Goal: Task Accomplishment & Management: Use online tool/utility

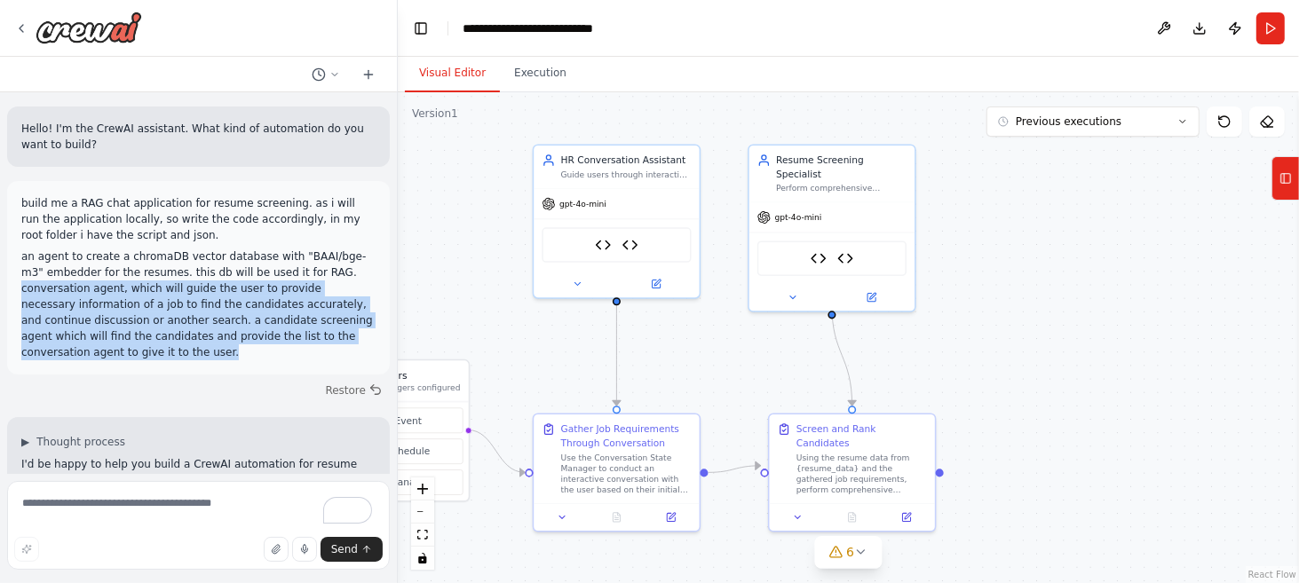
drag, startPoint x: 294, startPoint y: 273, endPoint x: 300, endPoint y: 352, distance: 79.3
click at [300, 352] on p "an agent to create a chromaDB vector database with "BAAI/bge-m3" embedder for t…" at bounding box center [198, 305] width 354 height 112
copy p "conversation agent, which will guide the user to provide necessary information …"
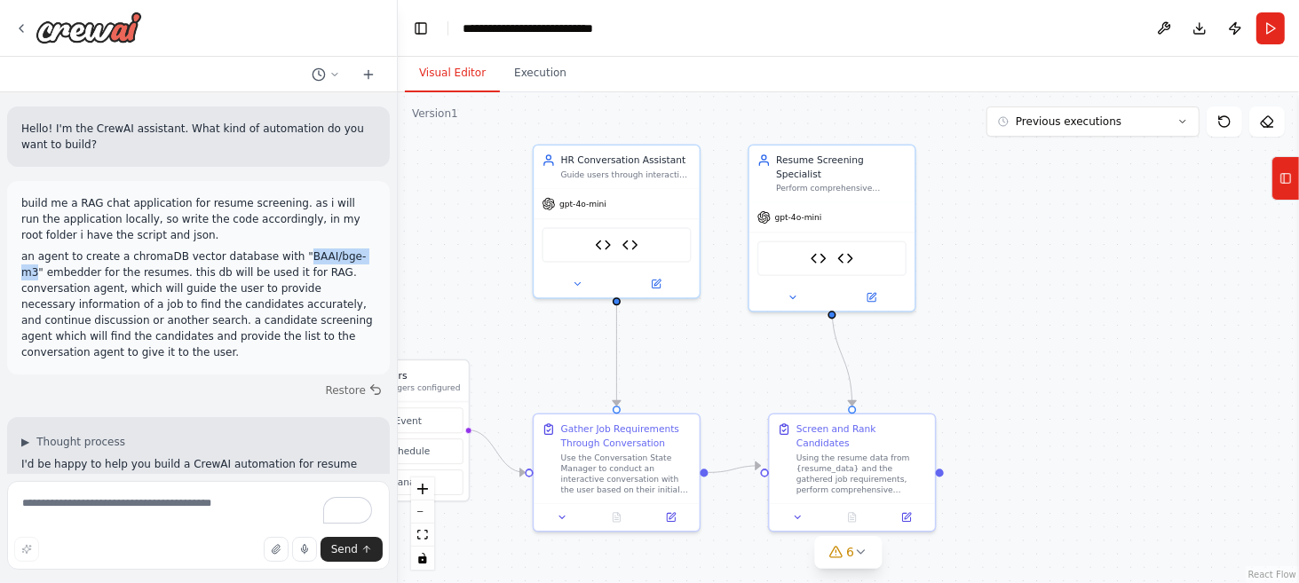
drag, startPoint x: 274, startPoint y: 256, endPoint x: 337, endPoint y: 258, distance: 62.2
click at [337, 258] on p "an agent to create a chromaDB vector database with "BAAI/bge-m3" embedder for t…" at bounding box center [198, 305] width 354 height 112
copy p "BAAI/bge-m3"
click at [18, 24] on icon at bounding box center [21, 28] width 14 height 14
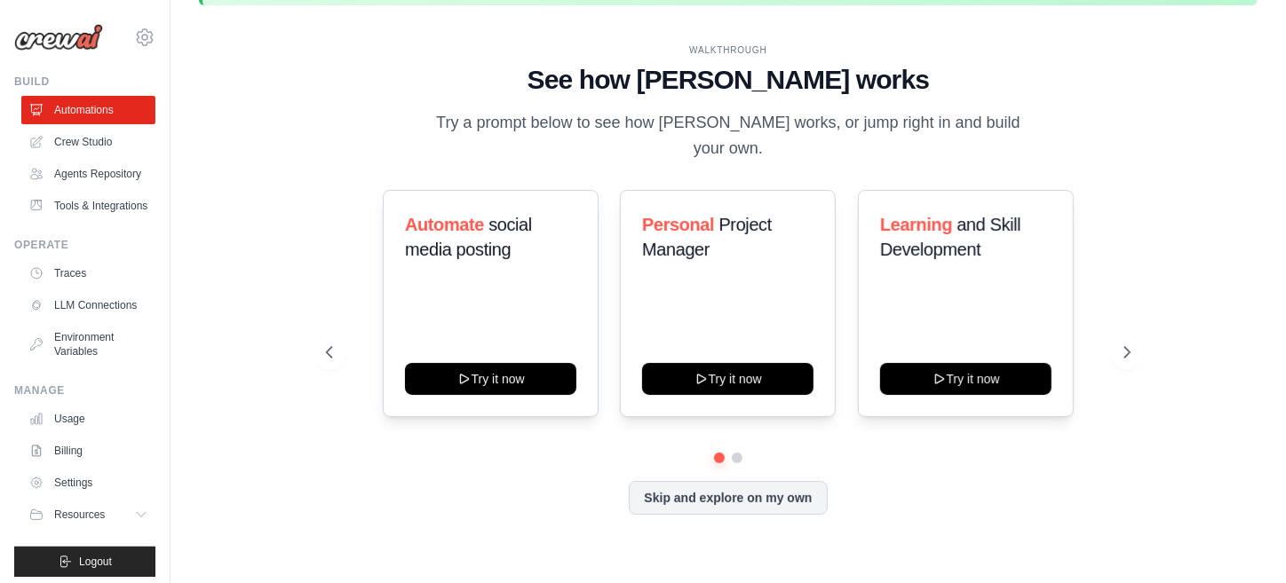
scroll to position [61, 0]
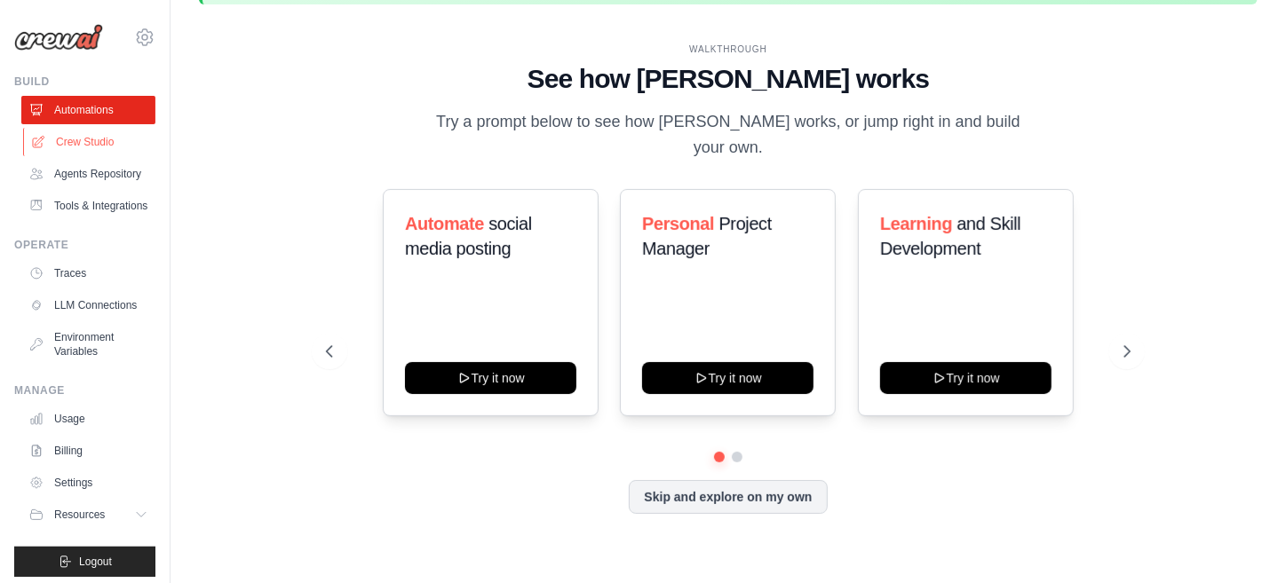
click at [76, 140] on link "Crew Studio" at bounding box center [90, 142] width 134 height 28
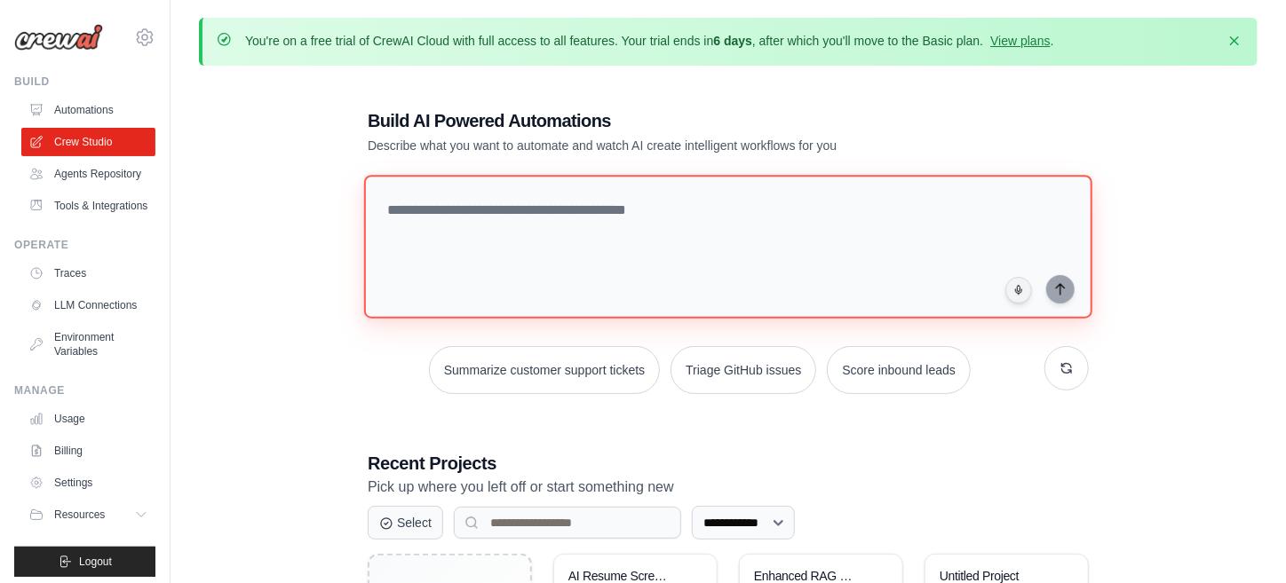
click at [607, 212] on textarea at bounding box center [728, 247] width 728 height 144
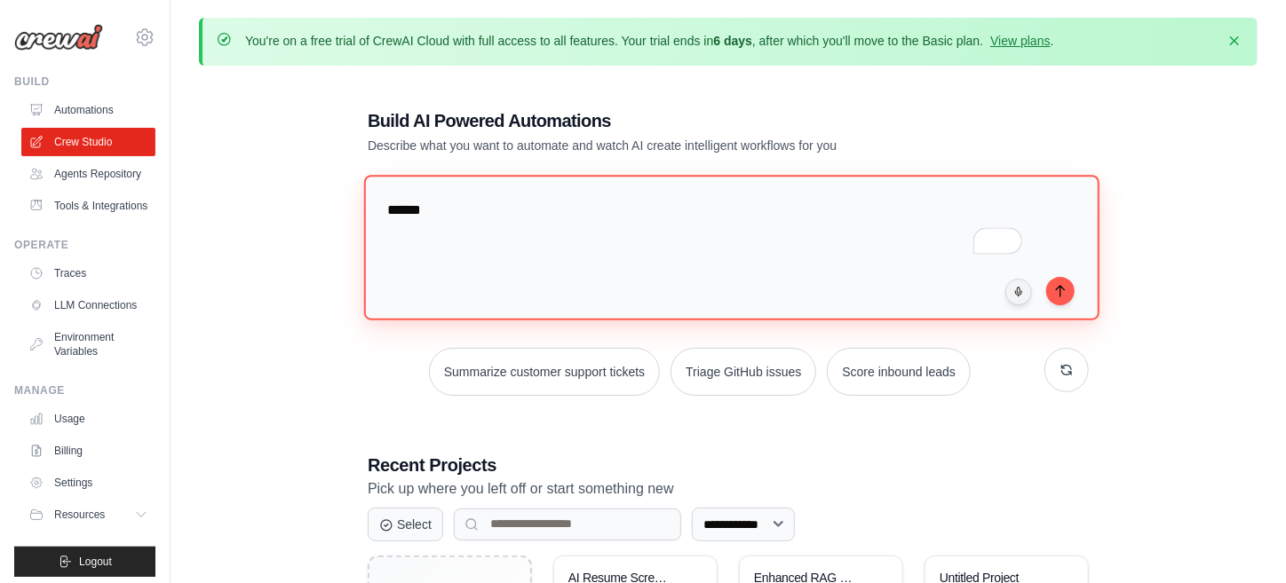
type textarea "*****"
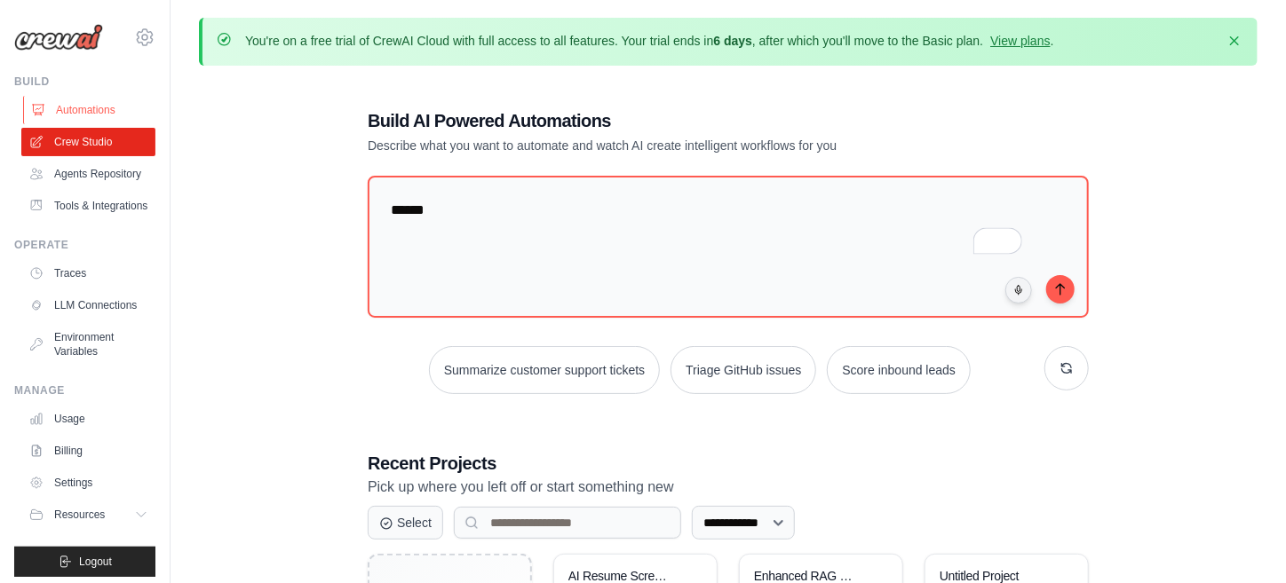
click at [70, 108] on link "Automations" at bounding box center [90, 110] width 134 height 28
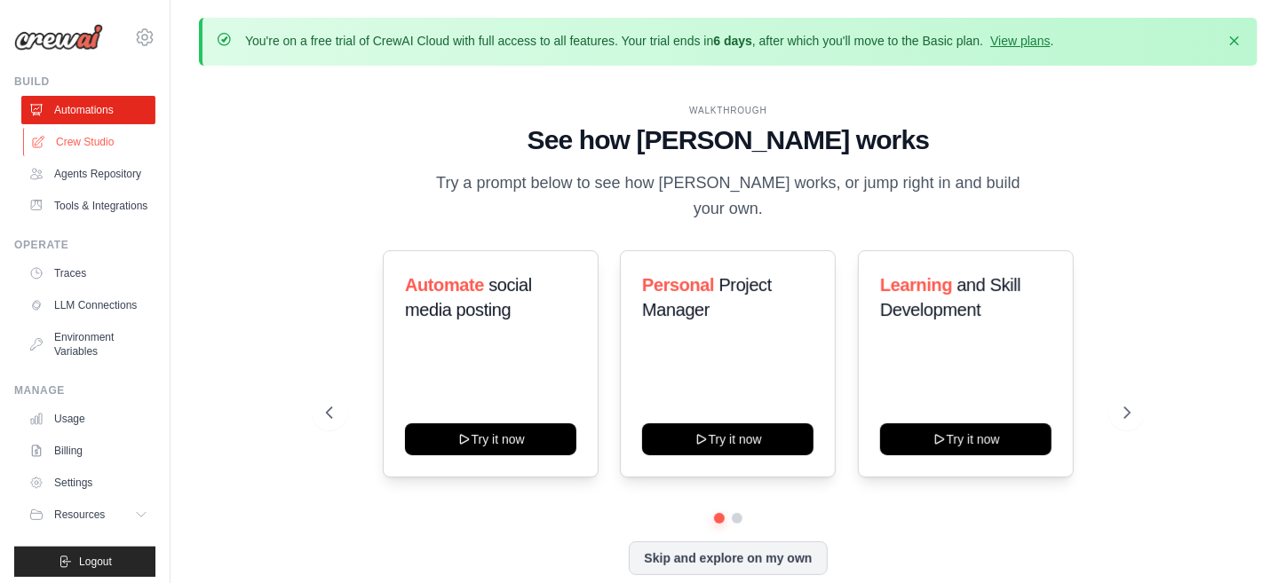
click at [87, 147] on link "Crew Studio" at bounding box center [90, 142] width 134 height 28
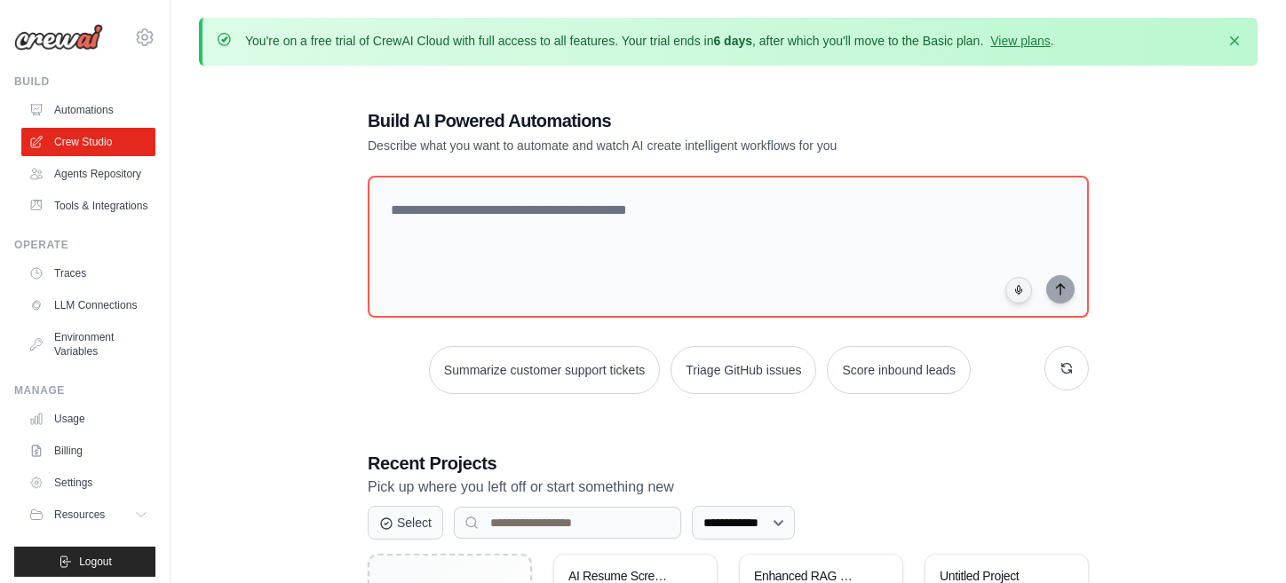
click at [68, 220] on link "Tools & Integrations" at bounding box center [88, 206] width 134 height 28
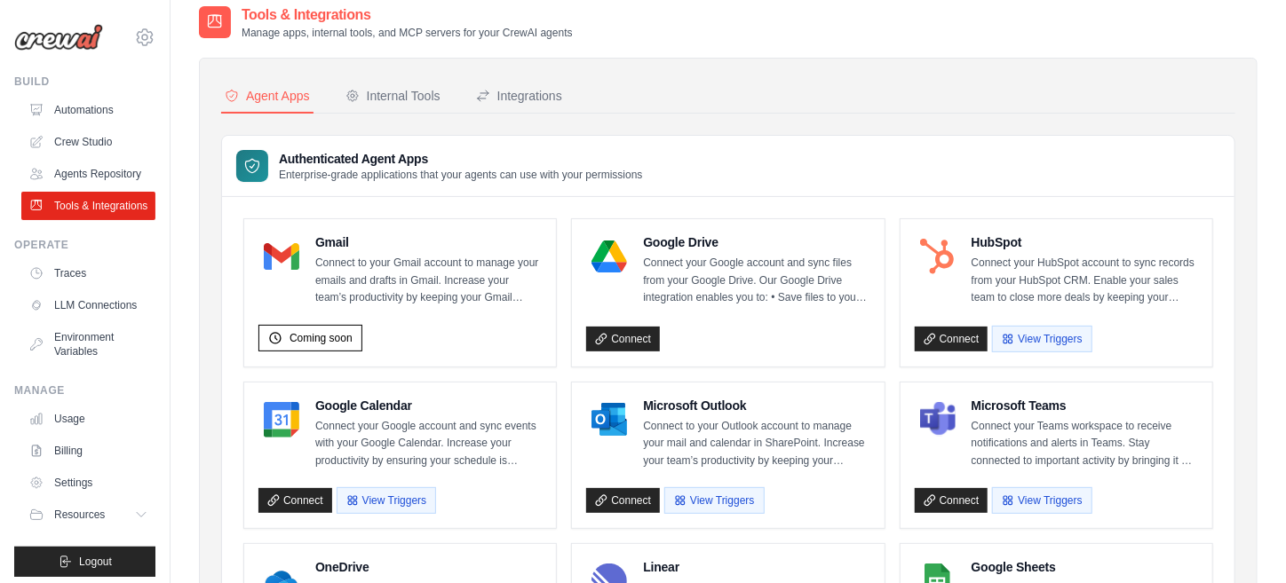
scroll to position [89, 0]
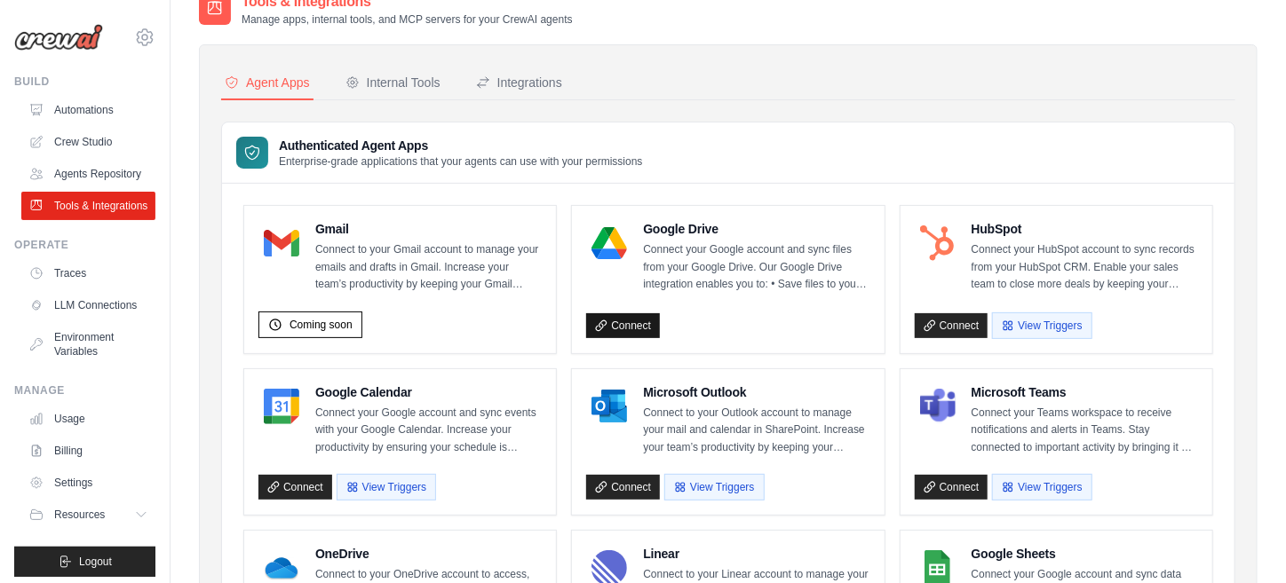
click at [626, 328] on link "Connect" at bounding box center [623, 325] width 74 height 25
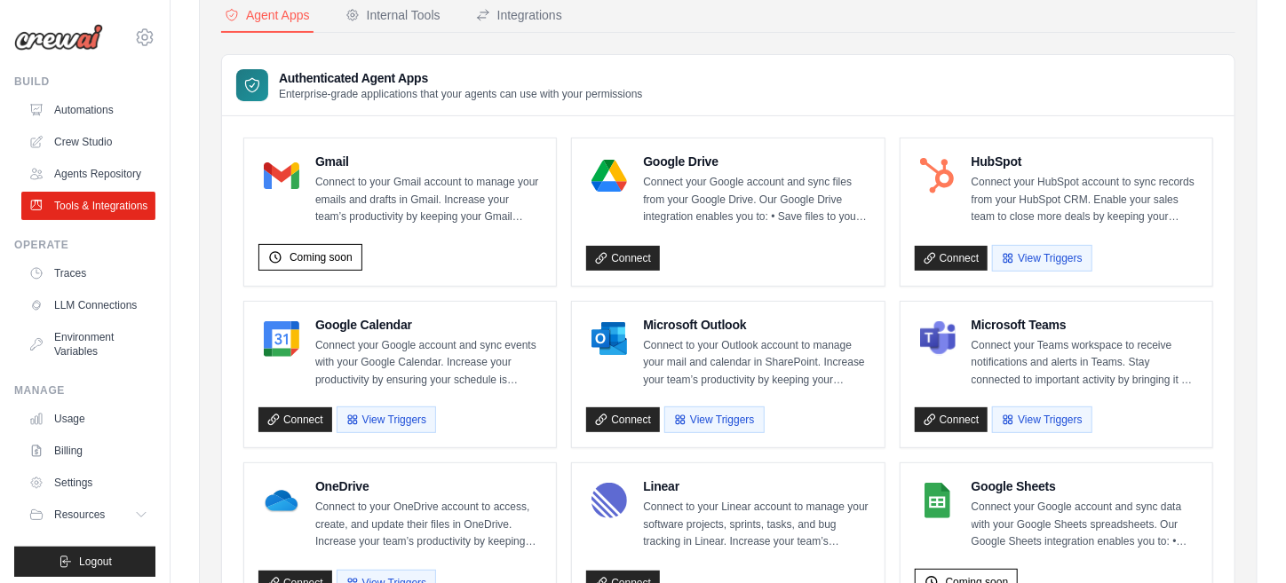
scroll to position [206, 0]
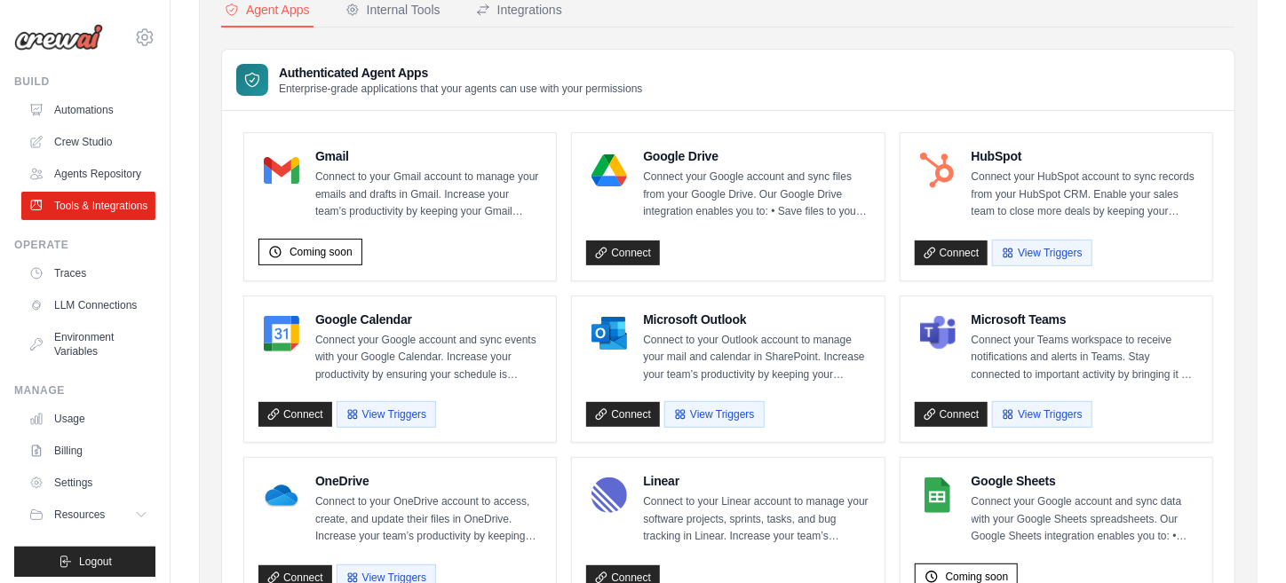
scroll to position [99, 0]
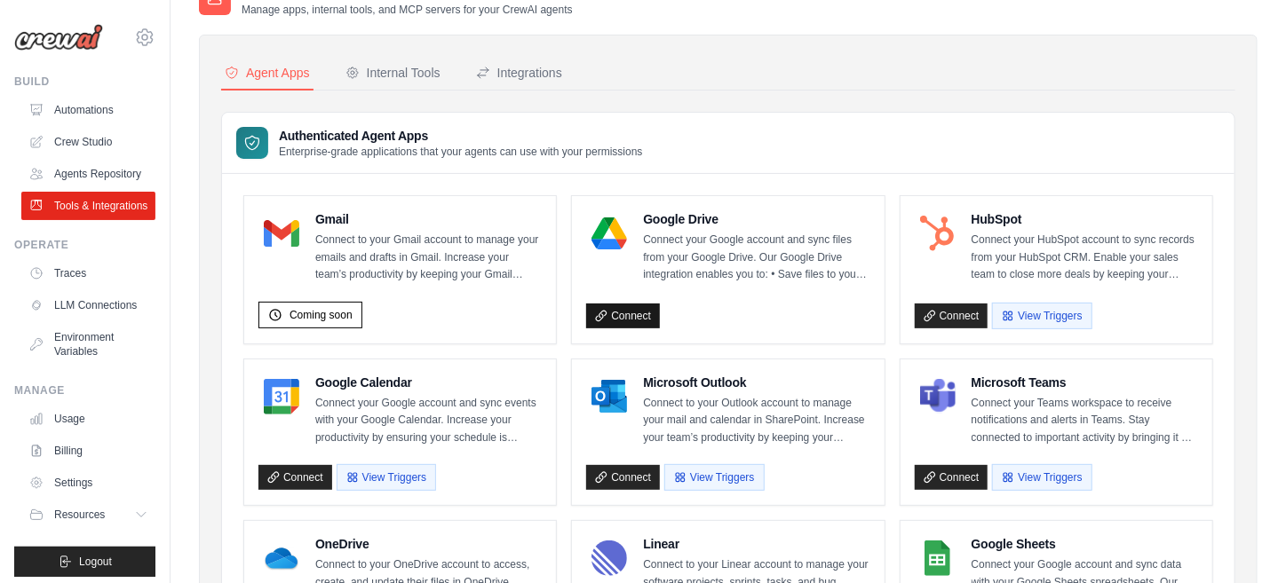
click at [632, 316] on link "Connect" at bounding box center [623, 316] width 74 height 25
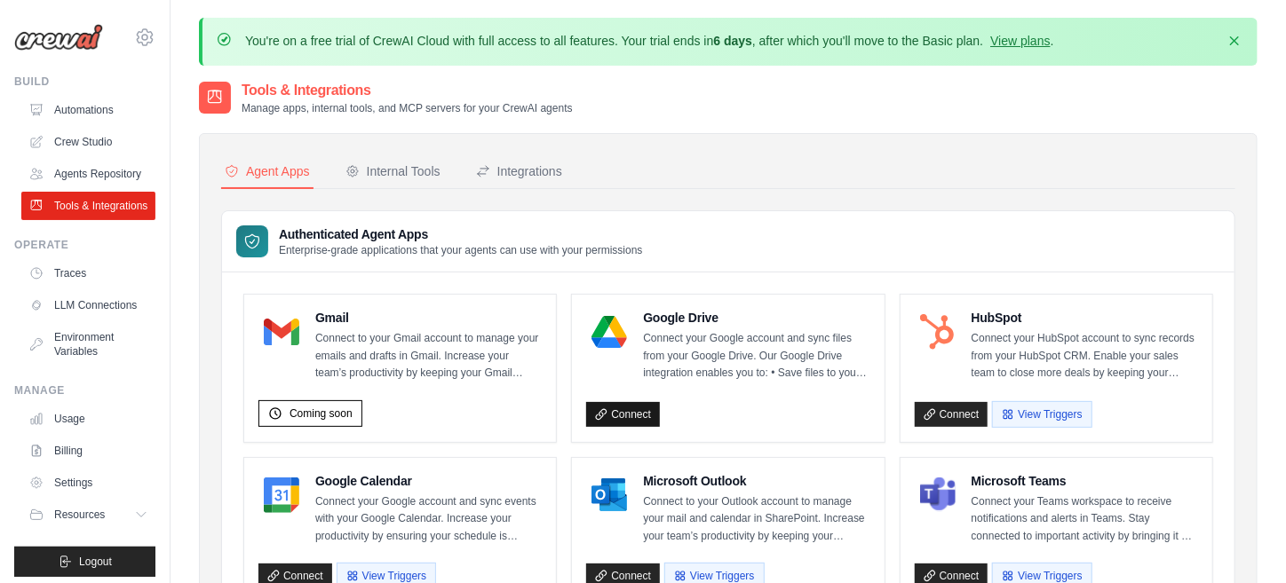
click at [638, 405] on link "Connect" at bounding box center [623, 414] width 74 height 25
click at [691, 313] on h4 "Google Drive" at bounding box center [756, 318] width 226 height 18
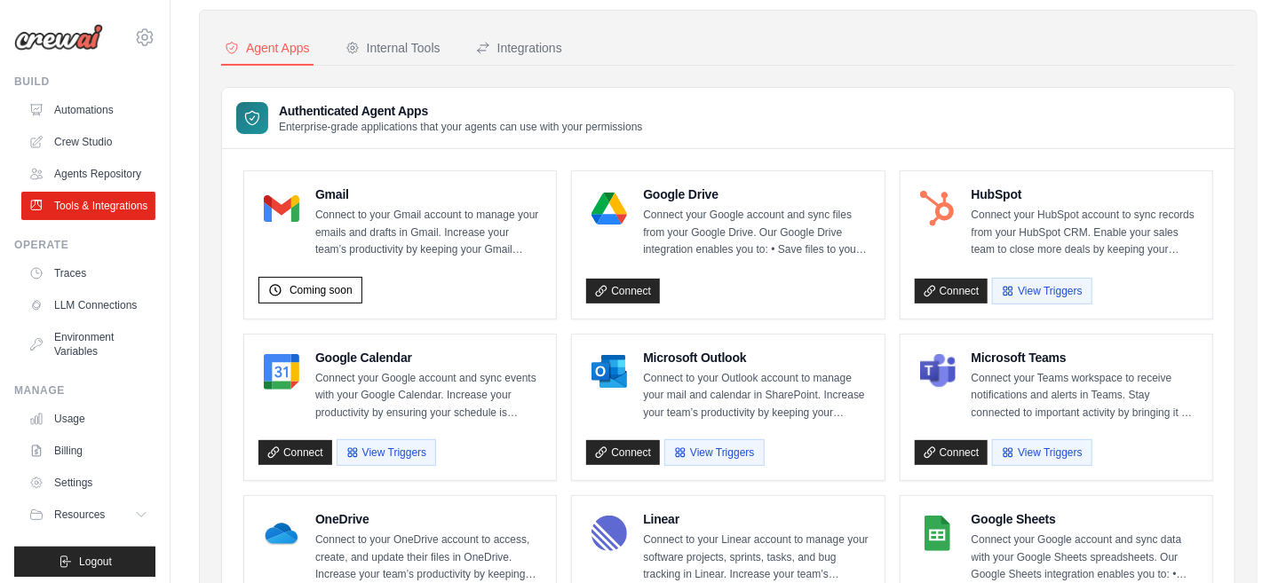
scroll to position [178, 0]
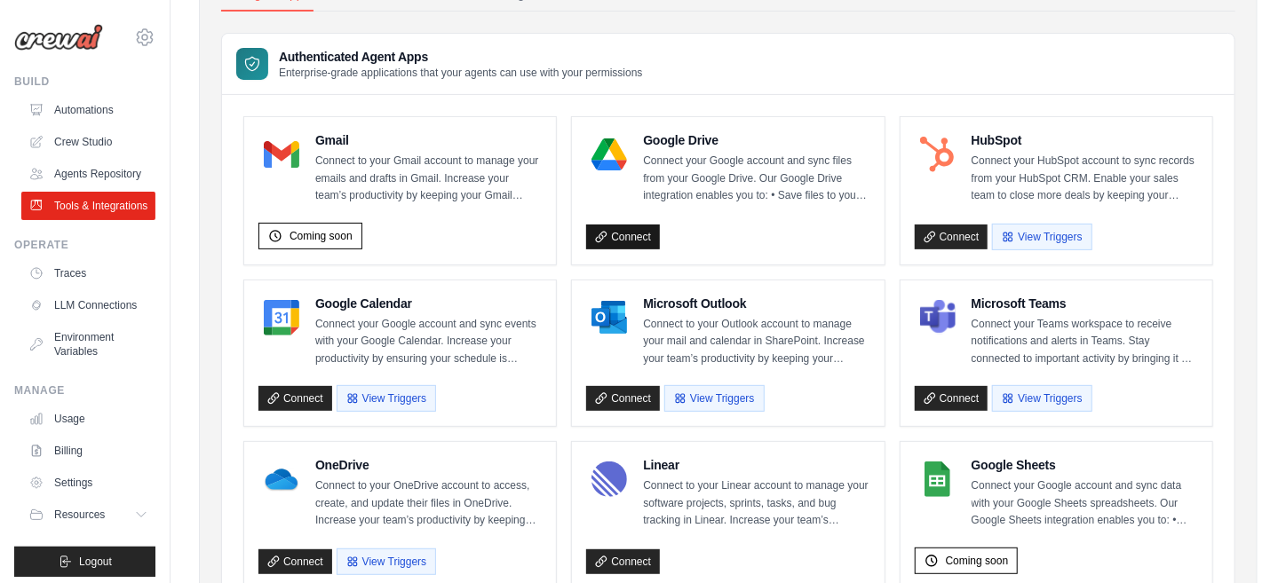
click at [647, 230] on link "Connect" at bounding box center [623, 237] width 74 height 25
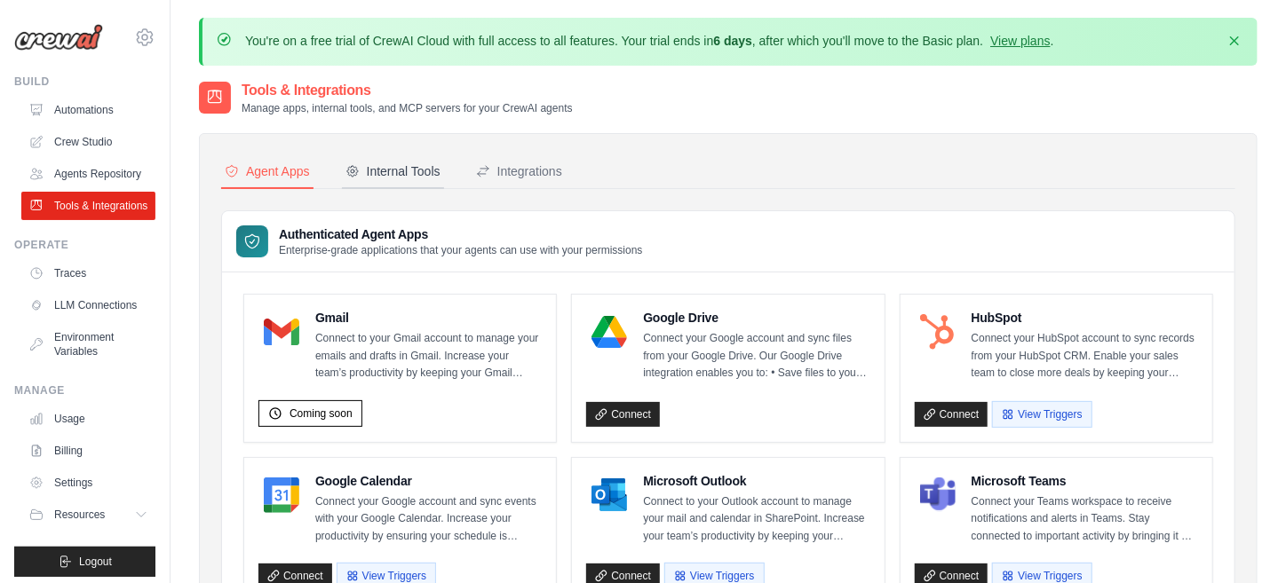
click at [406, 164] on div "Internal Tools" at bounding box center [392, 172] width 95 height 18
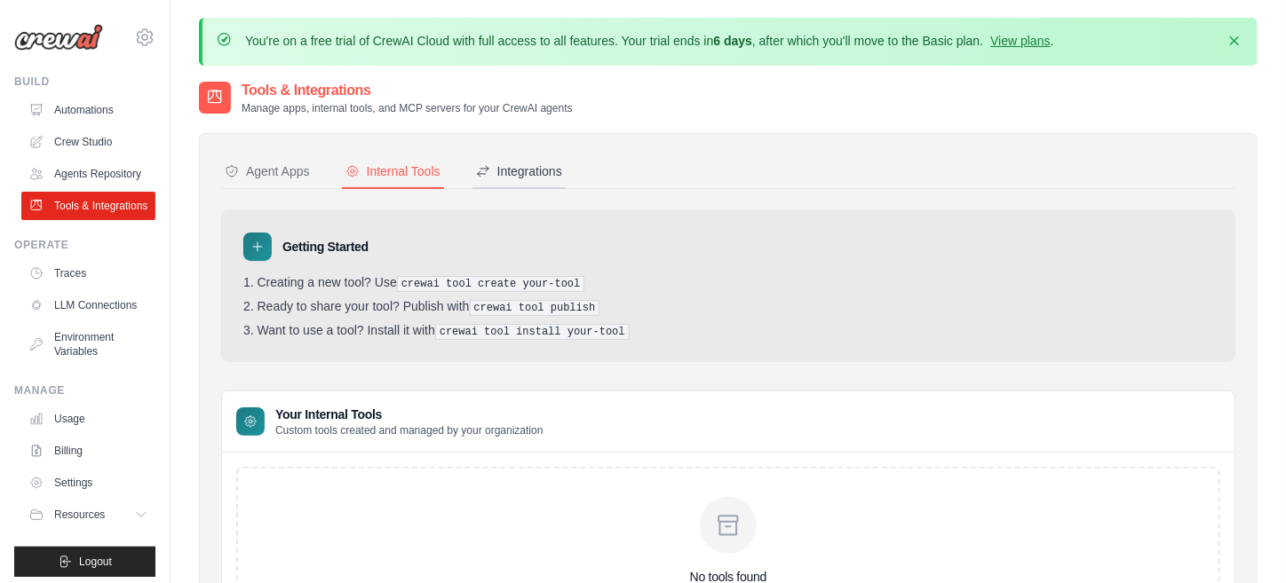
click at [518, 163] on div "Integrations" at bounding box center [519, 172] width 86 height 18
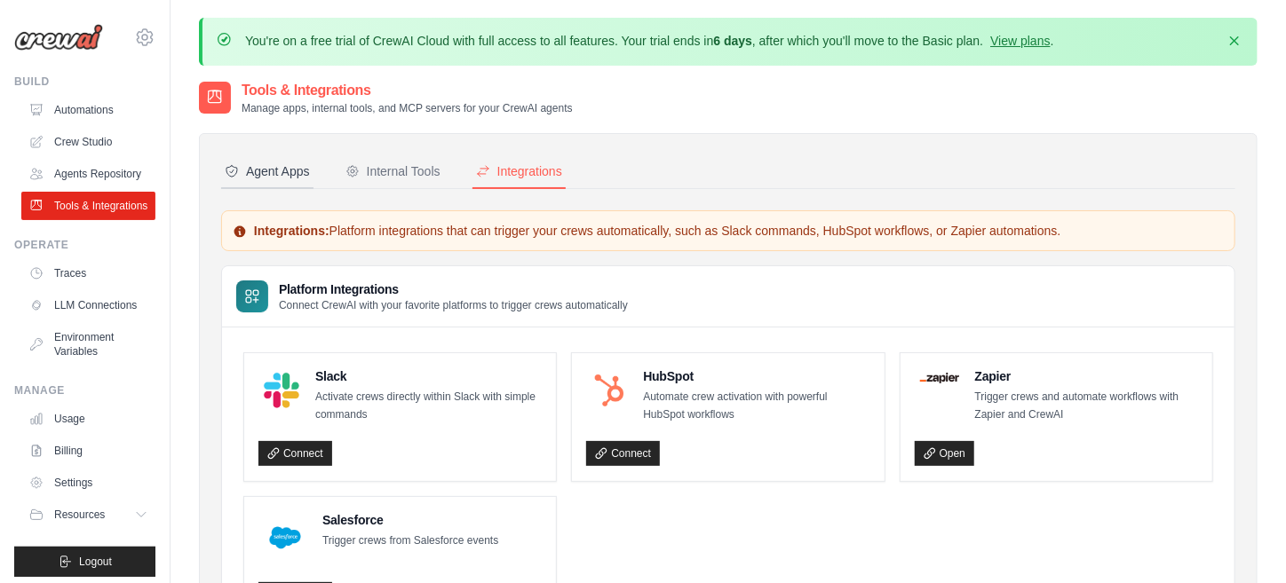
click at [288, 168] on div "Agent Apps" at bounding box center [267, 172] width 85 height 18
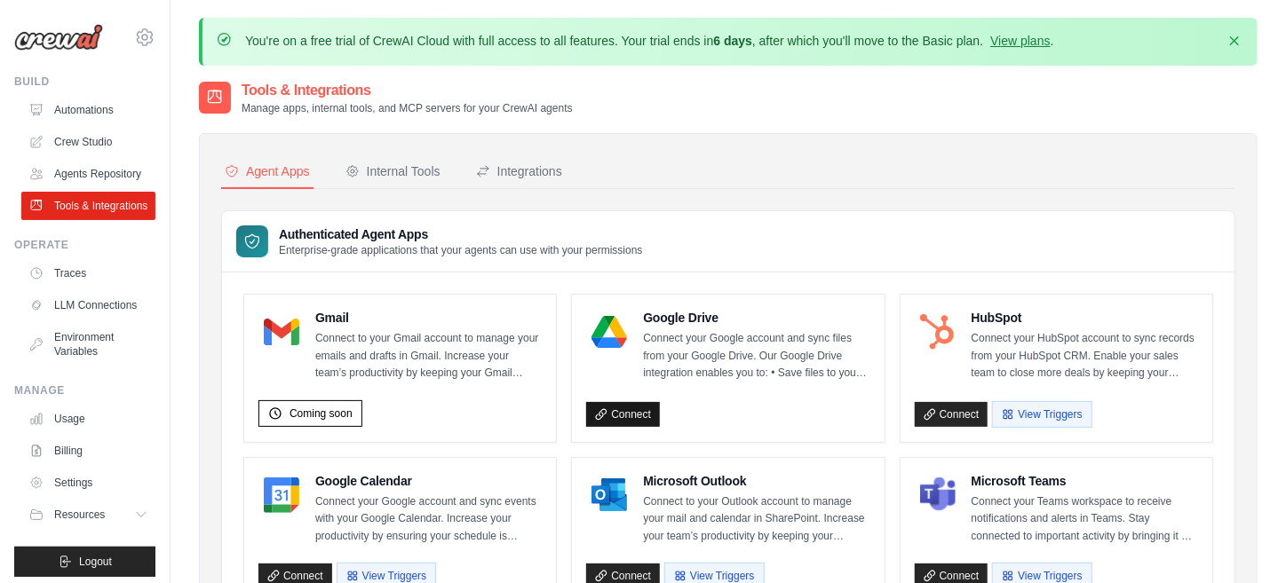
click at [616, 411] on link "Connect" at bounding box center [623, 414] width 74 height 25
click at [764, 371] on p "Connect your Google account and sync files from your Google Drive. Our Google D…" at bounding box center [756, 356] width 226 height 52
click at [93, 188] on link "Agents Repository" at bounding box center [90, 174] width 134 height 28
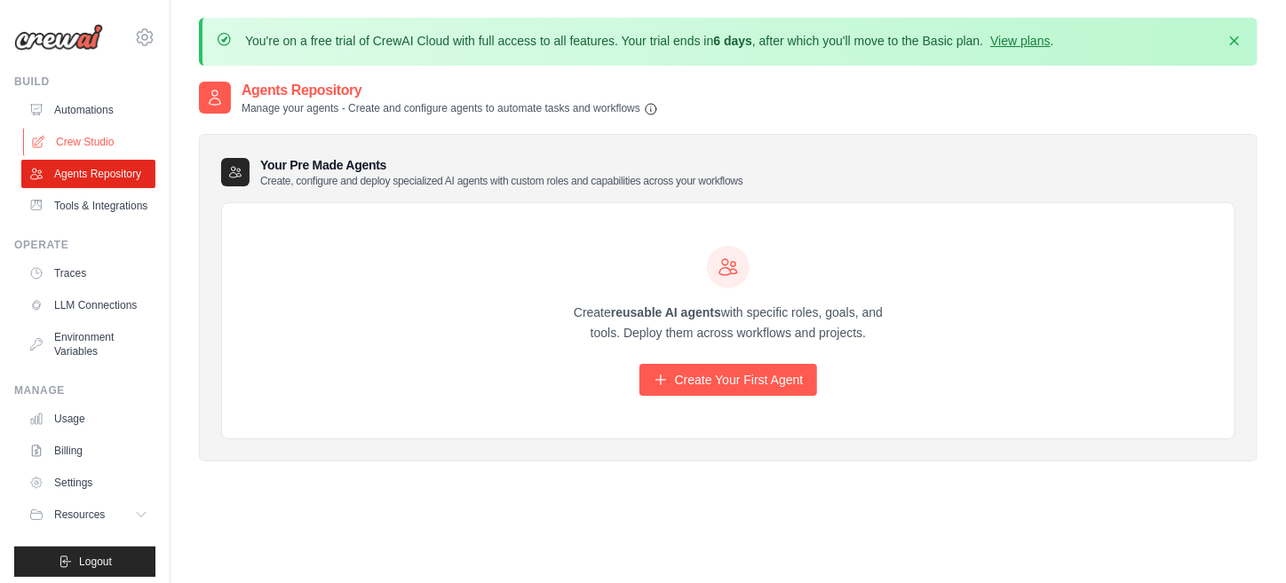
click at [81, 139] on link "Crew Studio" at bounding box center [90, 142] width 134 height 28
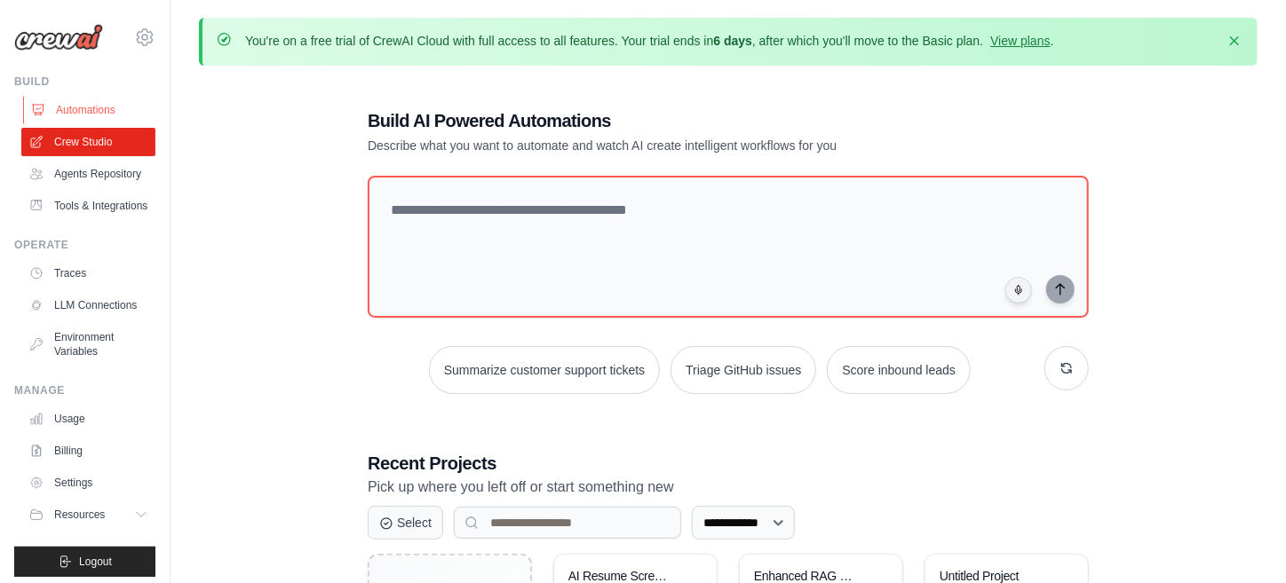
click at [66, 115] on link "Automations" at bounding box center [90, 110] width 134 height 28
click at [90, 110] on link "Automations" at bounding box center [90, 110] width 134 height 28
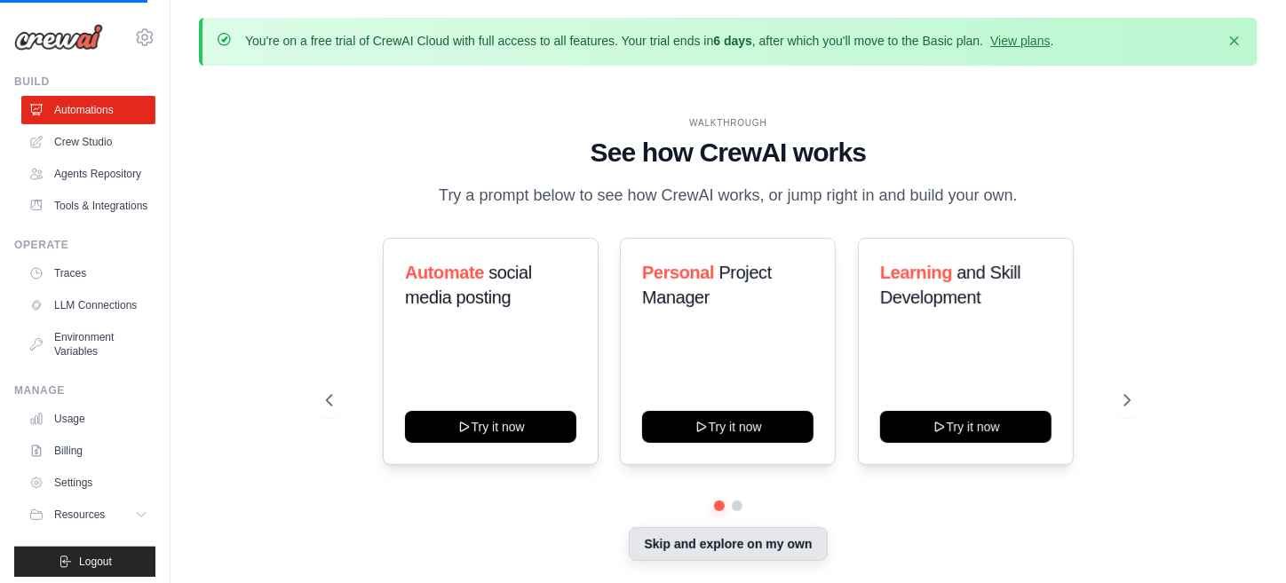
click at [731, 544] on button "Skip and explore on my own" at bounding box center [728, 544] width 198 height 34
click at [423, 435] on div "Automate social media posting Try it now" at bounding box center [491, 351] width 216 height 227
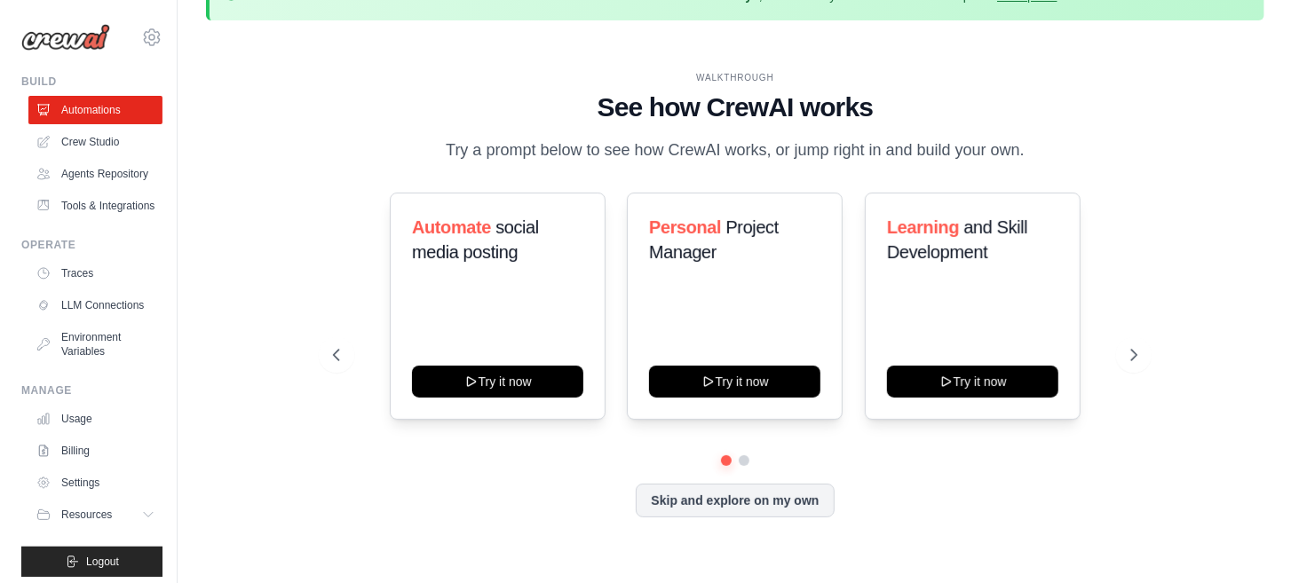
scroll to position [61, 0]
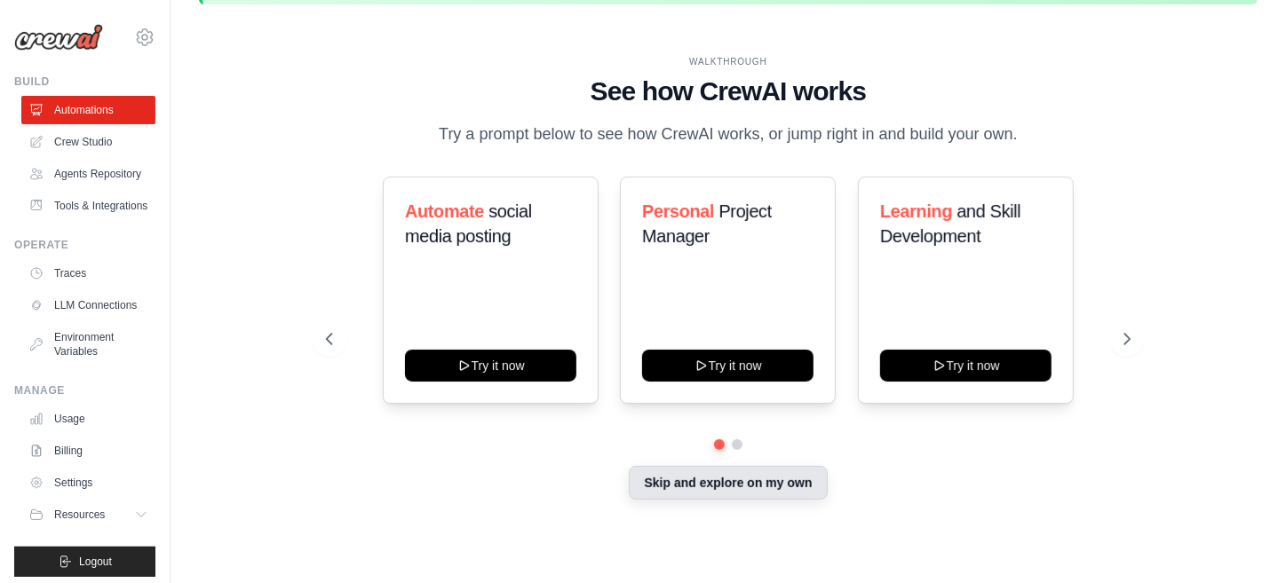
click at [683, 490] on button "Skip and explore on my own" at bounding box center [728, 483] width 198 height 34
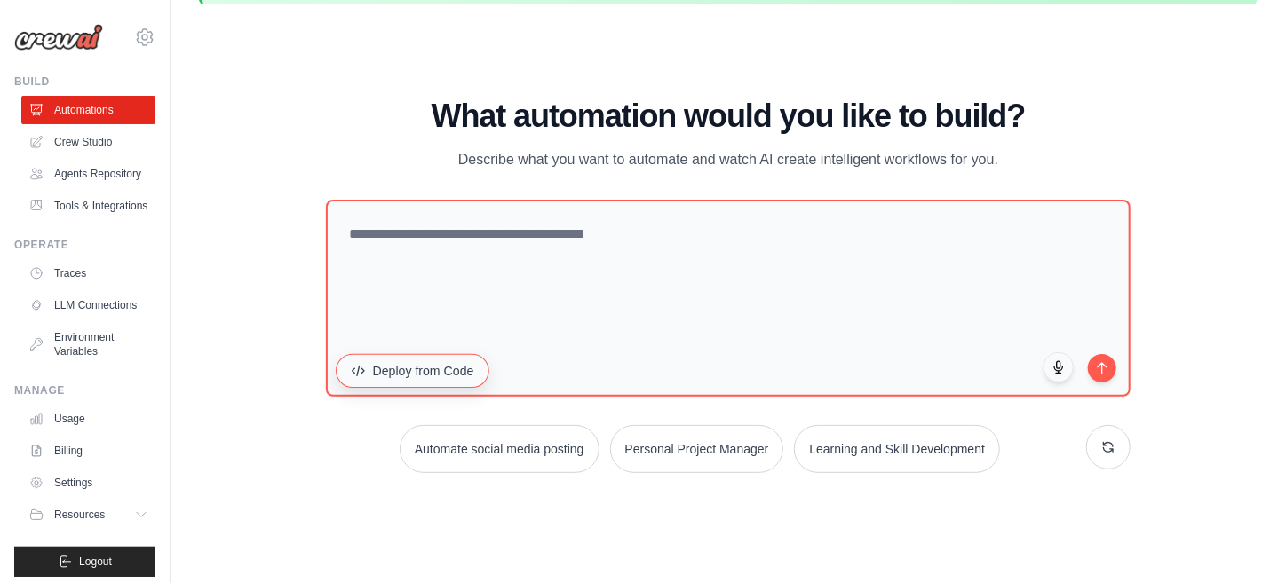
click at [410, 371] on button "Deploy from Code" at bounding box center [413, 370] width 154 height 34
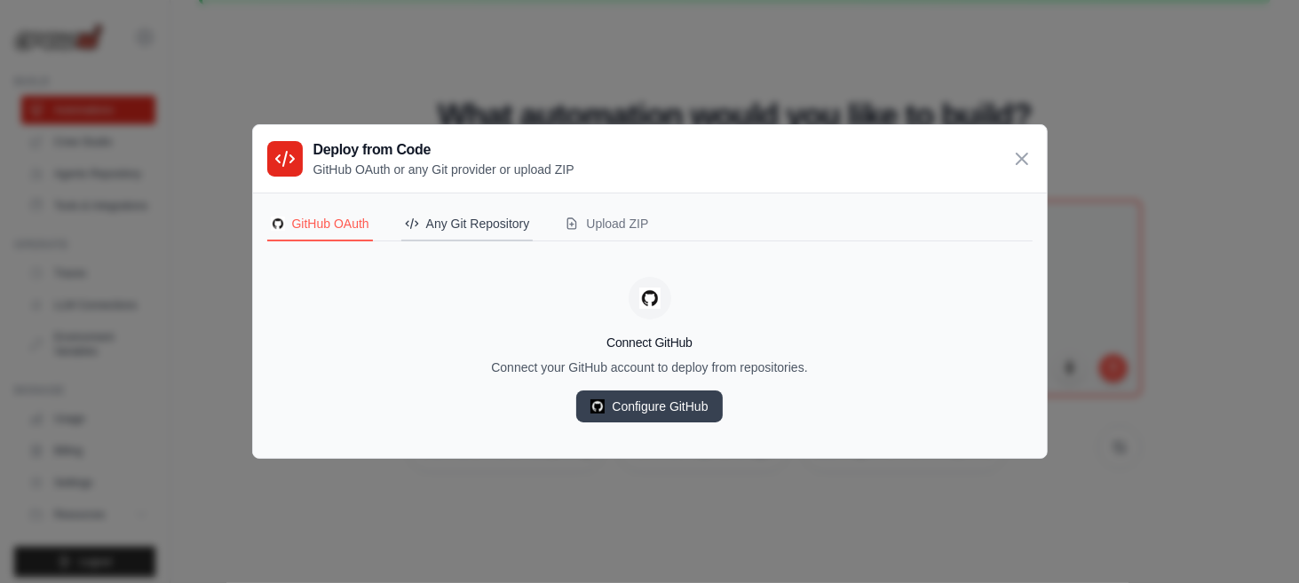
click at [466, 222] on div "Any Git Repository" at bounding box center [467, 224] width 125 height 18
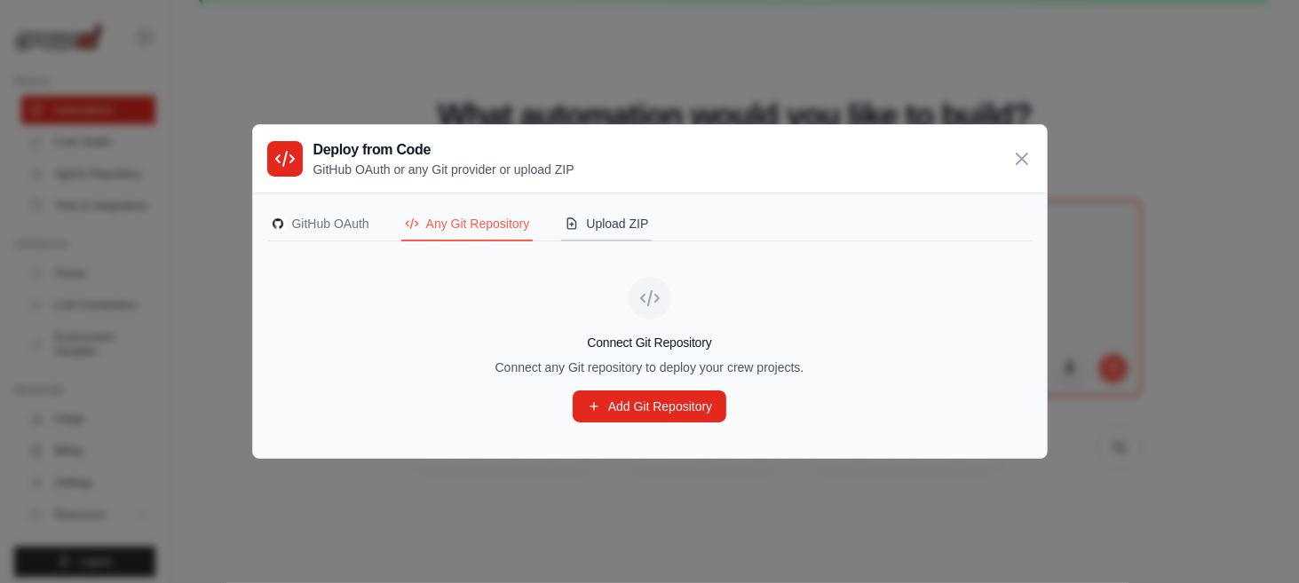
click at [611, 220] on div "Upload ZIP" at bounding box center [606, 224] width 83 height 18
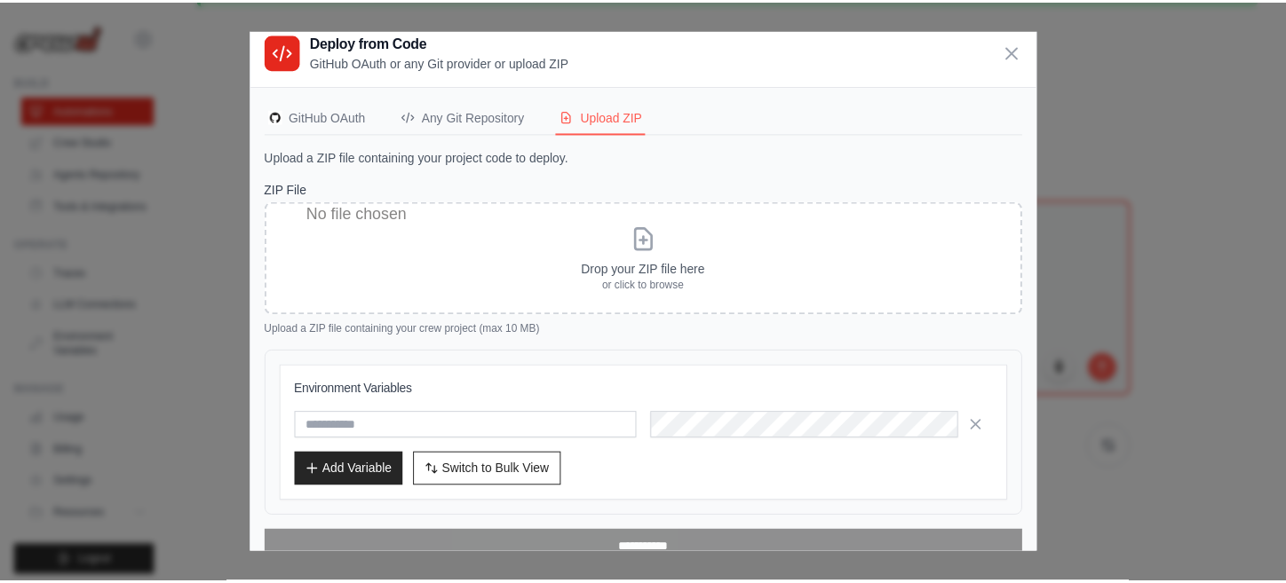
scroll to position [0, 0]
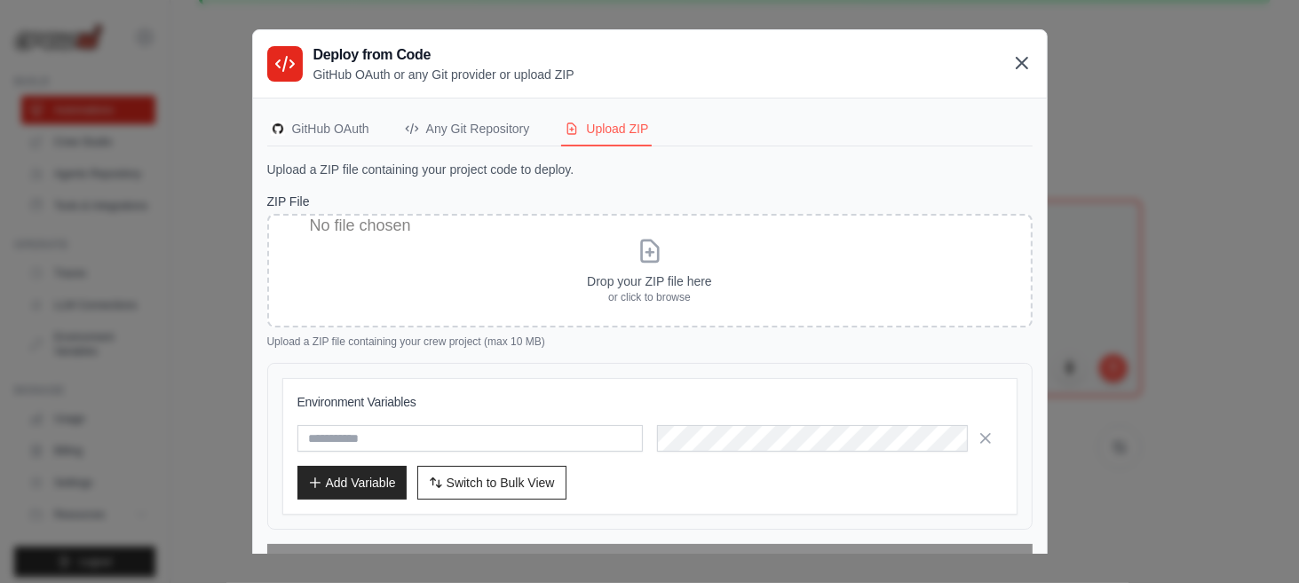
click at [1017, 68] on icon at bounding box center [1021, 62] width 21 height 21
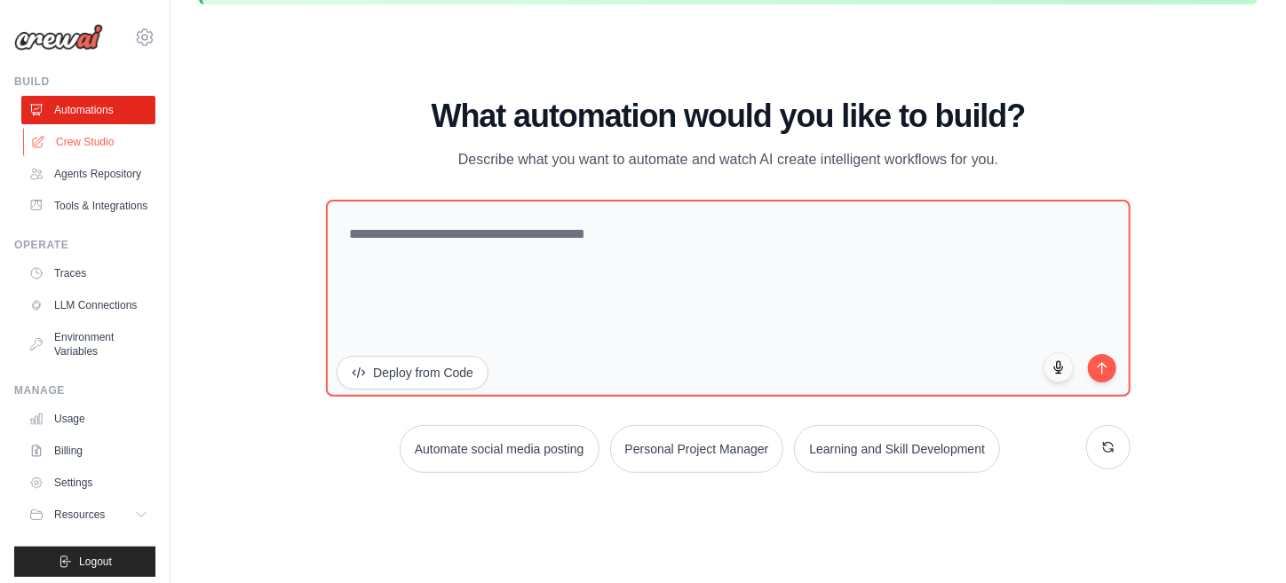
click at [99, 142] on link "Crew Studio" at bounding box center [90, 142] width 134 height 28
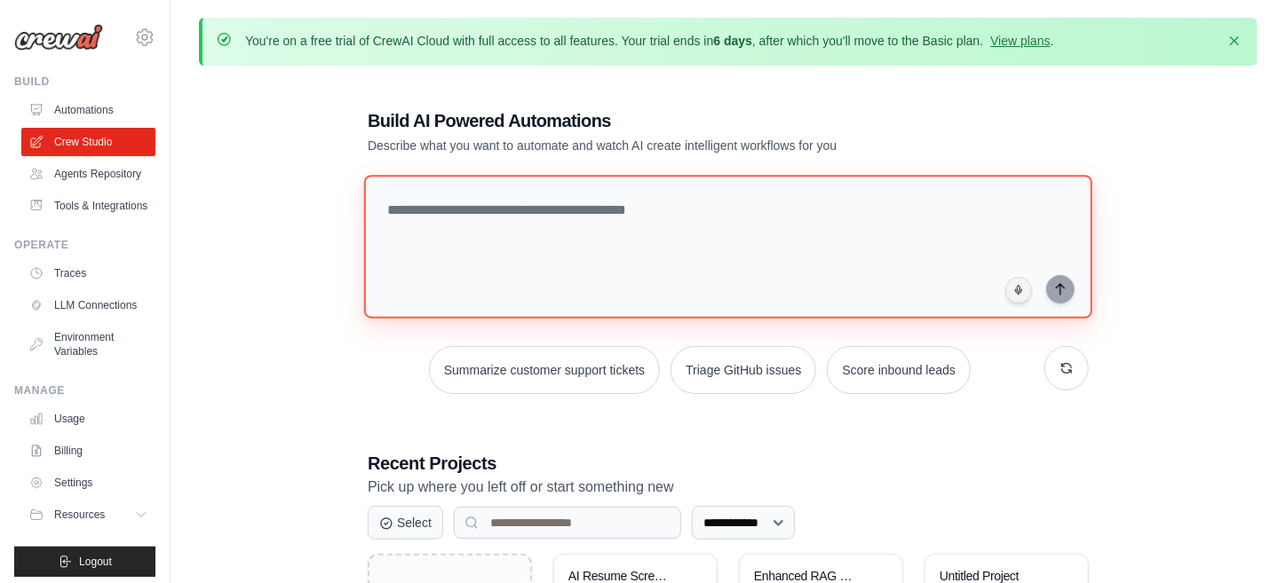
click at [512, 209] on textarea at bounding box center [728, 247] width 728 height 144
paste textarea "**********"
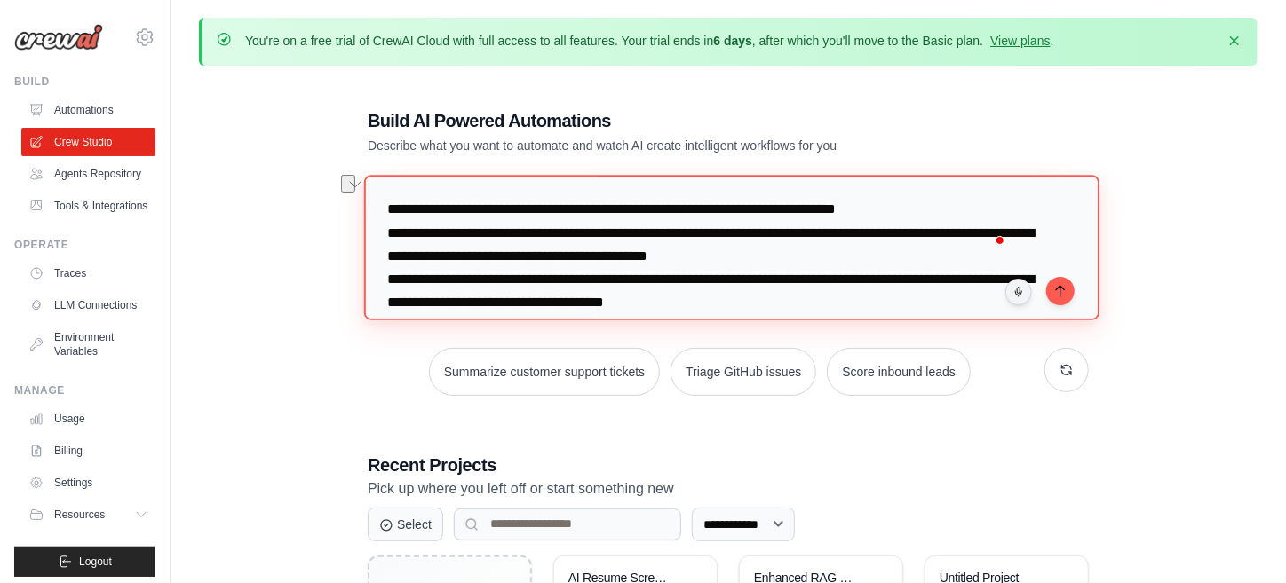
drag, startPoint x: 474, startPoint y: 209, endPoint x: 369, endPoint y: 210, distance: 105.7
click at [368, 210] on html "piyal001.dey@gmail.com Settings Build Automations" at bounding box center [643, 489] width 1286 height 979
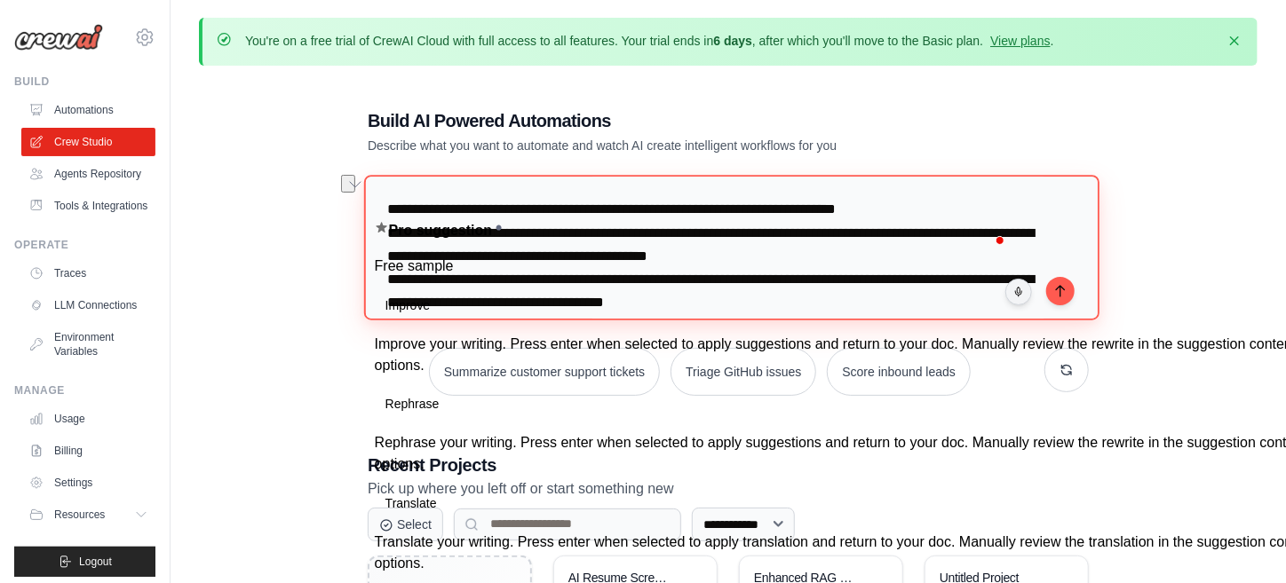
type textarea "**********"
click at [477, 209] on textarea "**********" at bounding box center [731, 247] width 735 height 145
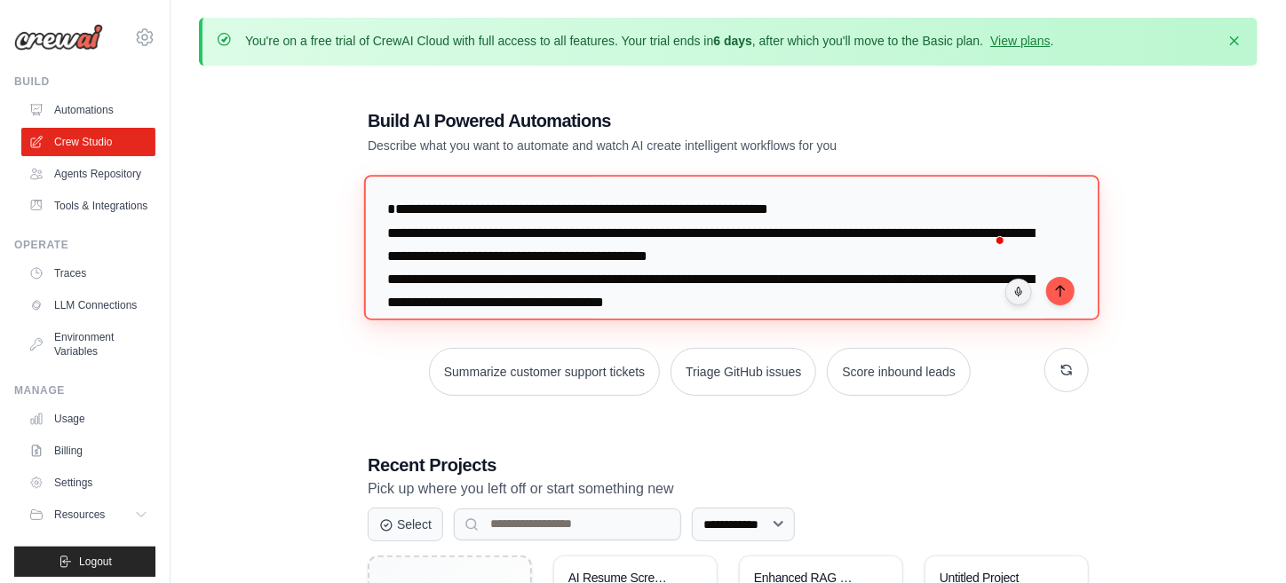
type textarea "**********"
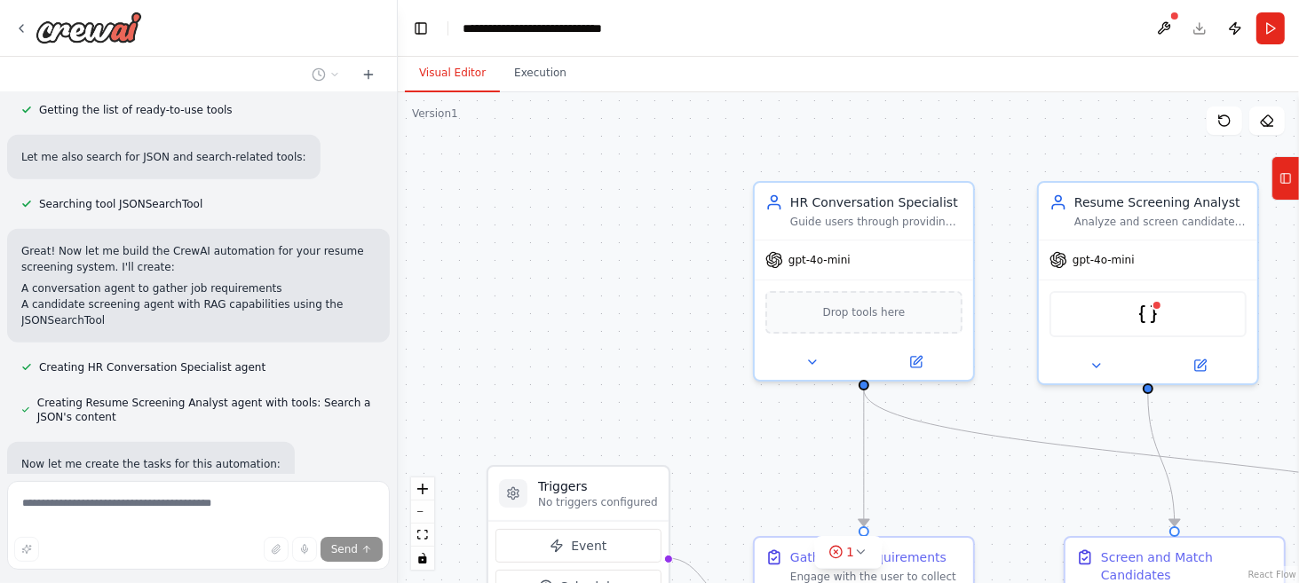
scroll to position [938, 0]
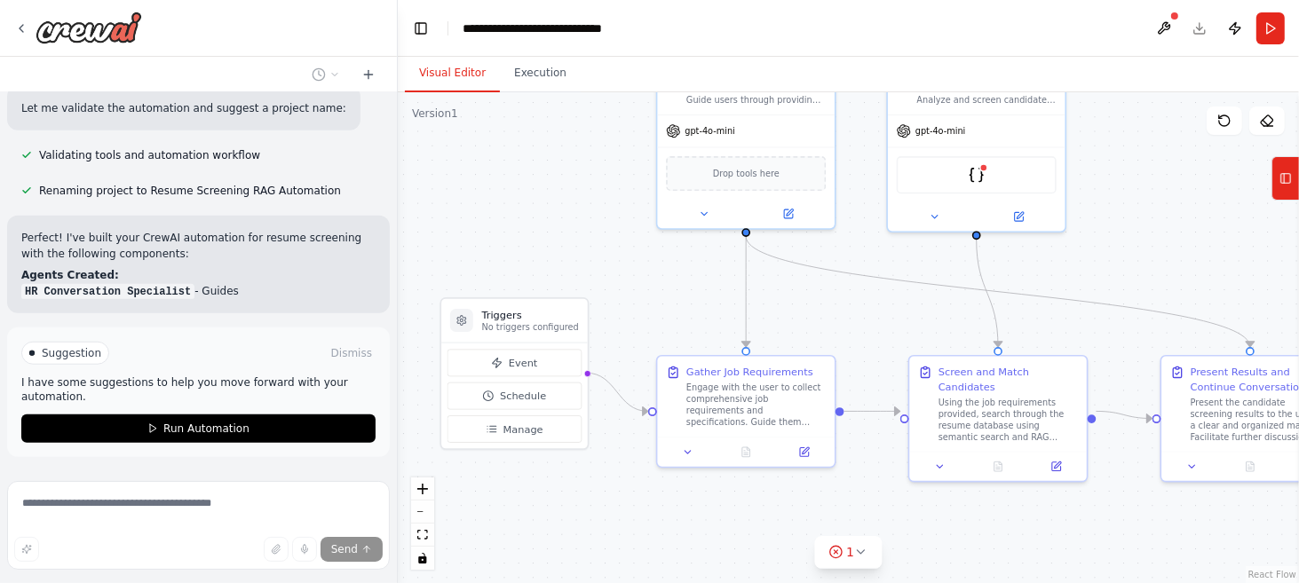
drag, startPoint x: 987, startPoint y: 442, endPoint x: 909, endPoint y: 303, distance: 159.4
click at [909, 303] on div ".deletable-edge-delete-btn { width: 20px; height: 20px; border: 0px solid #ffff…" at bounding box center [848, 337] width 901 height 491
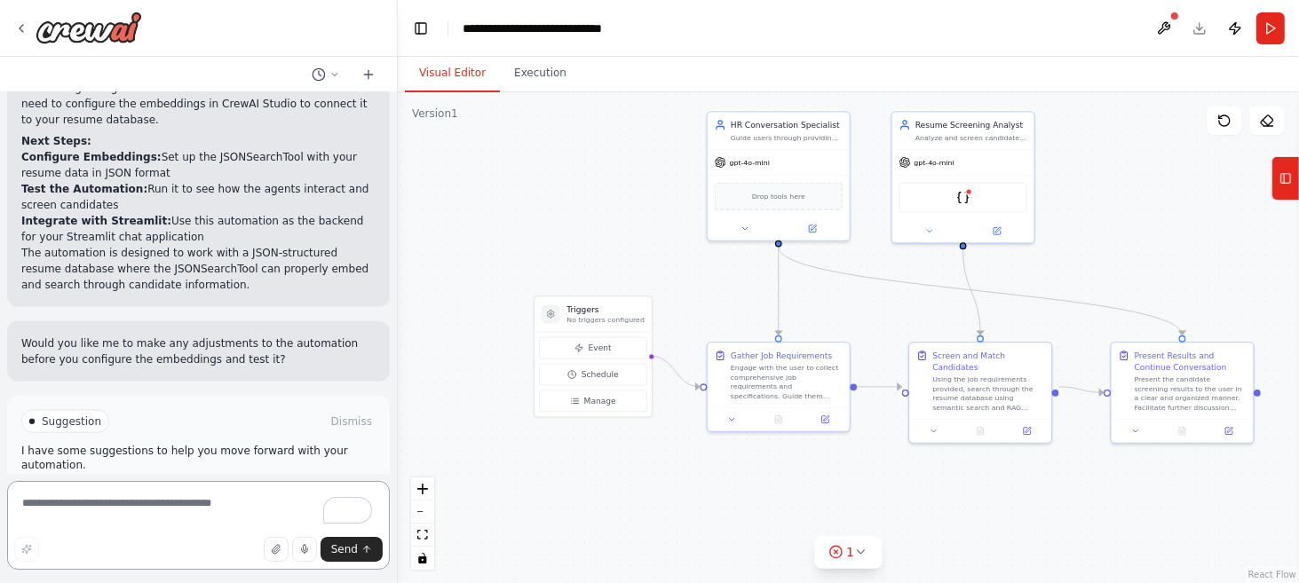
scroll to position [1618, 0]
click at [281, 550] on icon "button" at bounding box center [276, 549] width 11 height 11
click at [156, 507] on textarea "To enrich screen reader interactions, please activate Accessibility in Grammarl…" at bounding box center [198, 525] width 383 height 89
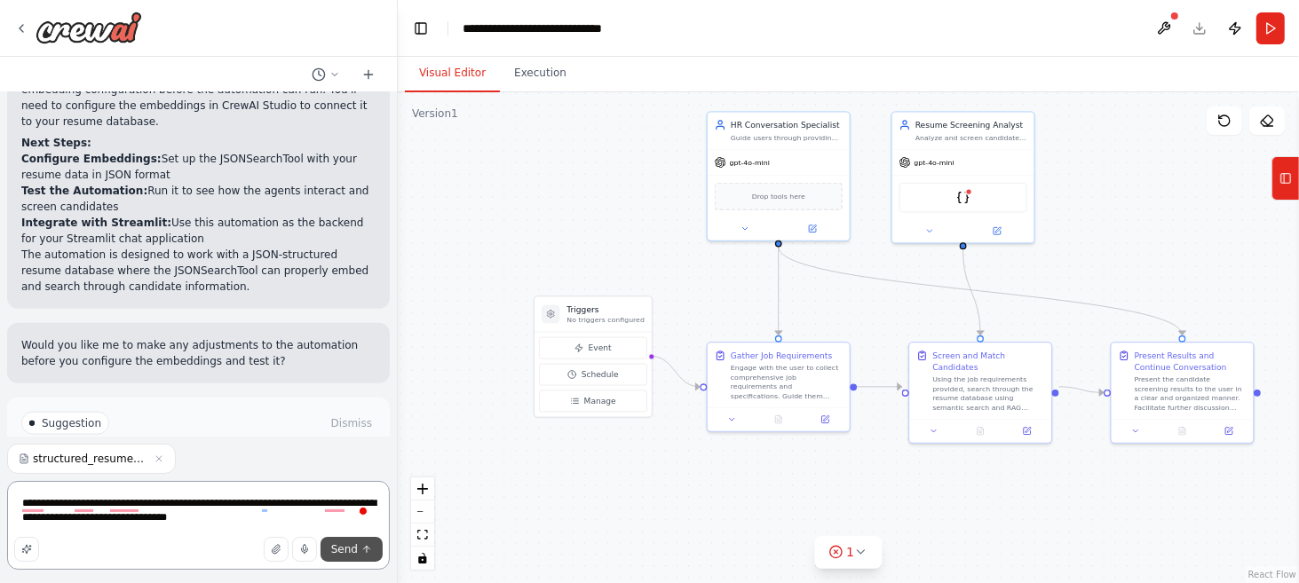
type textarea "**********"
click at [339, 545] on span "Send" at bounding box center [344, 550] width 27 height 14
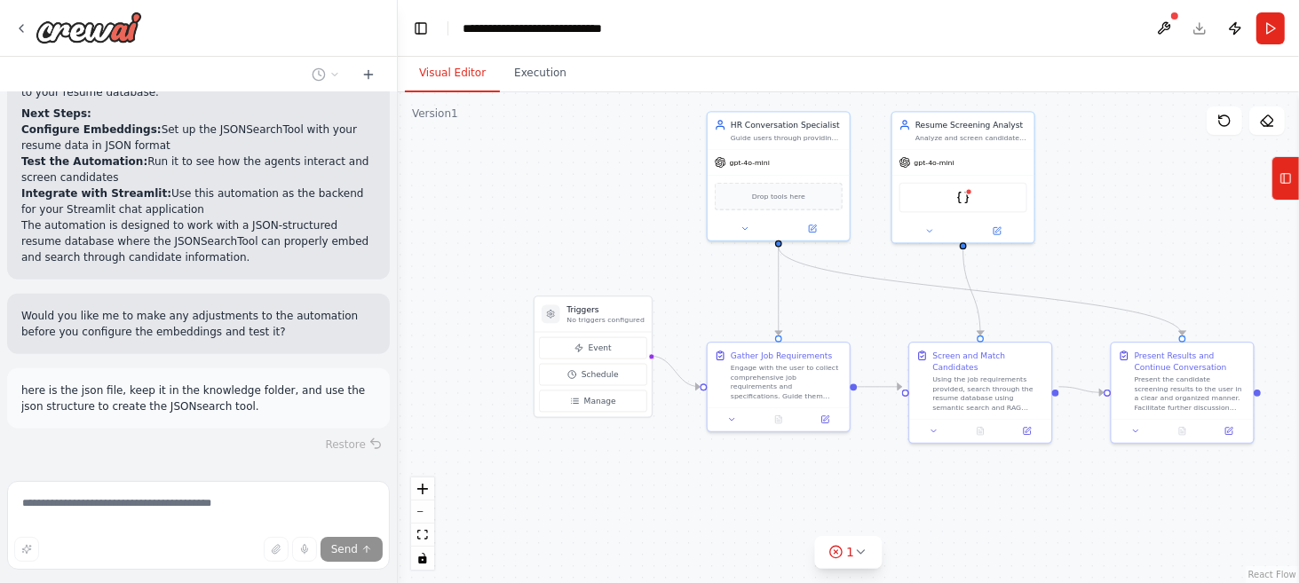
scroll to position [1648, 0]
click at [610, 315] on p "No triggers configured" at bounding box center [606, 319] width 78 height 9
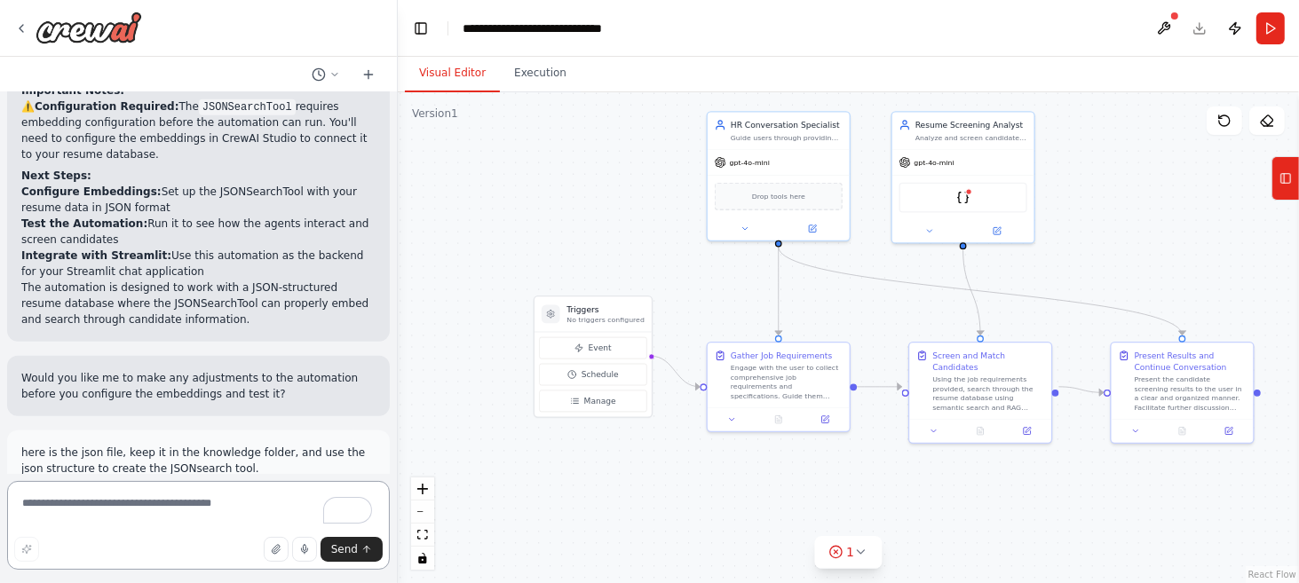
scroll to position [1789, 0]
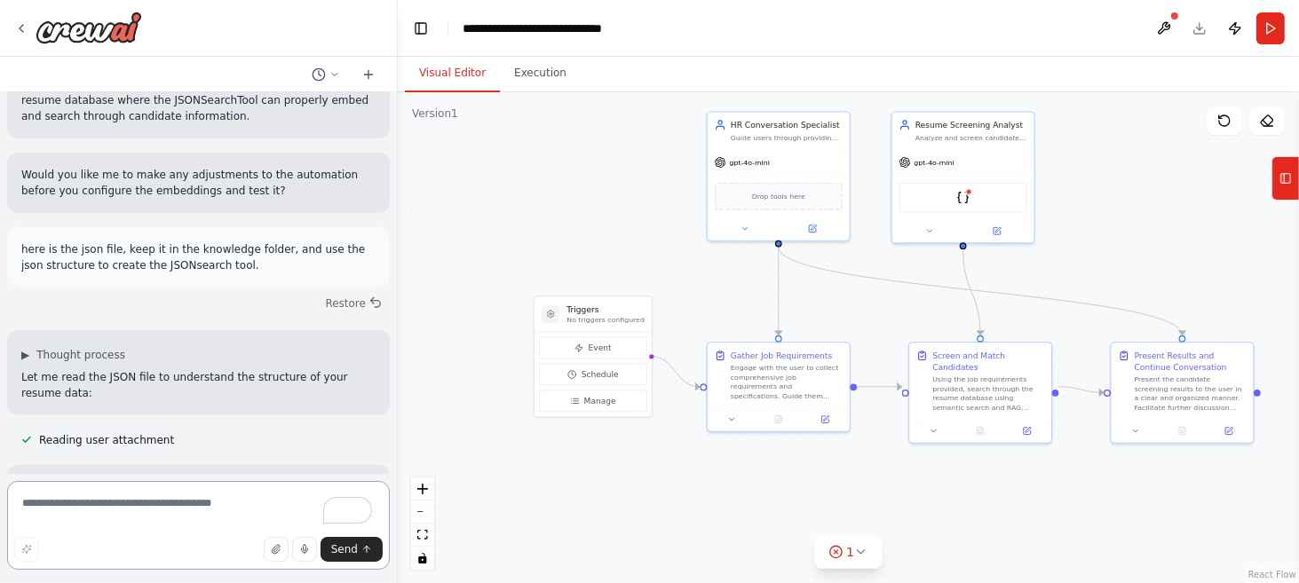
click at [226, 511] on textarea "To enrich screen reader interactions, please activate Accessibility in Grammarl…" at bounding box center [198, 525] width 383 height 89
click at [282, 551] on icon "button" at bounding box center [276, 549] width 11 height 11
click at [337, 549] on span "Send" at bounding box center [344, 550] width 27 height 14
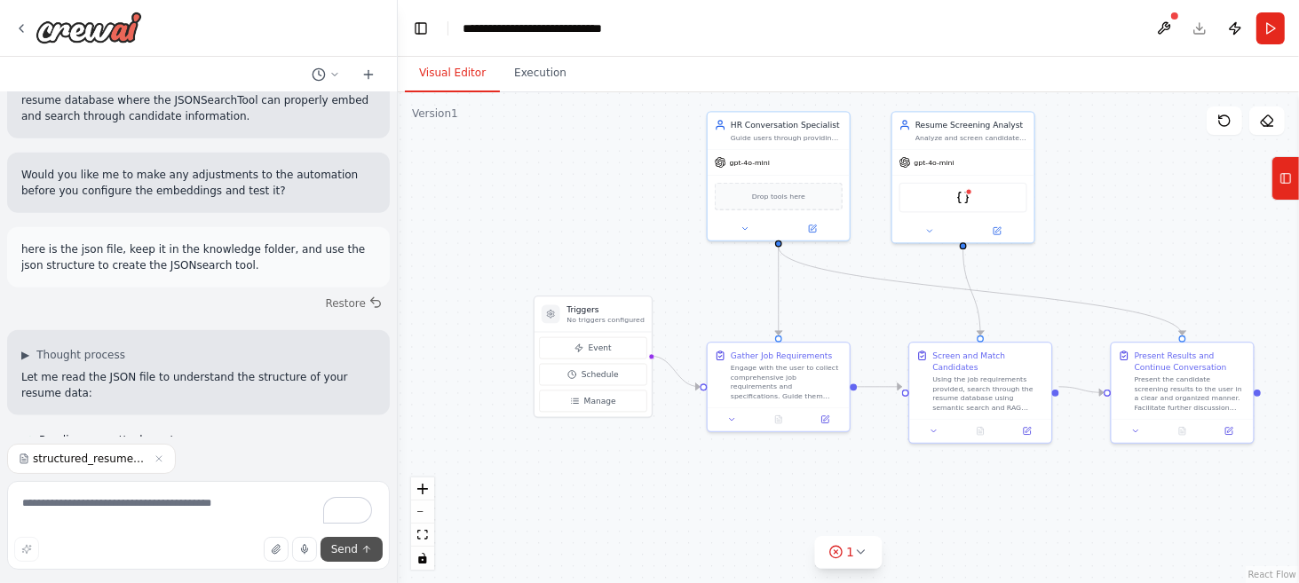
click at [358, 556] on button "Send" at bounding box center [352, 549] width 62 height 25
click at [226, 507] on textarea "To enrich screen reader interactions, please activate Accessibility in Grammarl…" at bounding box center [198, 525] width 383 height 89
type textarea "****"
click at [341, 551] on span "Send" at bounding box center [344, 550] width 27 height 14
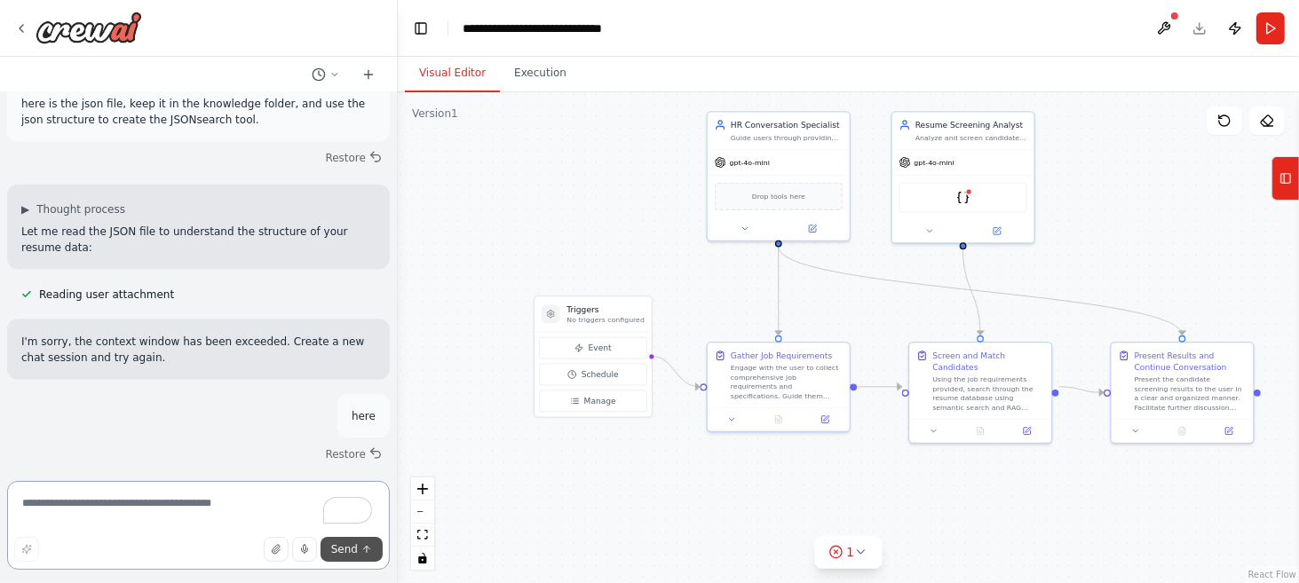
scroll to position [1950, 0]
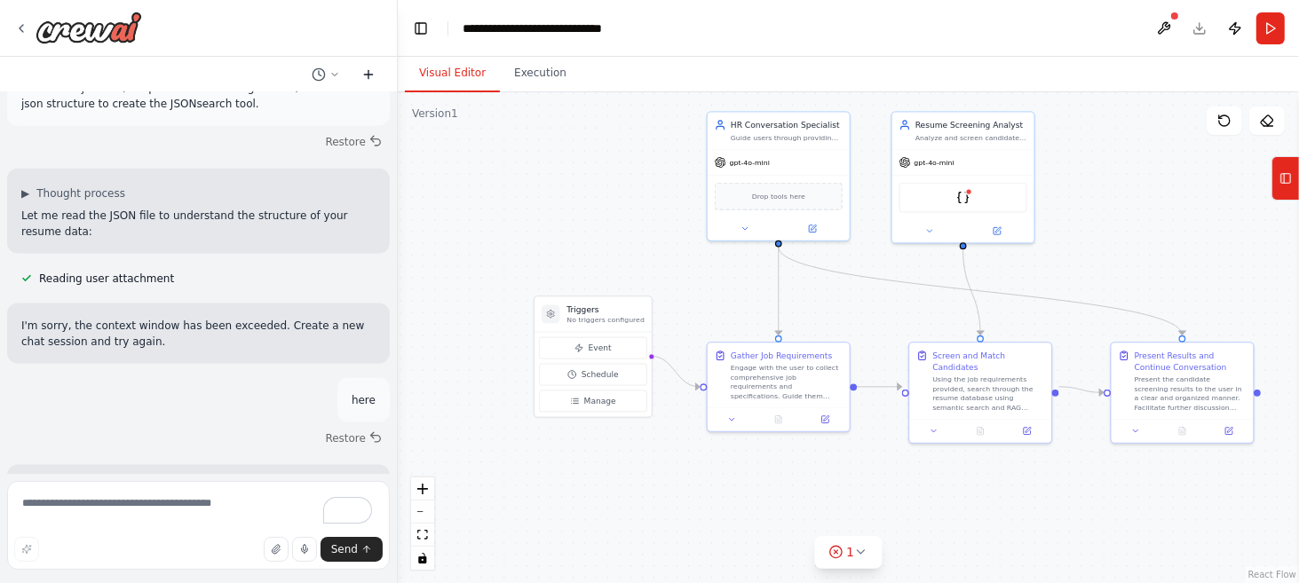
click at [366, 71] on icon at bounding box center [368, 74] width 14 height 14
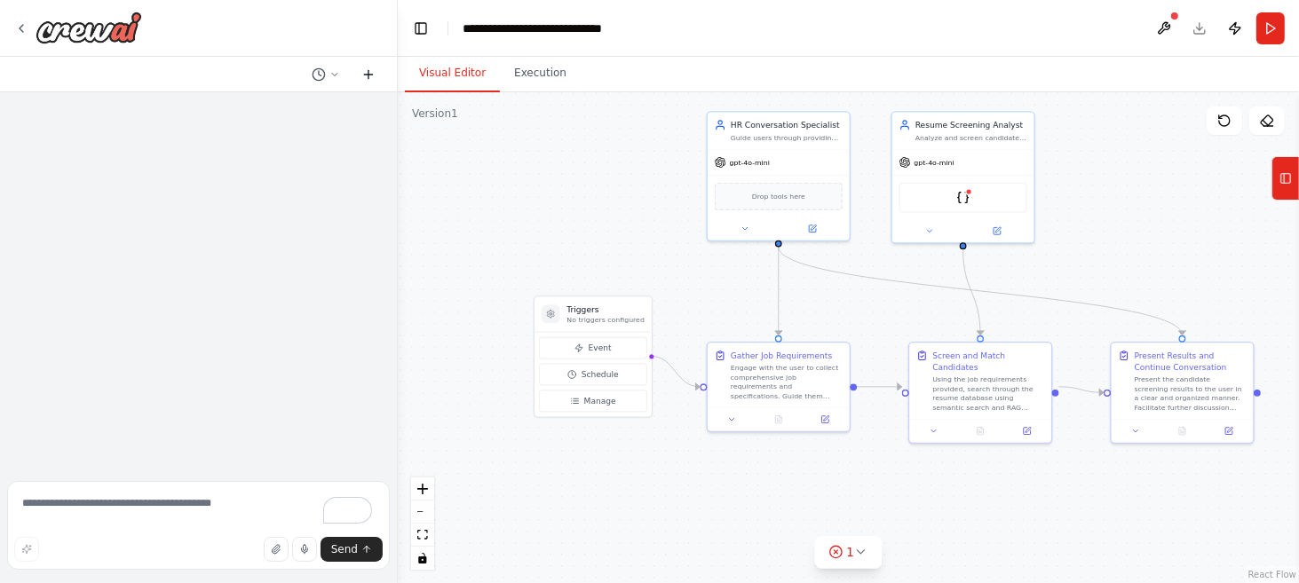
scroll to position [0, 0]
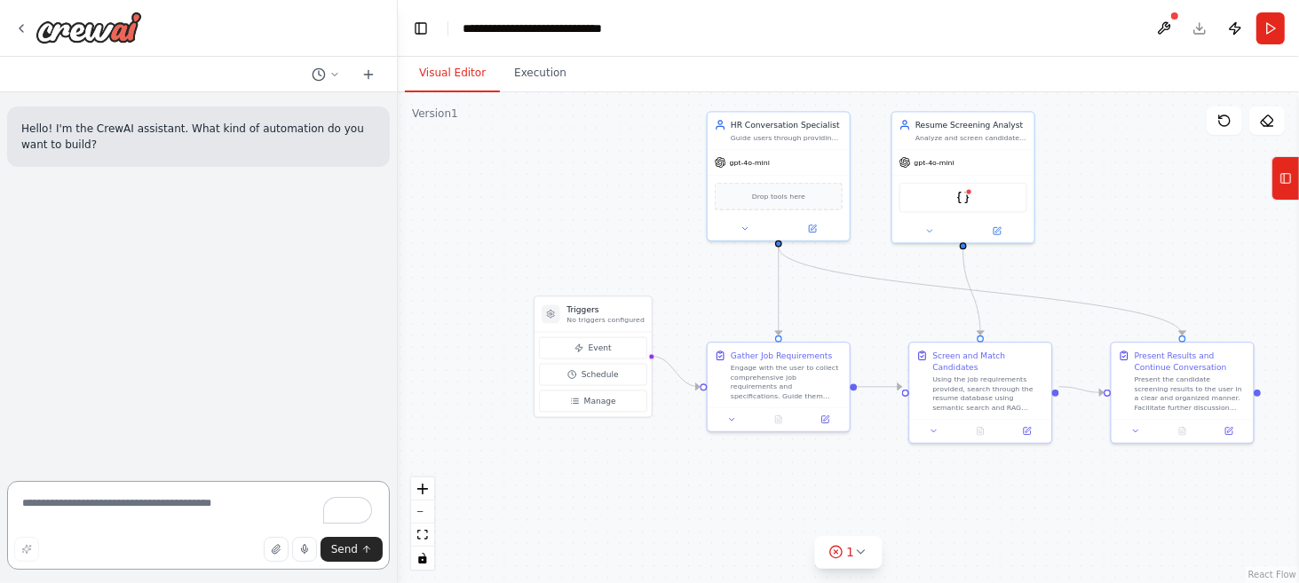
click at [153, 503] on textarea "To enrich screen reader interactions, please activate Accessibility in Grammarl…" at bounding box center [198, 525] width 383 height 89
click at [280, 549] on icon "button" at bounding box center [276, 549] width 11 height 11
click at [142, 504] on textarea "To enrich screen reader interactions, please activate Accessibility in Grammarl…" at bounding box center [198, 525] width 383 height 89
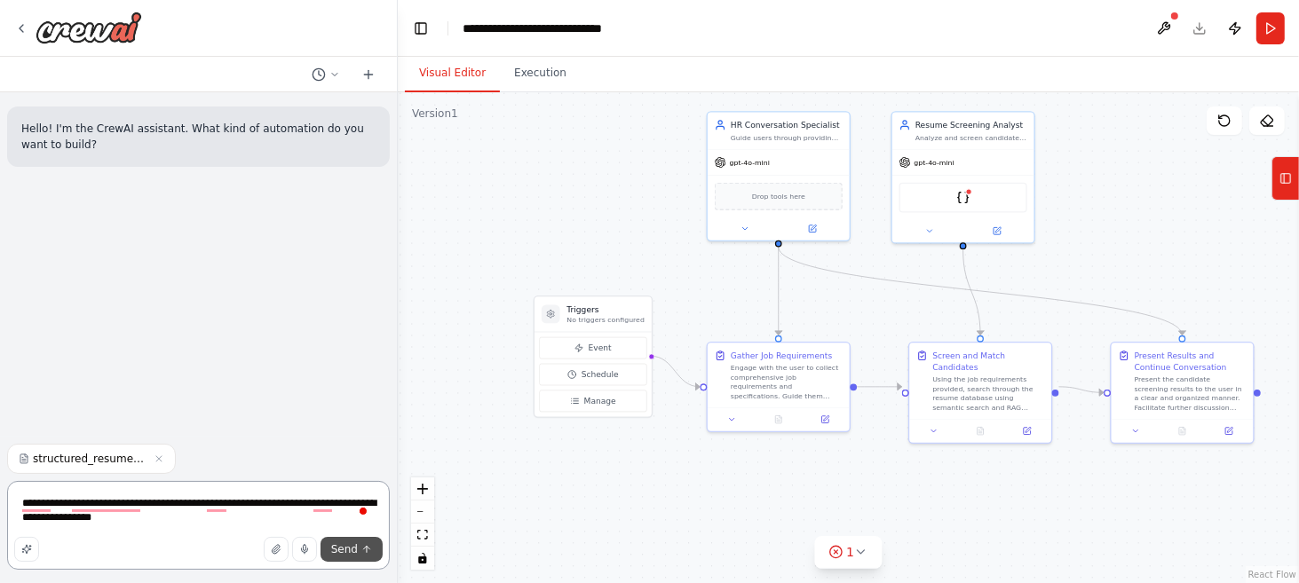
type textarea "**********"
click at [361, 553] on button "Send" at bounding box center [352, 549] width 62 height 25
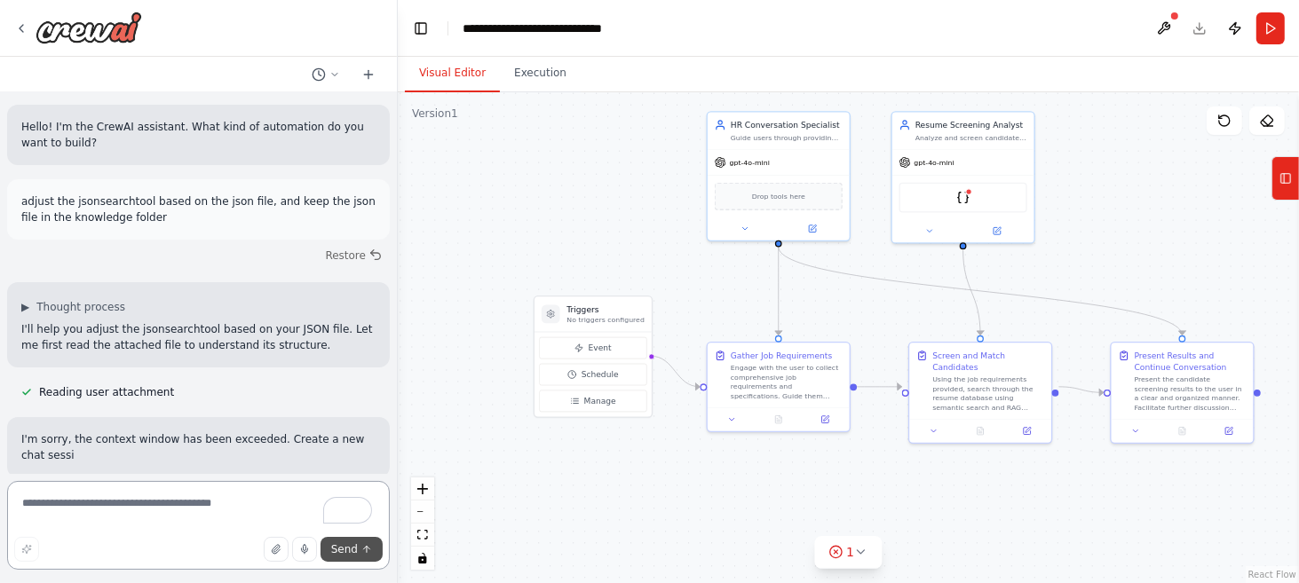
scroll to position [18, 0]
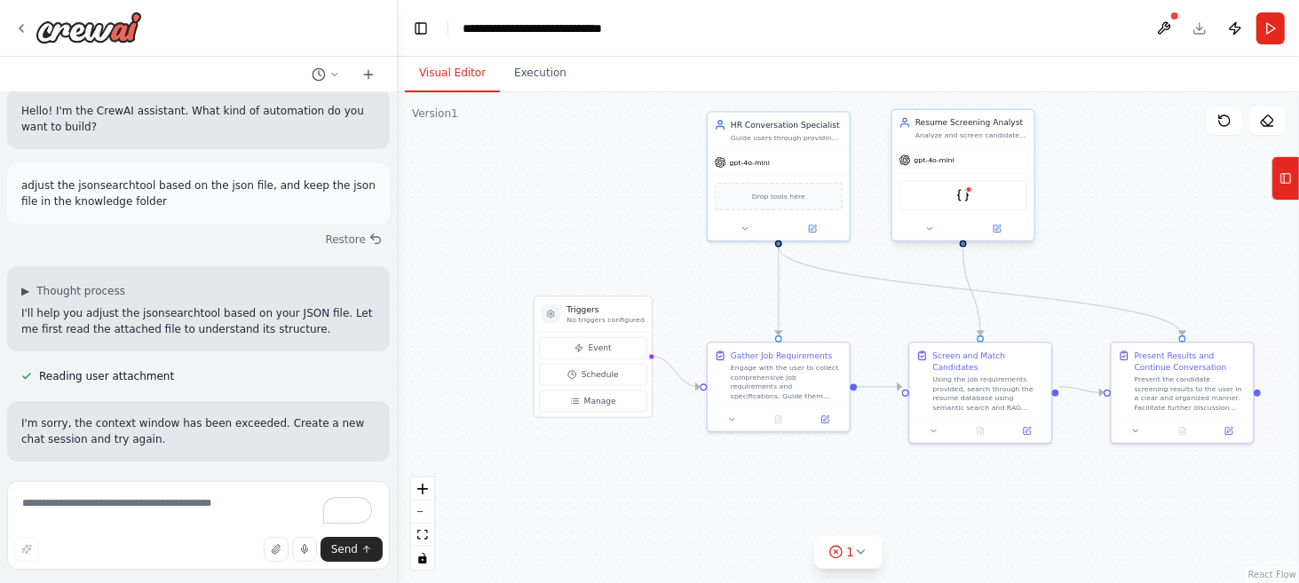
click at [966, 138] on div "Analyze and screen candidate resumes using advanced search and RAG capabilities…" at bounding box center [972, 135] width 112 height 9
click at [860, 551] on icon at bounding box center [861, 552] width 14 height 14
click at [977, 503] on button at bounding box center [990, 506] width 30 height 21
click at [815, 549] on span "Tool JSONSearchTool requires embedding configuration" at bounding box center [859, 550] width 292 height 14
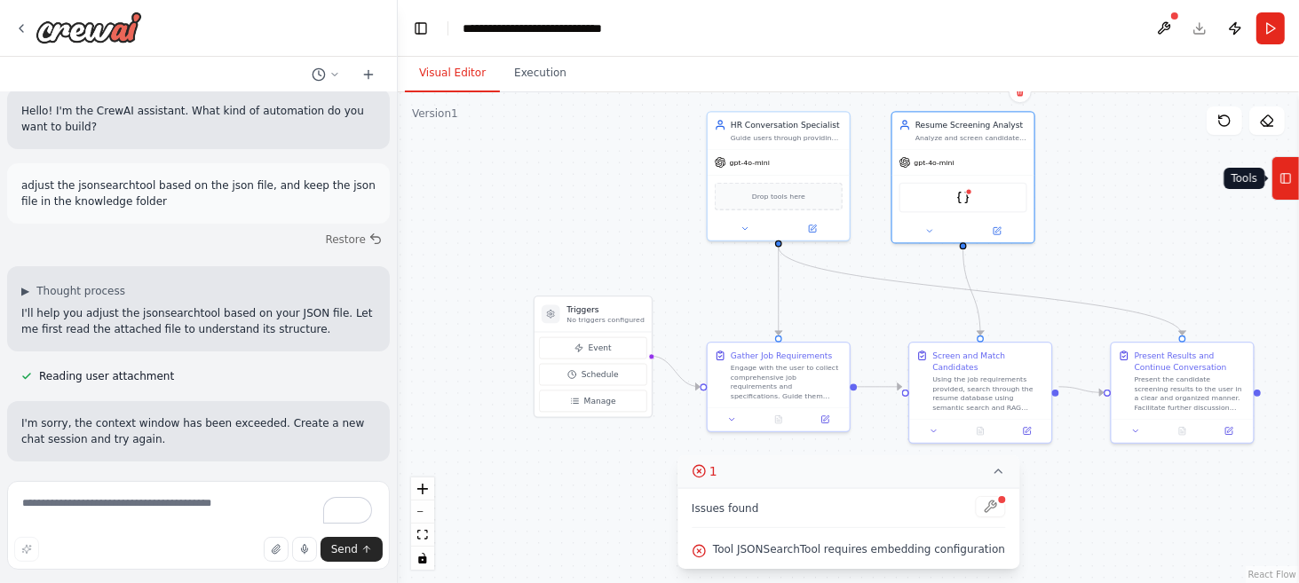
click at [1296, 177] on button "Tools" at bounding box center [1286, 178] width 28 height 44
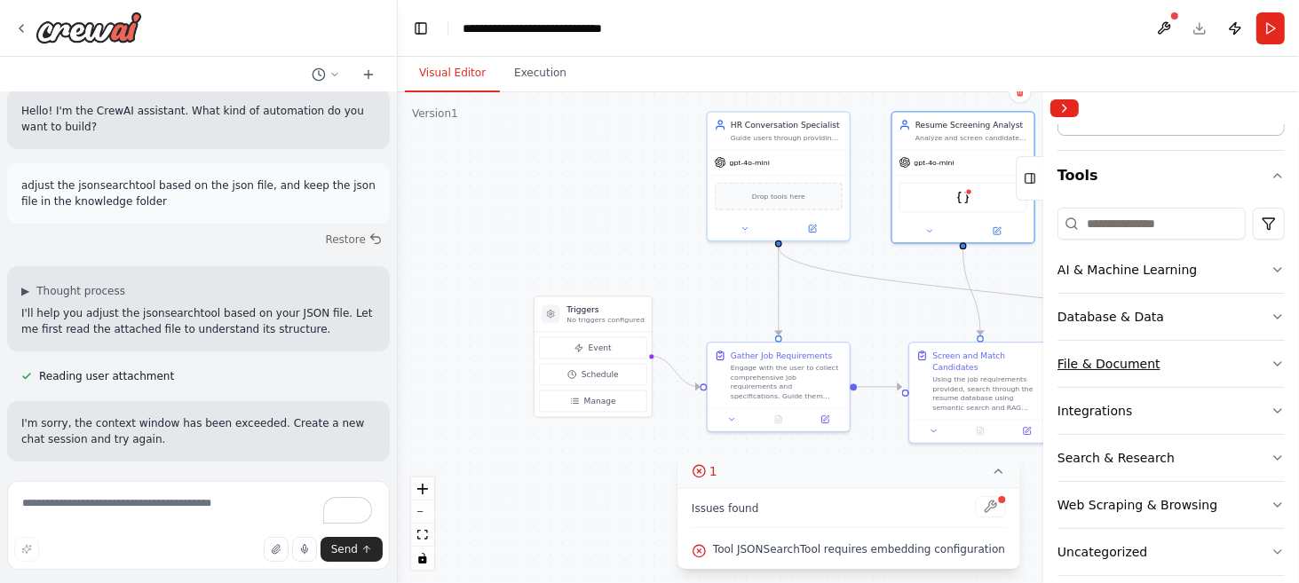
scroll to position [145, 0]
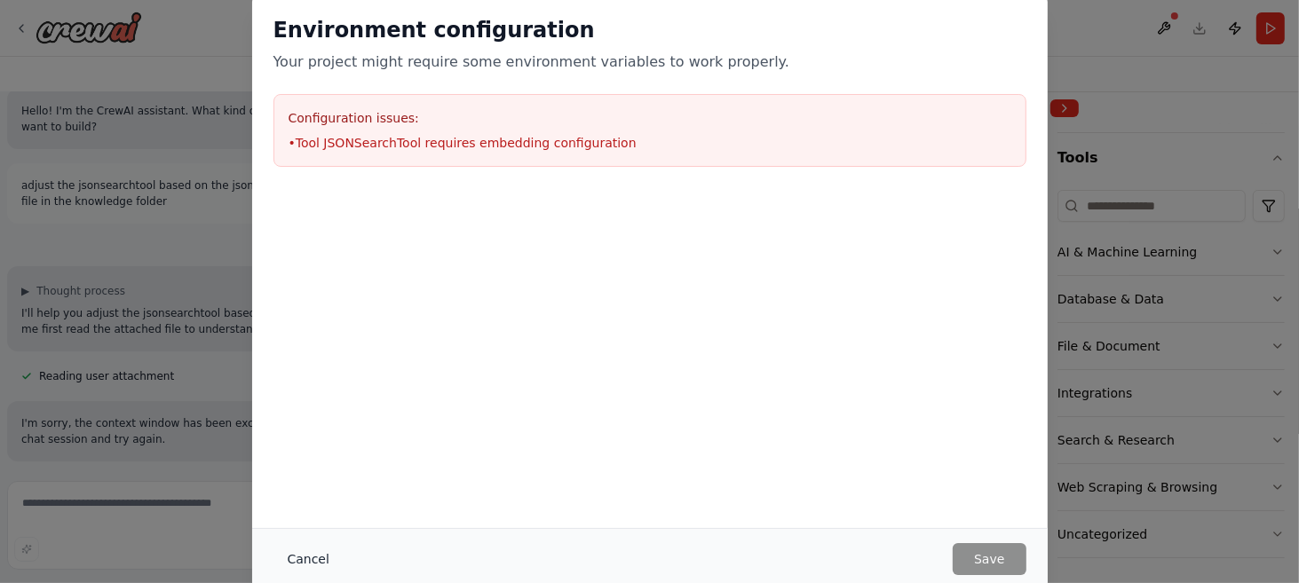
click at [305, 553] on button "Cancel" at bounding box center [309, 559] width 70 height 32
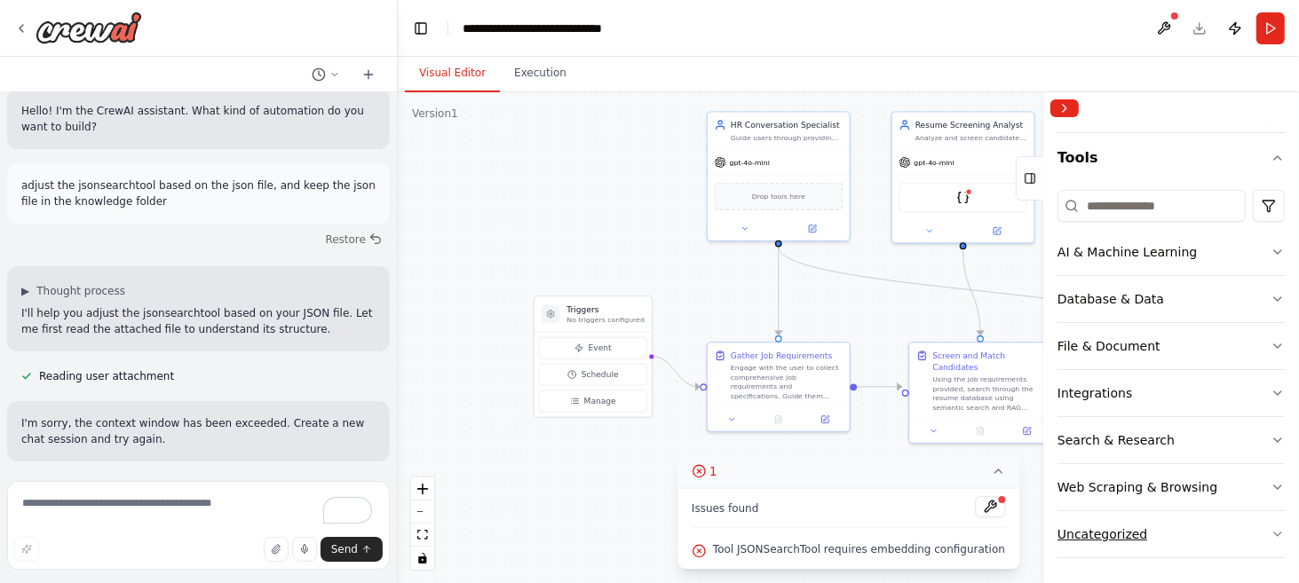
click at [1149, 535] on button "Uncategorized" at bounding box center [1171, 535] width 227 height 46
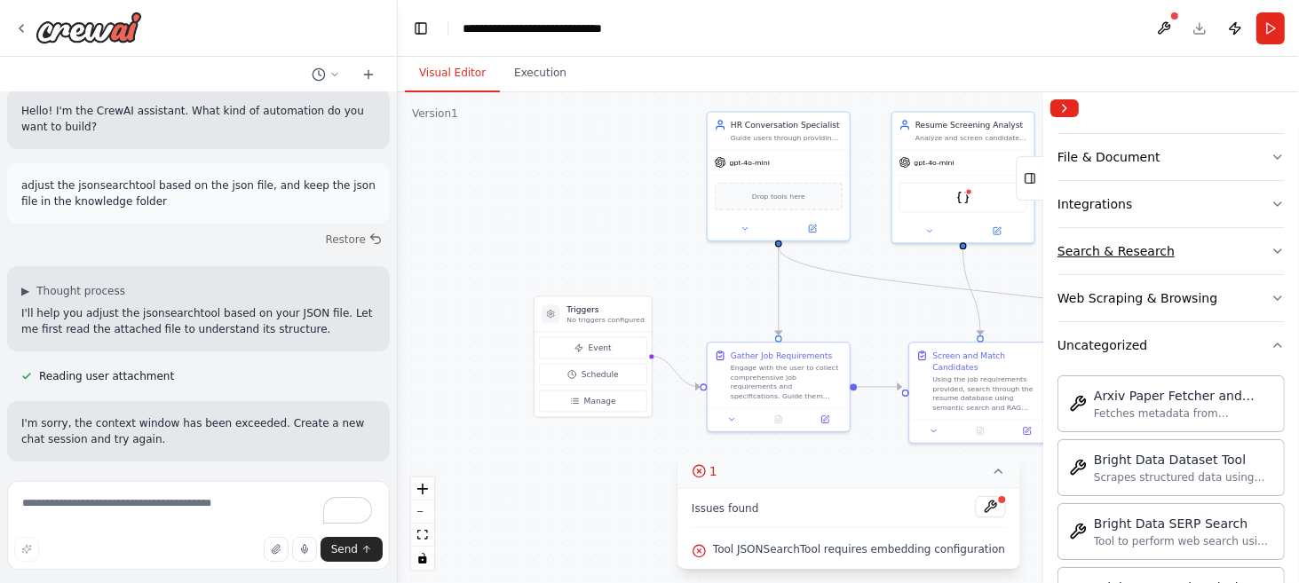
scroll to position [135, 0]
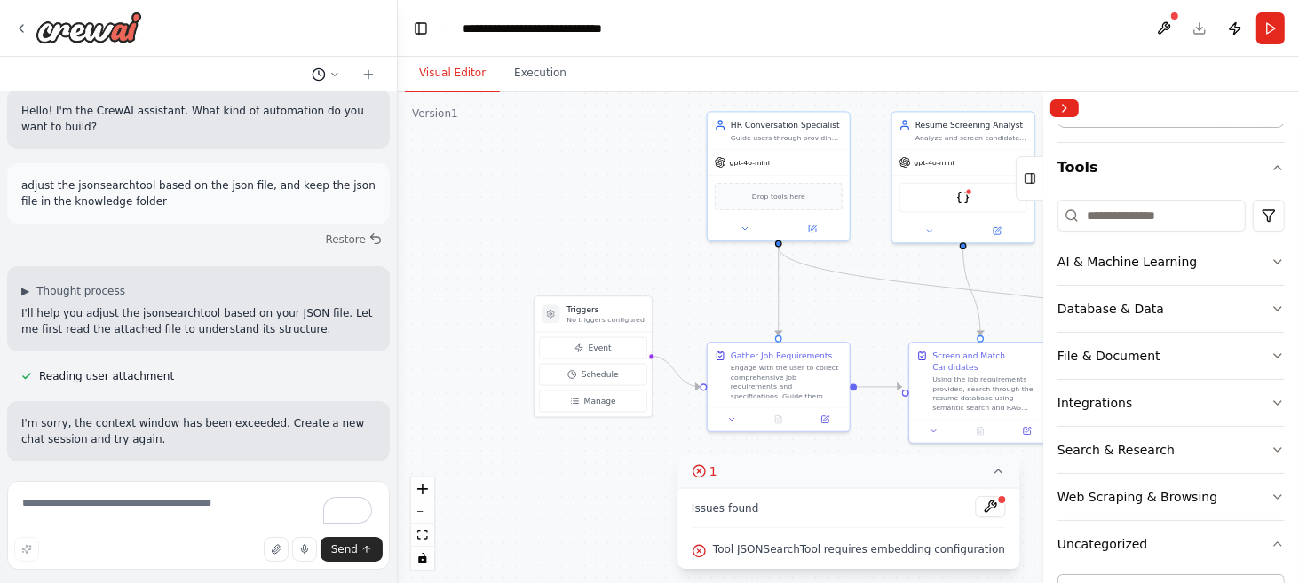
click at [332, 77] on icon at bounding box center [334, 74] width 11 height 11
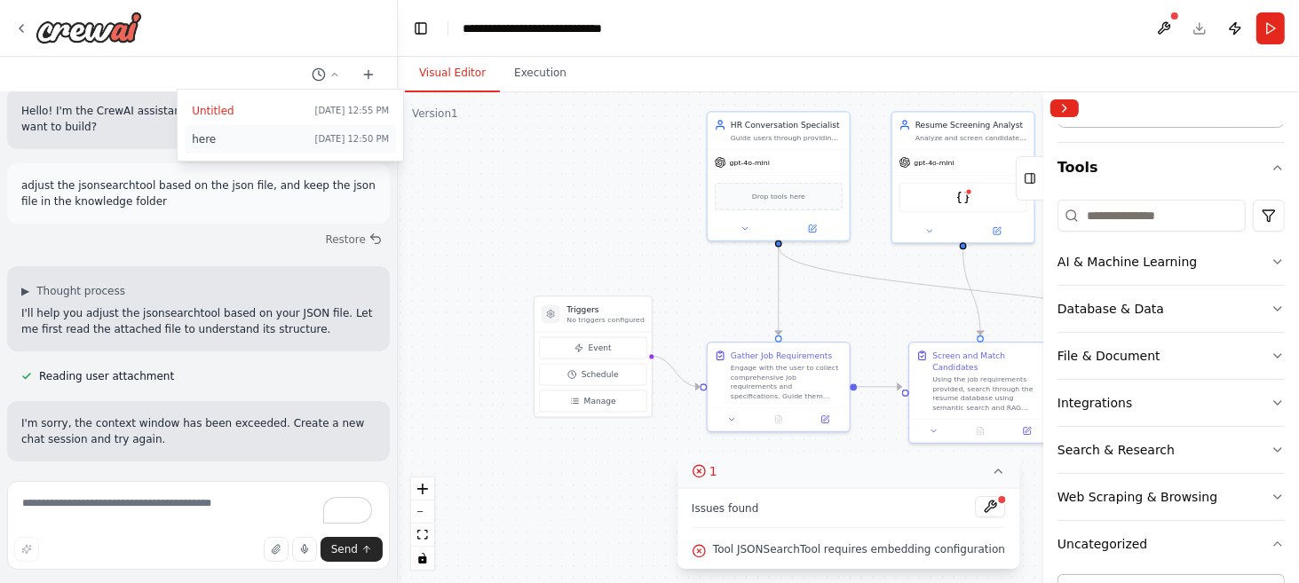
click at [218, 144] on span "here" at bounding box center [249, 139] width 115 height 14
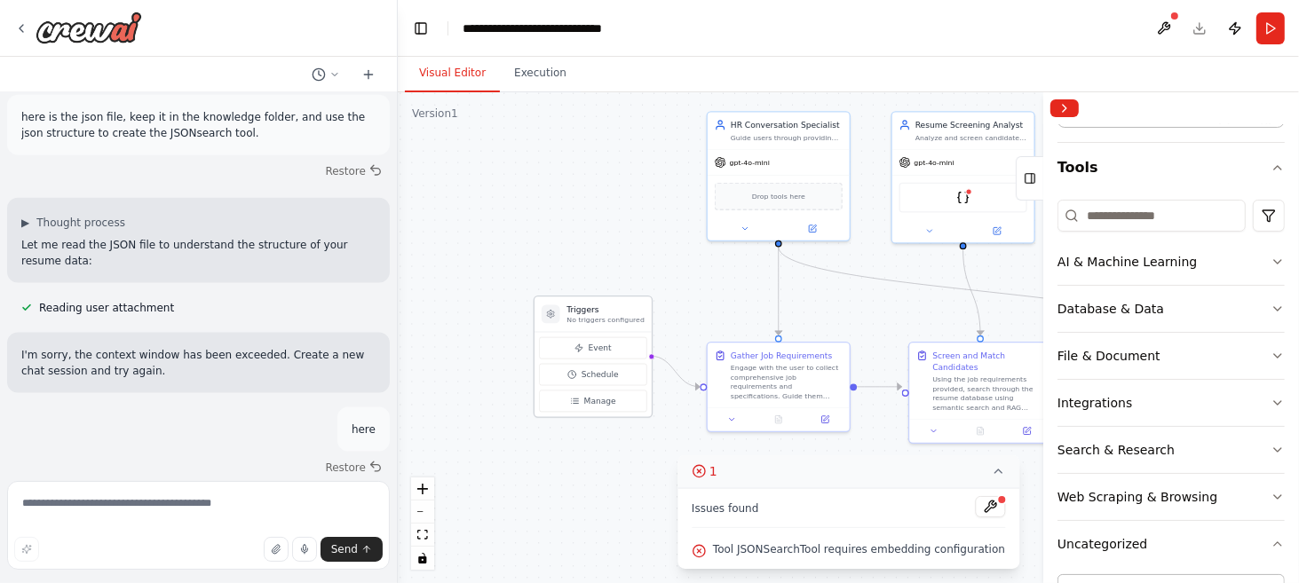
scroll to position [1950, 0]
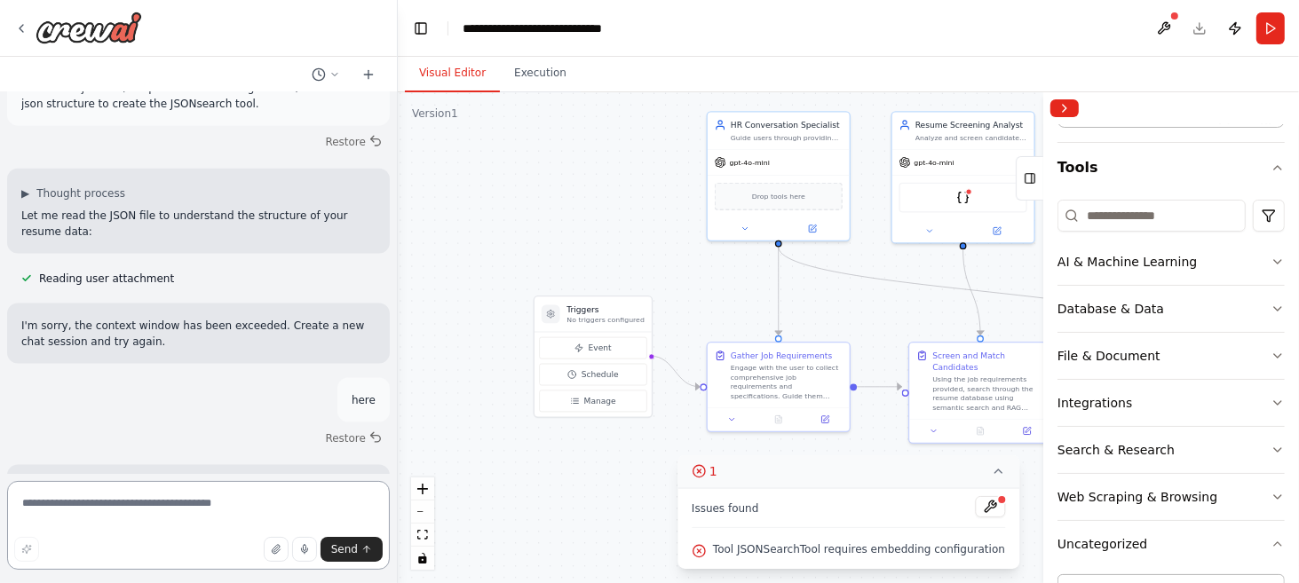
click at [124, 516] on textarea "To enrich screen reader interactions, please activate Accessibility in Grammarl…" at bounding box center [198, 525] width 383 height 89
type textarea "**********"
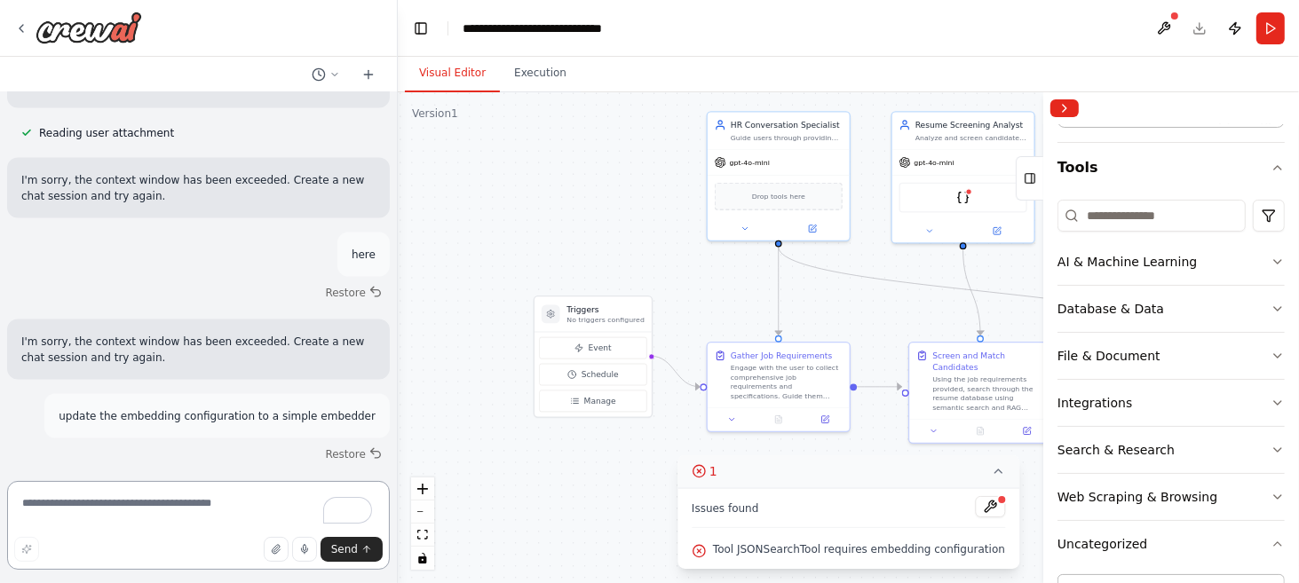
scroll to position [2112, 0]
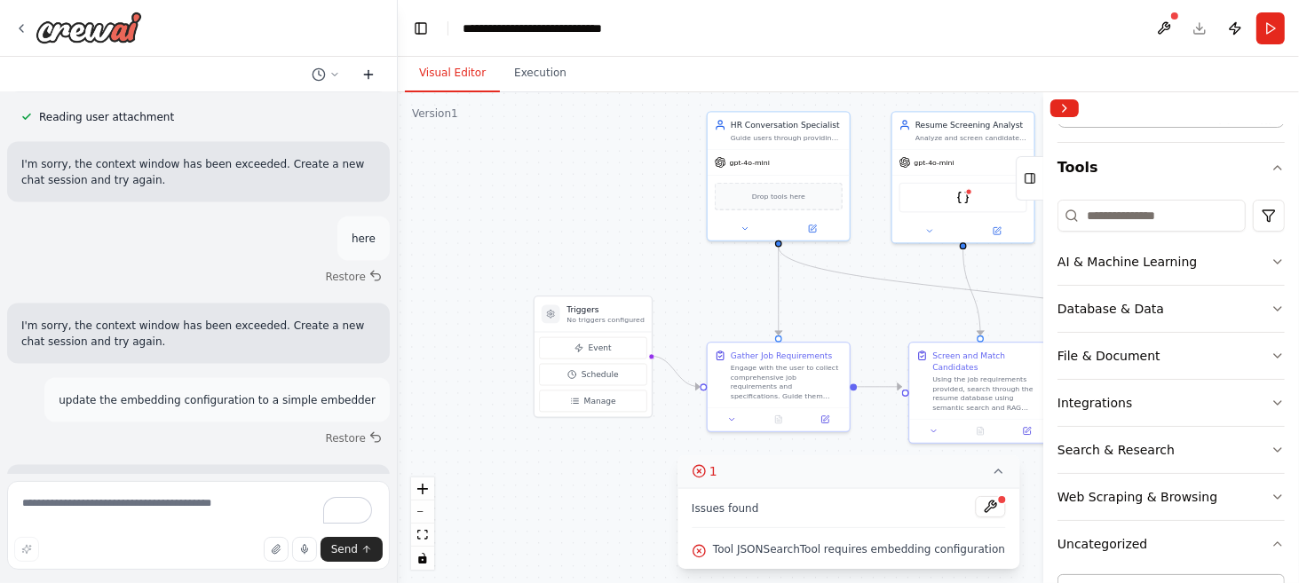
click at [368, 80] on icon at bounding box center [368, 74] width 14 height 14
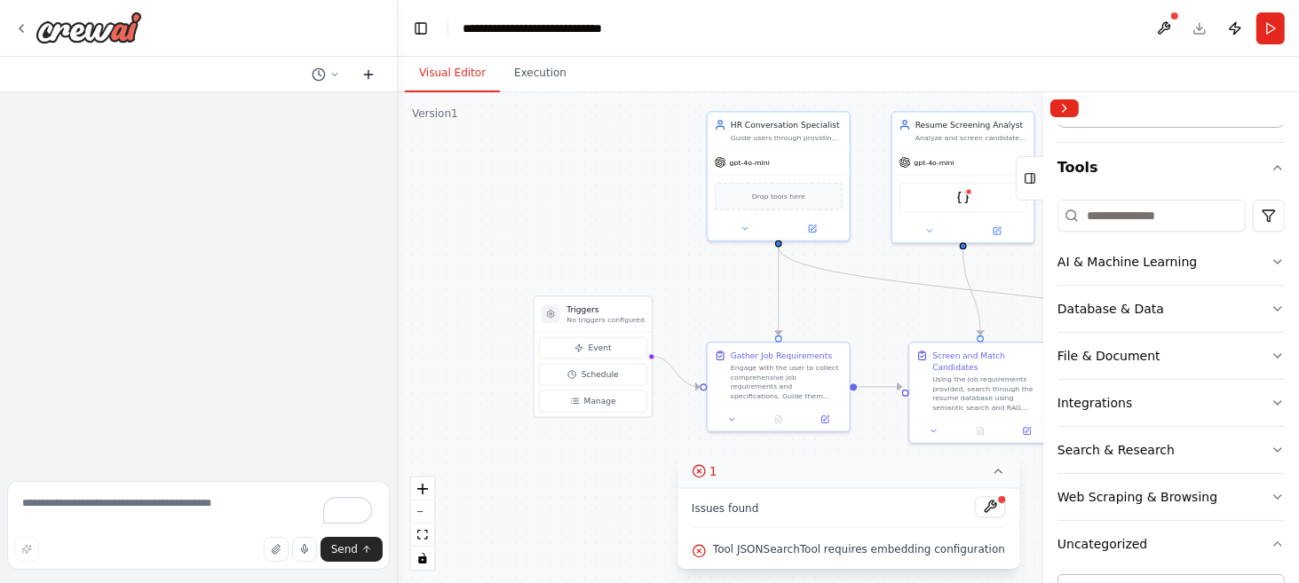
scroll to position [0, 0]
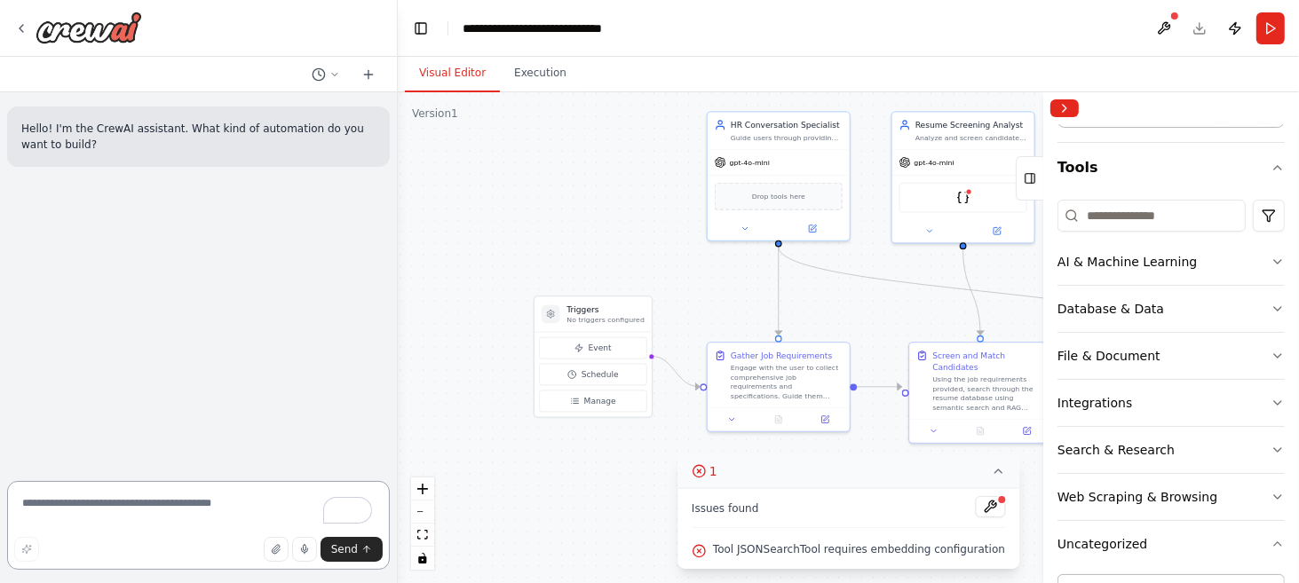
click at [187, 504] on textarea "To enrich screen reader interactions, please activate Accessibility in Grammarl…" at bounding box center [198, 525] width 383 height 89
type textarea "**********"
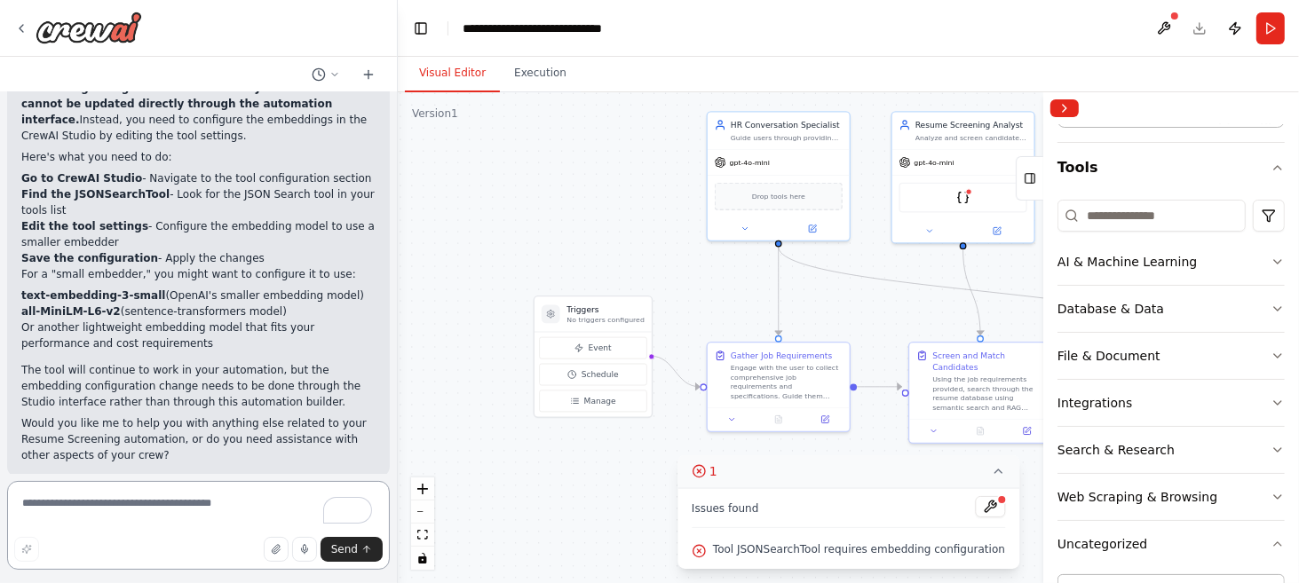
scroll to position [581, 0]
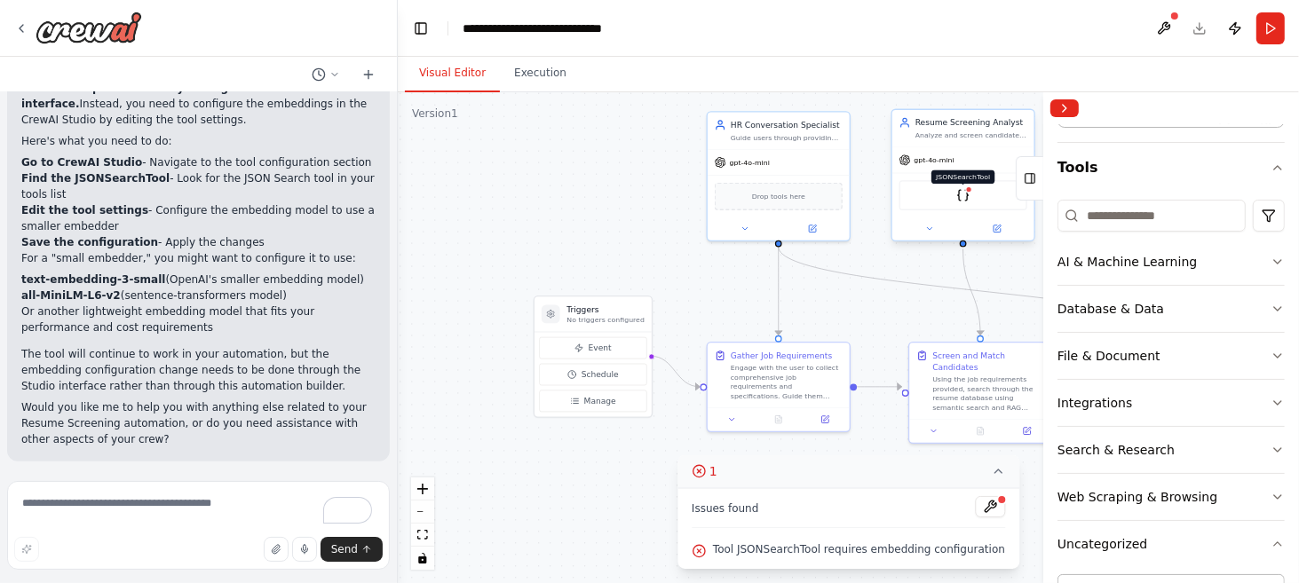
click at [967, 196] on img at bounding box center [963, 195] width 14 height 14
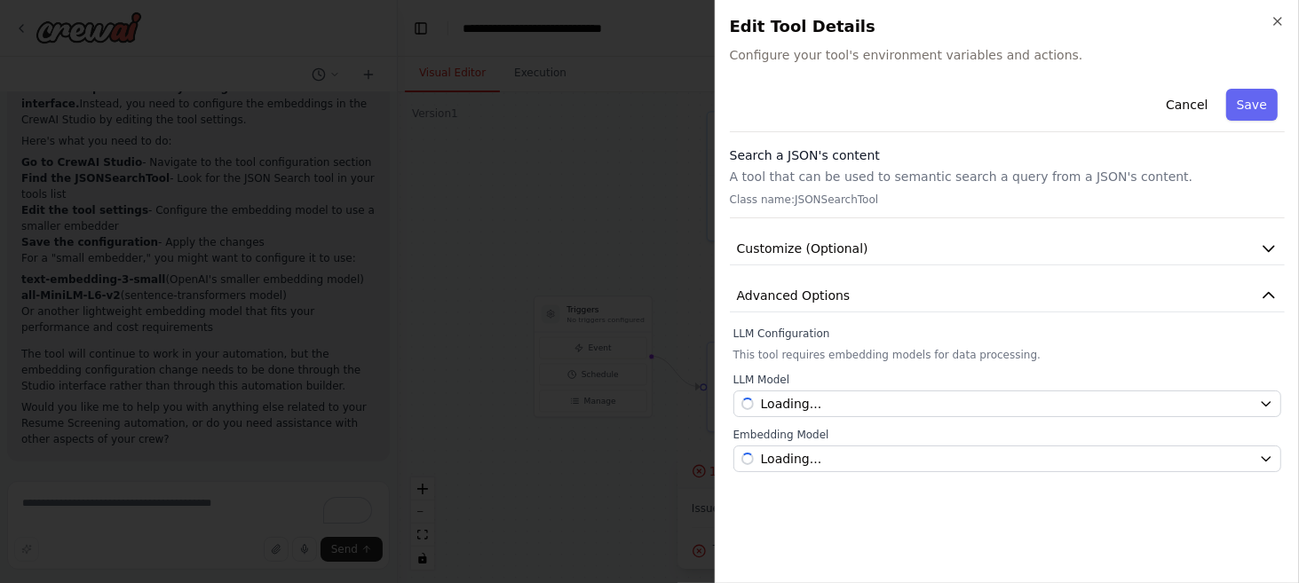
click at [967, 196] on p "Class name: JSONSearchTool" at bounding box center [1007, 200] width 555 height 14
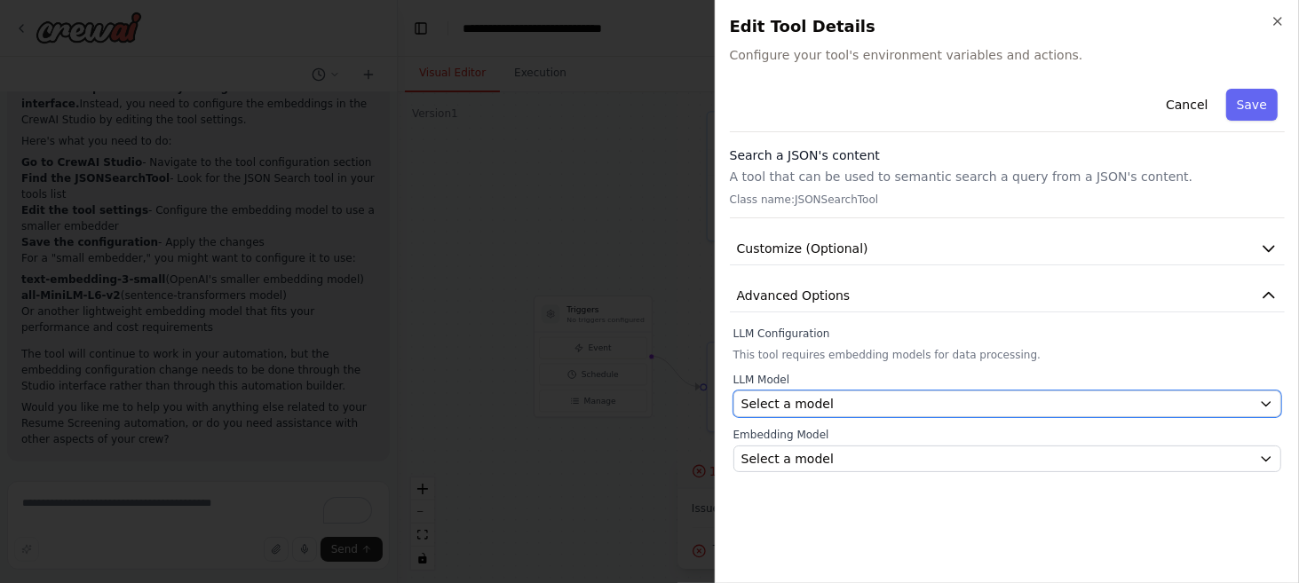
click at [1003, 404] on div "Select a model" at bounding box center [997, 404] width 511 height 18
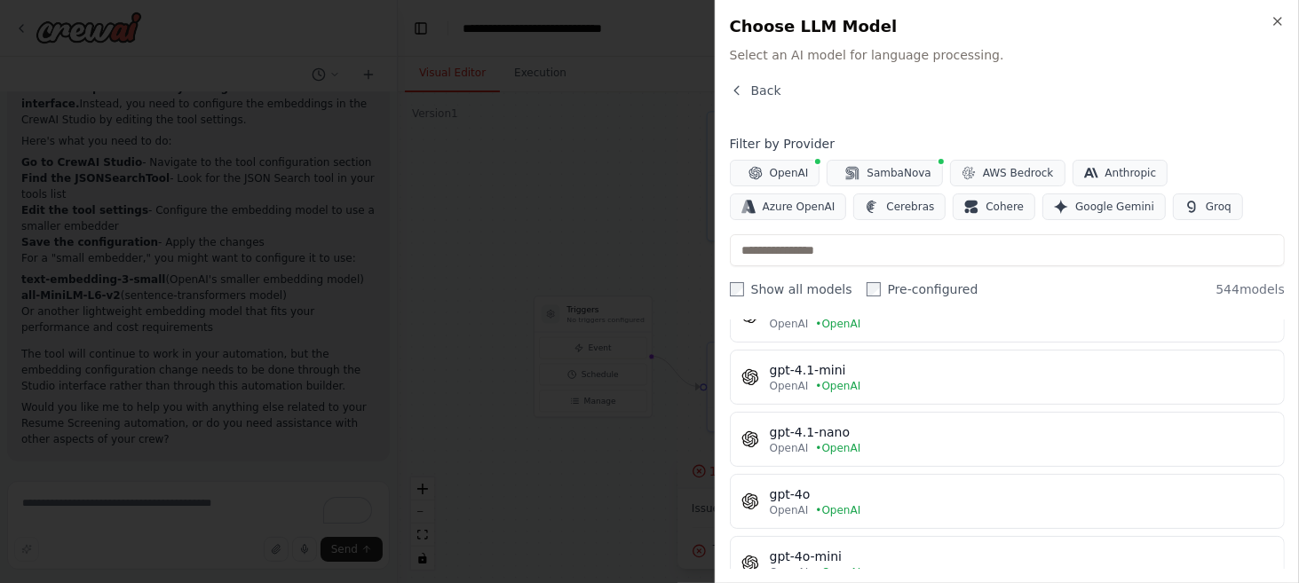
scroll to position [178, 0]
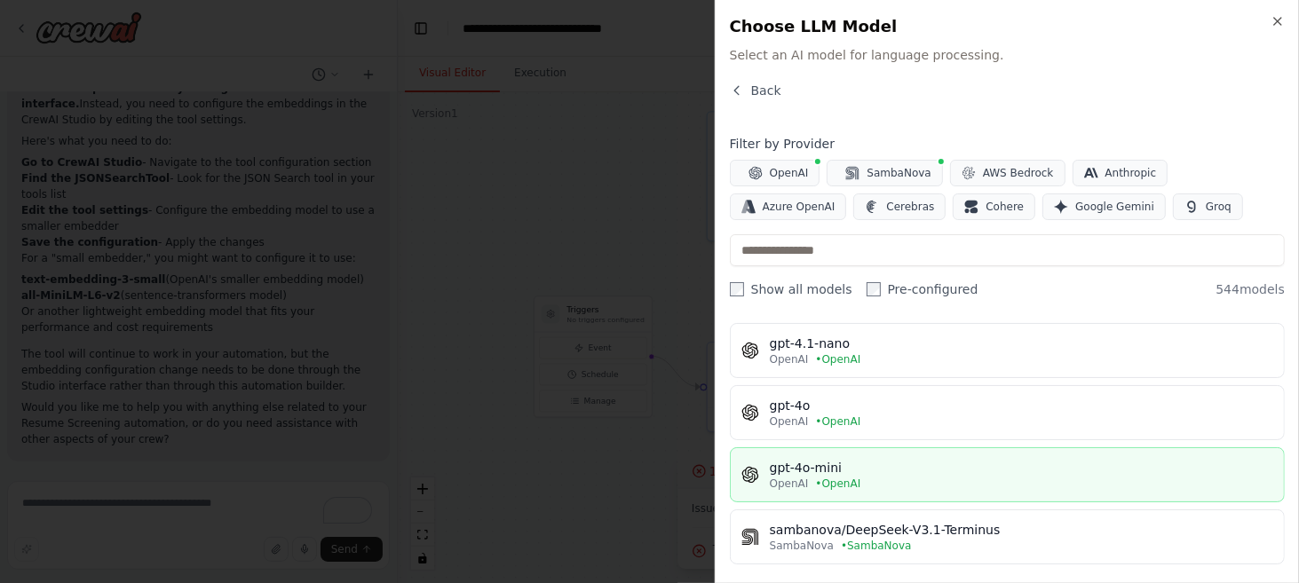
click at [862, 473] on div "gpt-4o-mini" at bounding box center [1022, 468] width 504 height 18
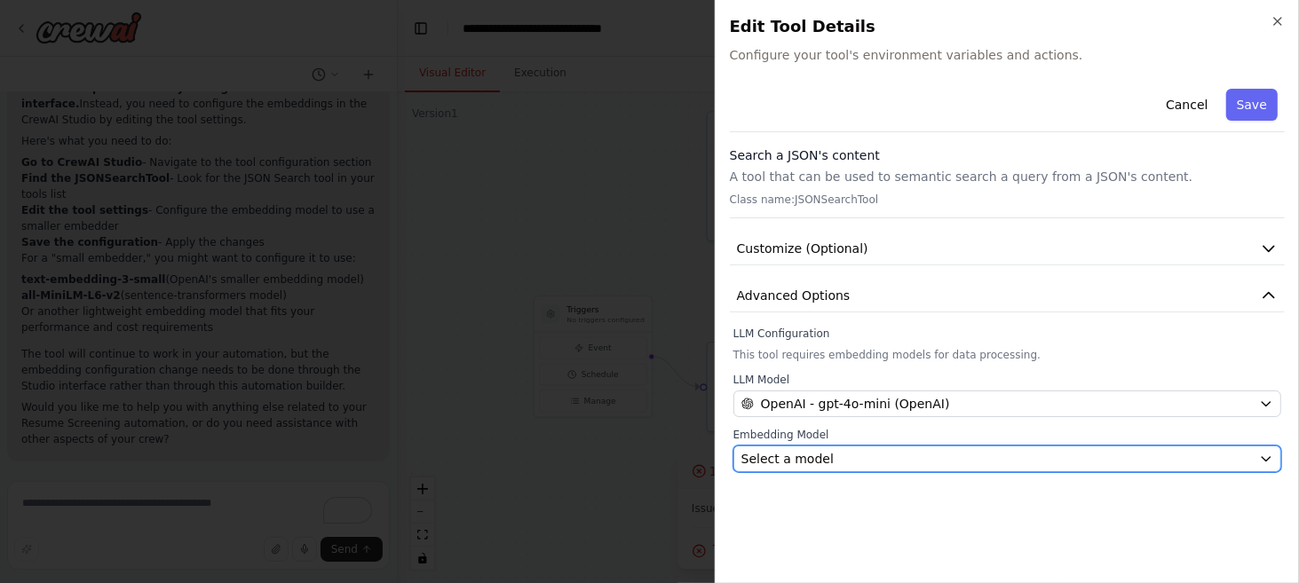
click at [924, 456] on div "Select a model" at bounding box center [997, 459] width 511 height 18
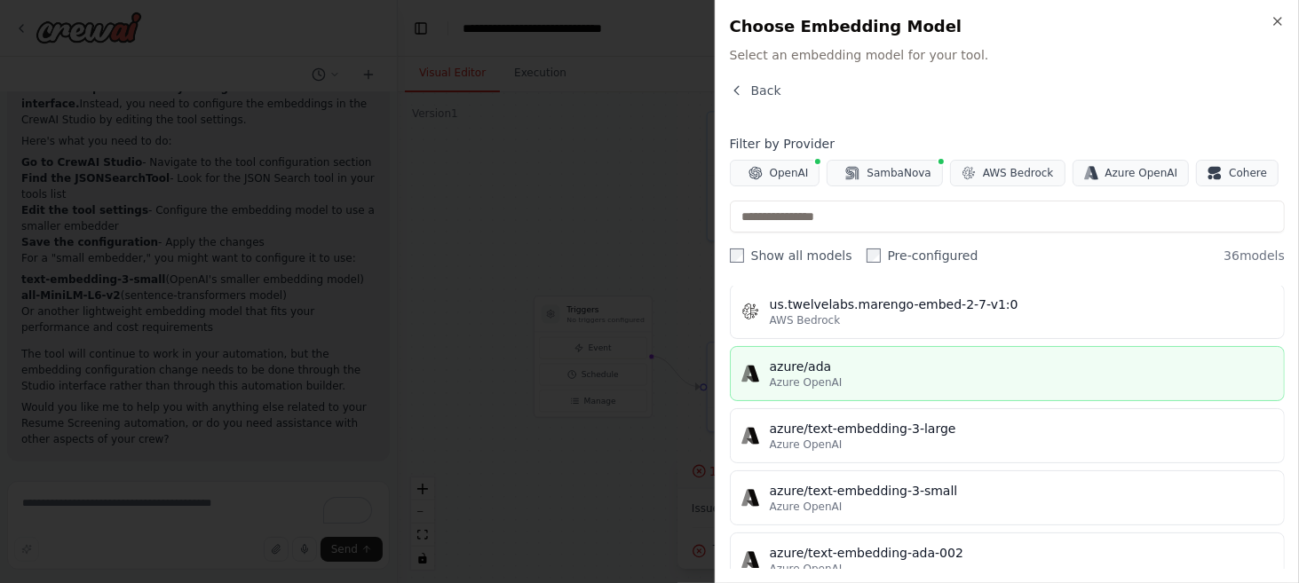
scroll to position [1486, 0]
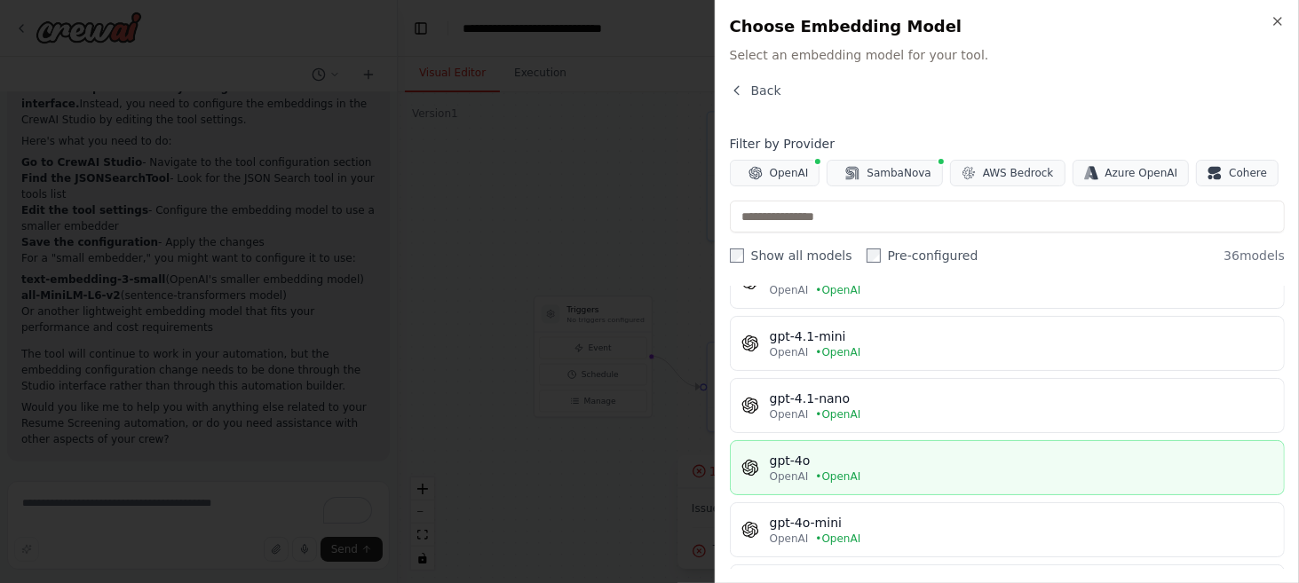
scroll to position [178, 0]
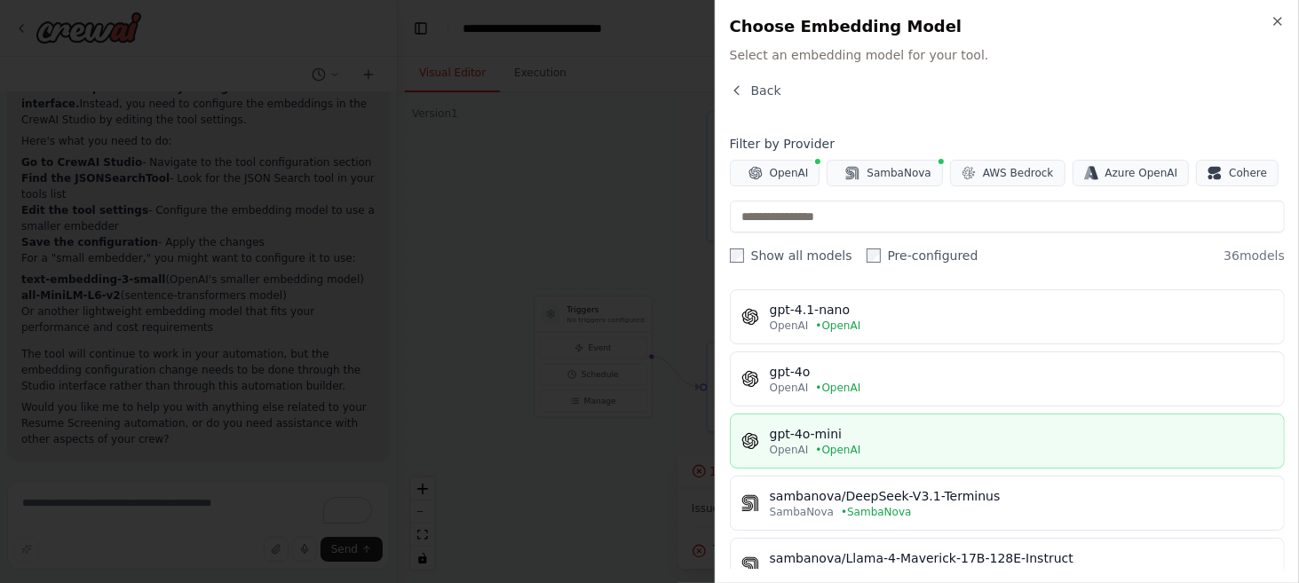
click at [868, 439] on div "gpt-4o-mini" at bounding box center [1022, 434] width 504 height 18
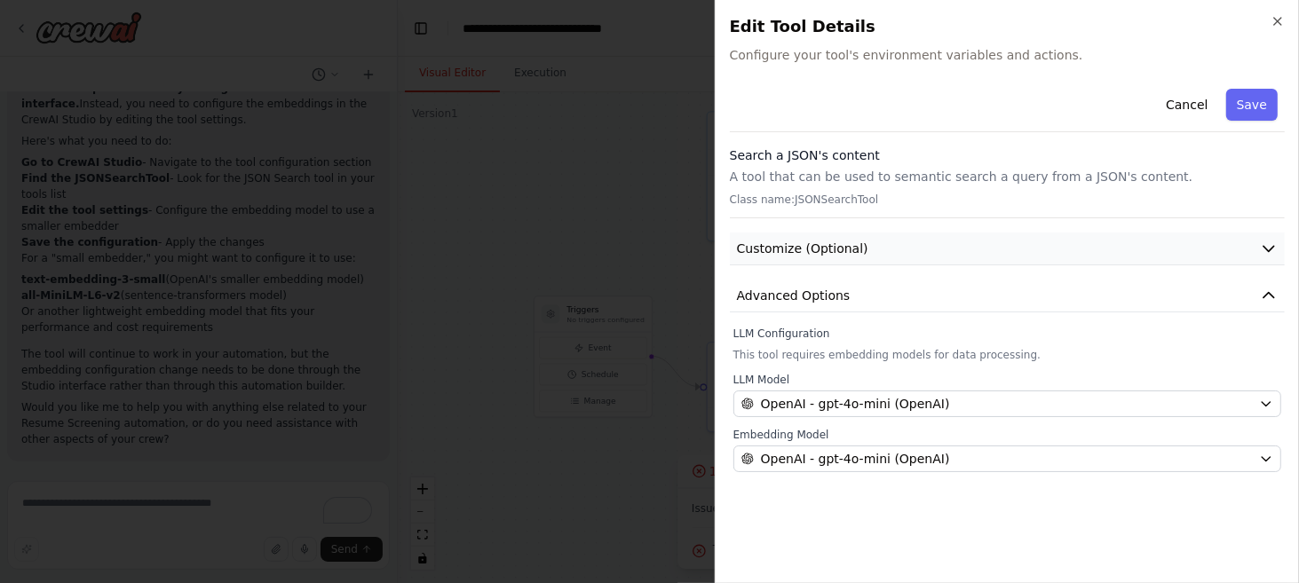
click at [1269, 247] on icon "button" at bounding box center [1269, 249] width 18 height 18
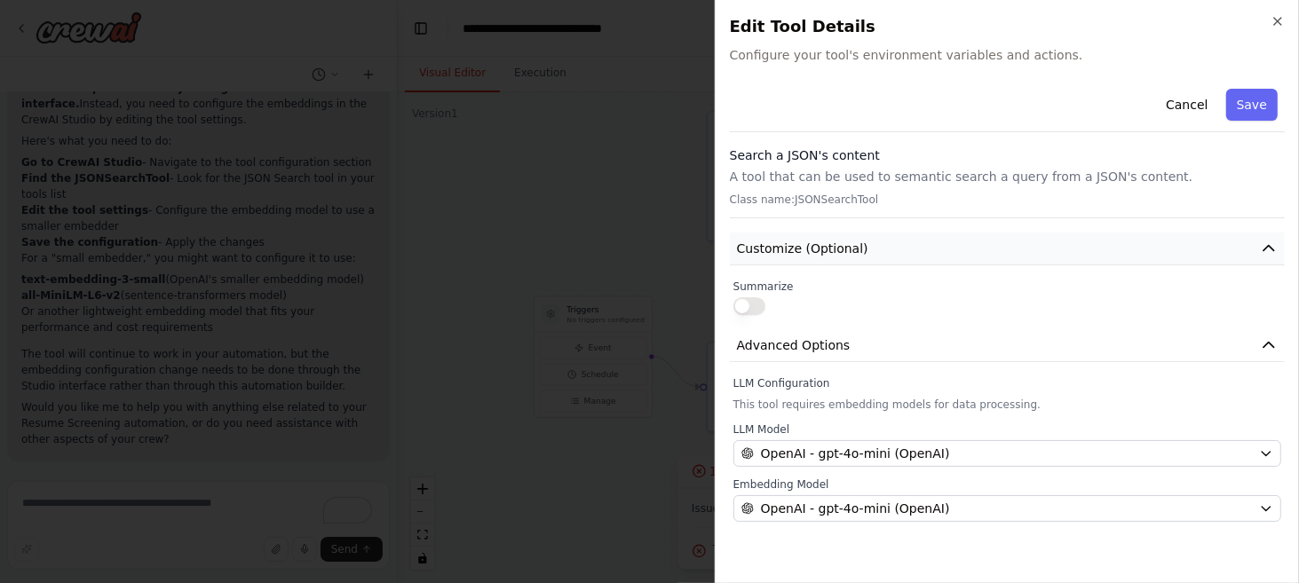
click at [1269, 247] on icon "button" at bounding box center [1269, 249] width 18 height 18
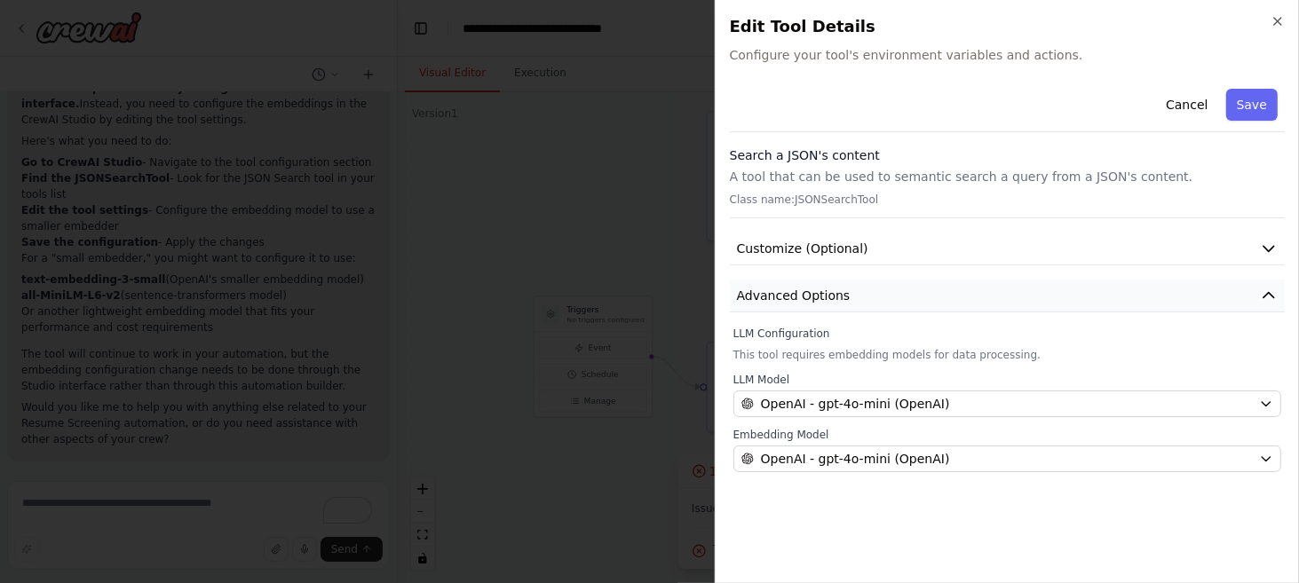
click at [1265, 290] on icon "button" at bounding box center [1269, 296] width 18 height 18
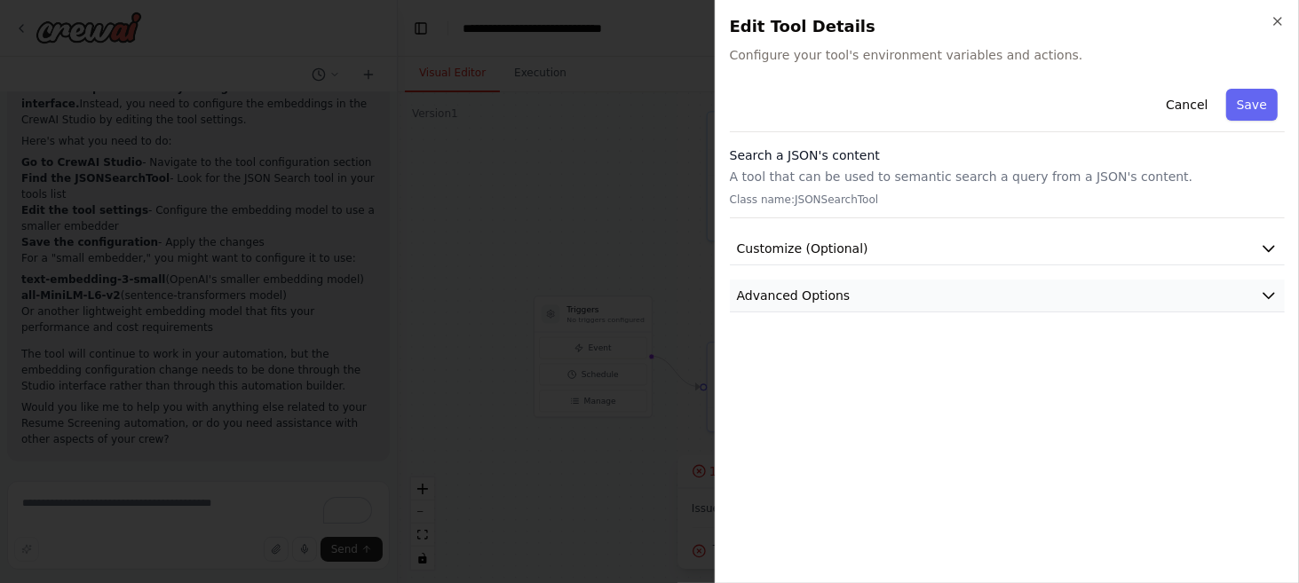
click at [1265, 290] on icon "button" at bounding box center [1269, 296] width 18 height 18
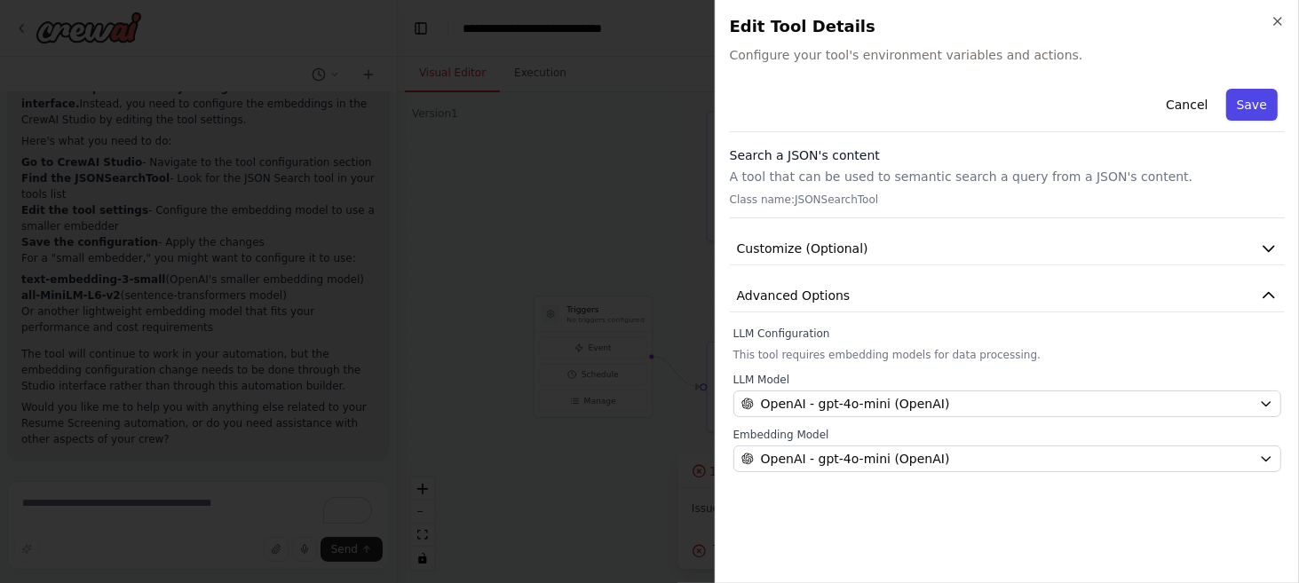
click at [1251, 111] on button "Save" at bounding box center [1252, 105] width 52 height 32
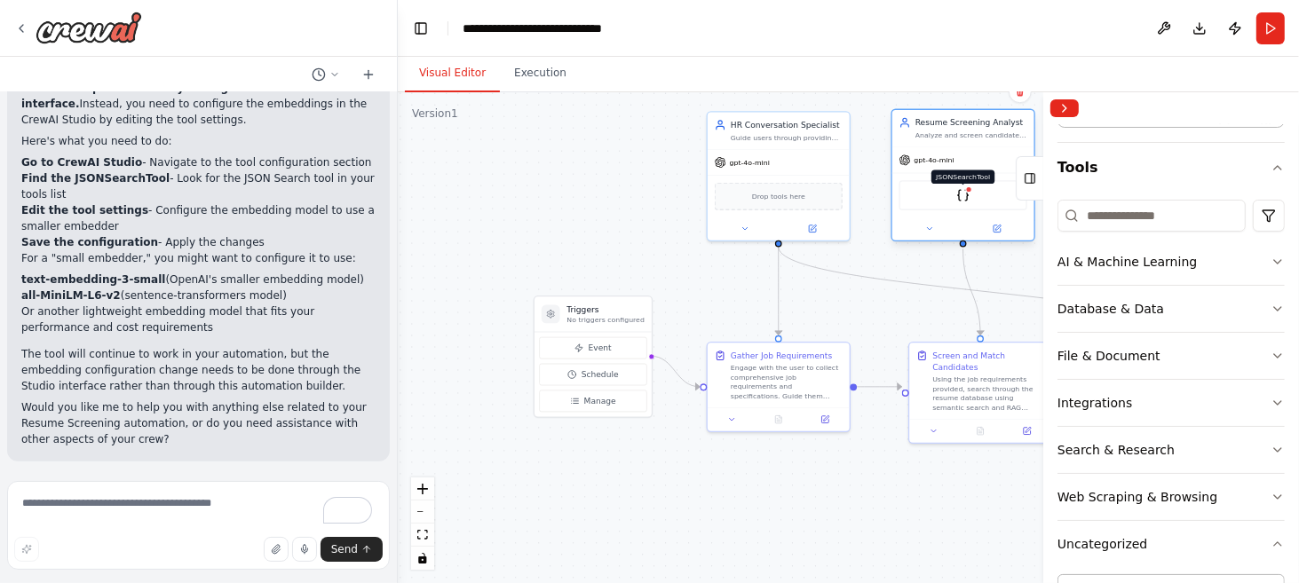
click at [966, 199] on img at bounding box center [963, 195] width 14 height 14
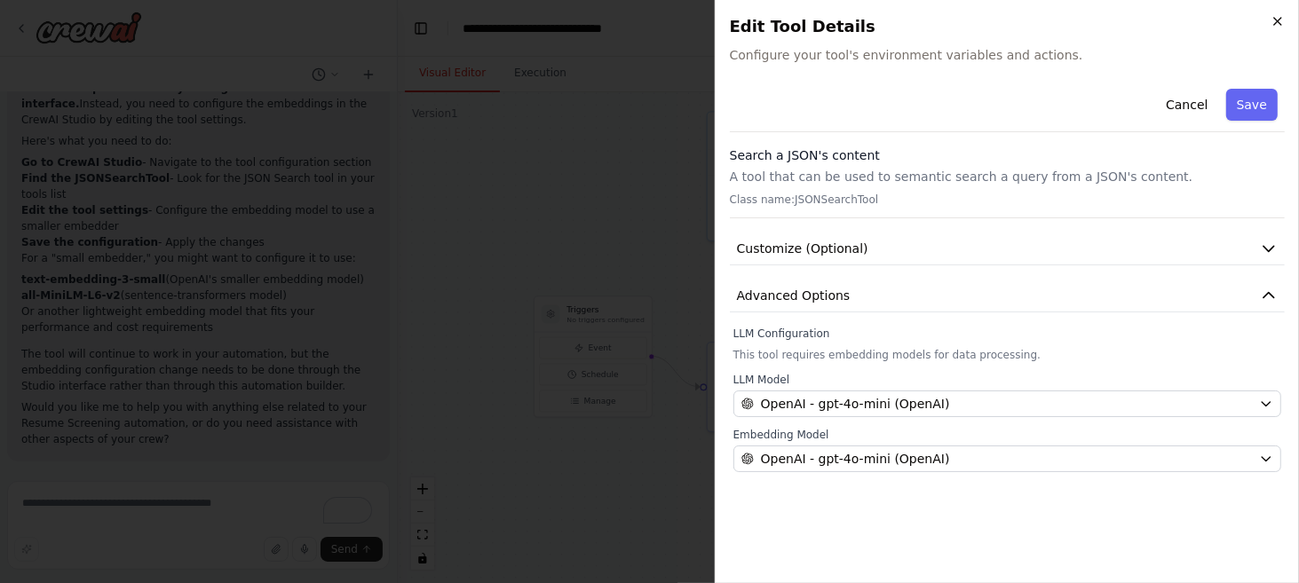
click at [1273, 21] on icon "button" at bounding box center [1278, 21] width 14 height 14
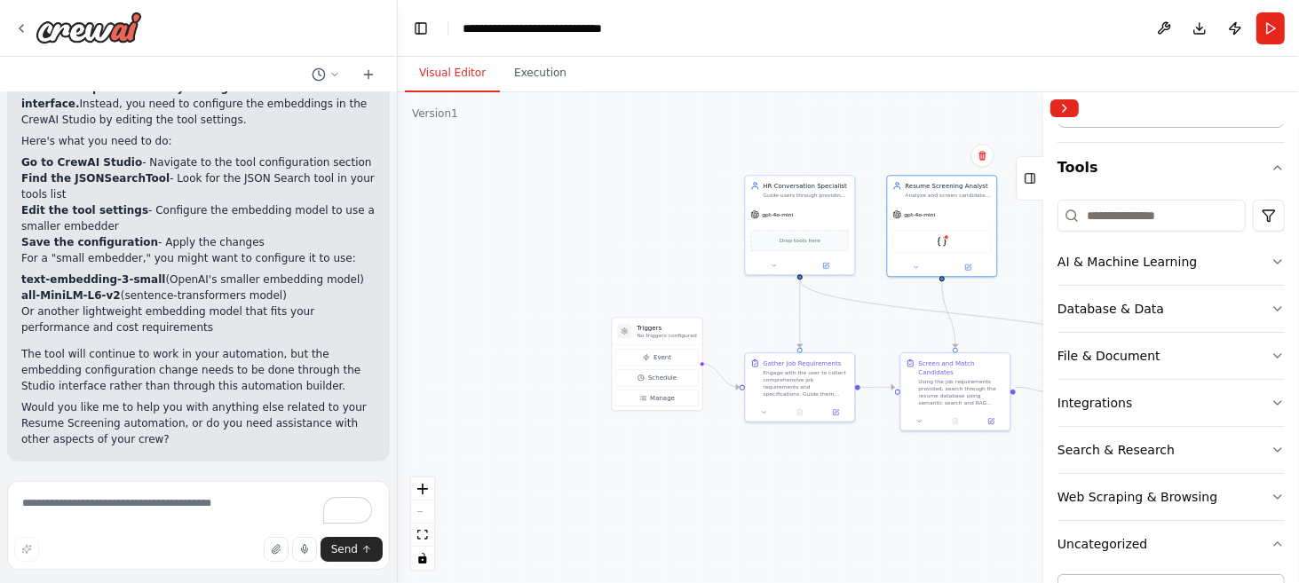
click at [882, 457] on div ".deletable-edge-delete-btn { width: 20px; height: 20px; border: 0px solid #ffff…" at bounding box center [848, 337] width 901 height 491
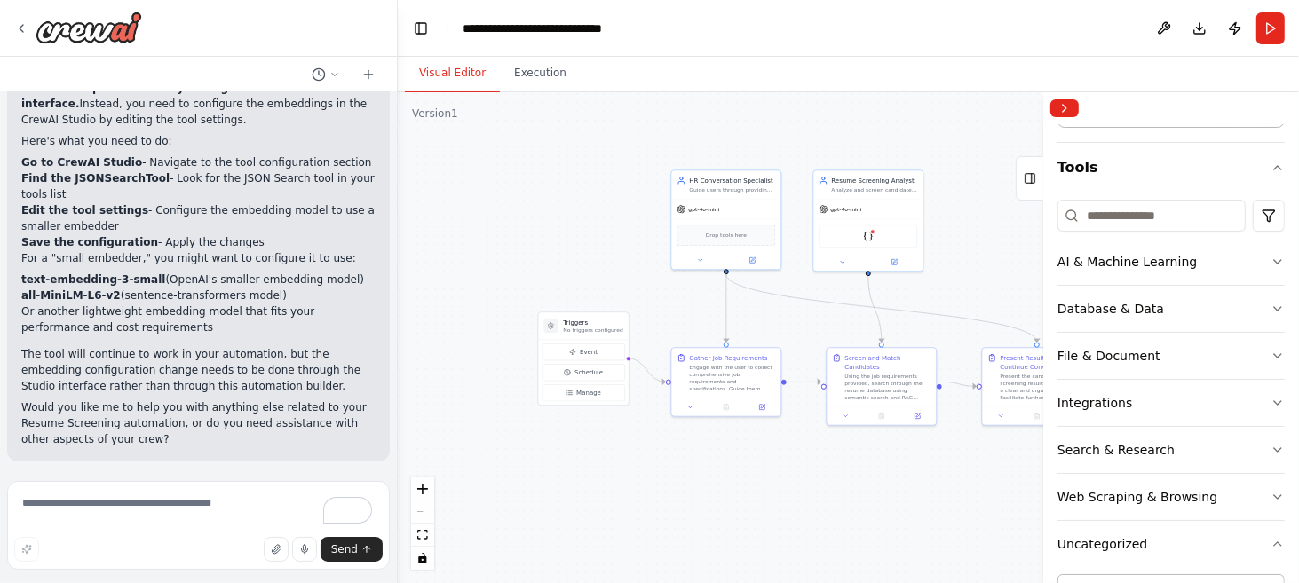
drag, startPoint x: 933, startPoint y: 464, endPoint x: 848, endPoint y: 458, distance: 85.4
click at [848, 458] on div ".deletable-edge-delete-btn { width: 20px; height: 20px; border: 0px solid #ffff…" at bounding box center [848, 337] width 901 height 491
click at [1059, 109] on button "Collapse right sidebar" at bounding box center [1065, 108] width 28 height 18
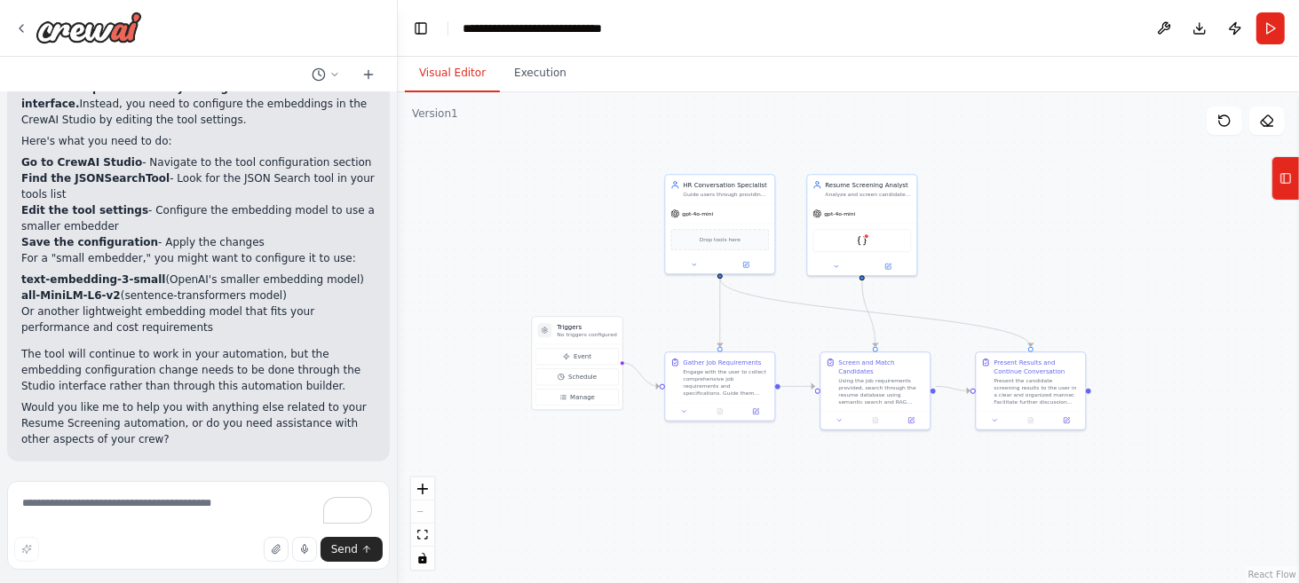
drag, startPoint x: 796, startPoint y: 475, endPoint x: 807, endPoint y: 487, distance: 16.3
click at [807, 487] on div ".deletable-edge-delete-btn { width: 20px; height: 20px; border: 0px solid #ffff…" at bounding box center [848, 337] width 901 height 491
click at [1219, 121] on icon at bounding box center [1224, 120] width 11 height 11
click at [868, 246] on img at bounding box center [868, 246] width 11 height 11
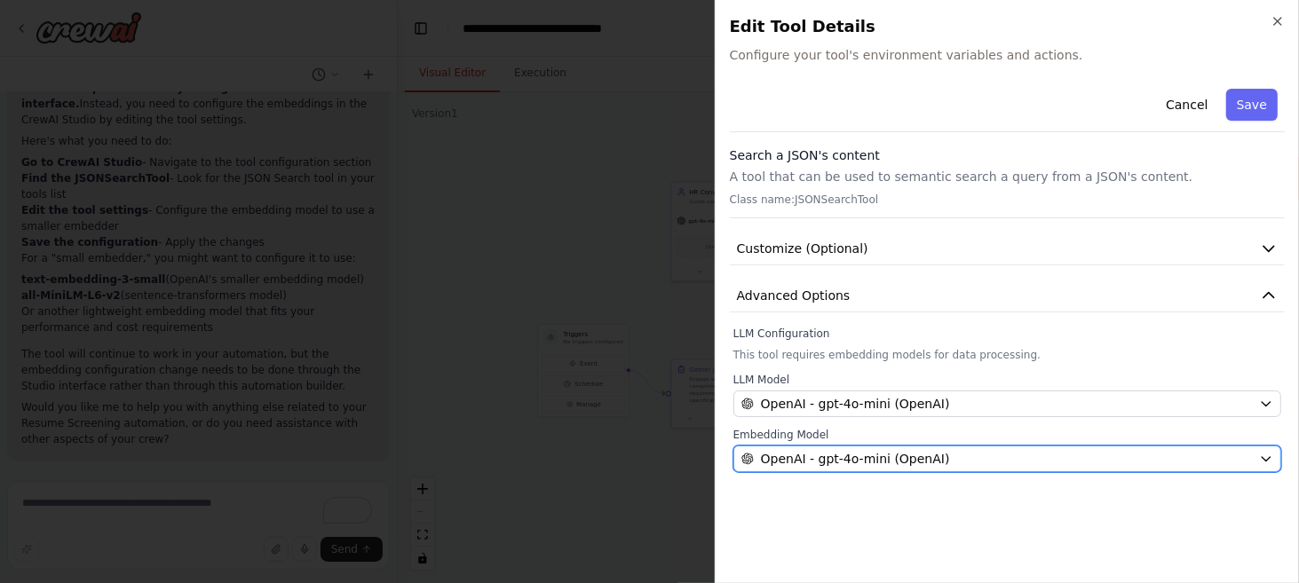
click at [843, 456] on span "OpenAI - gpt-4o-mini (OpenAI)" at bounding box center [855, 459] width 189 height 18
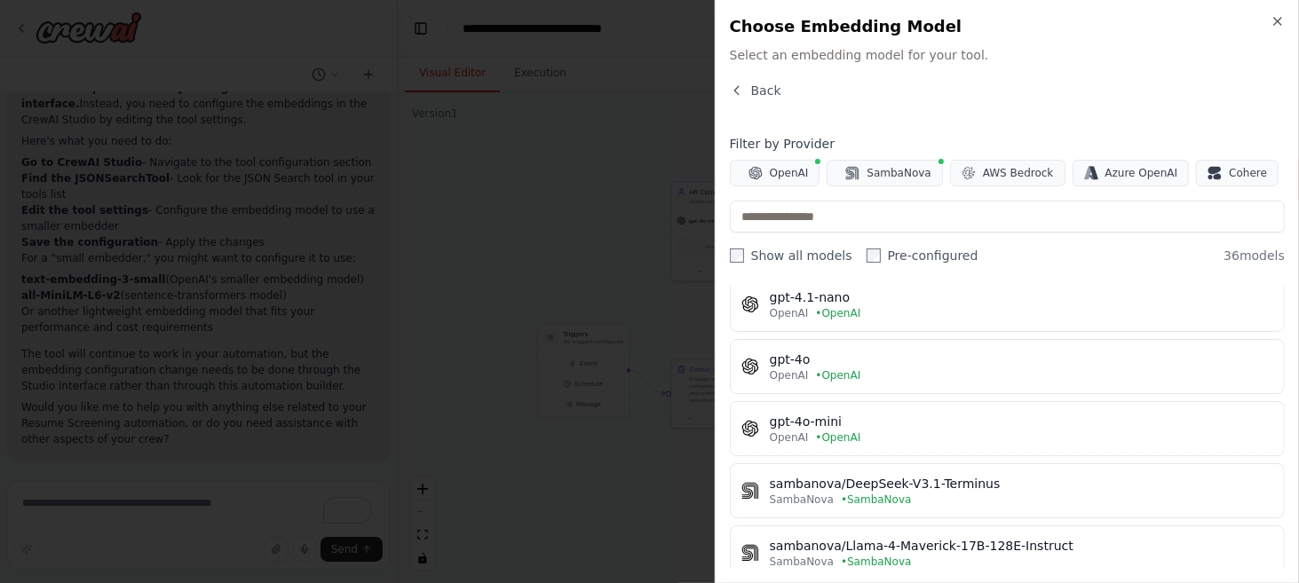
scroll to position [0, 0]
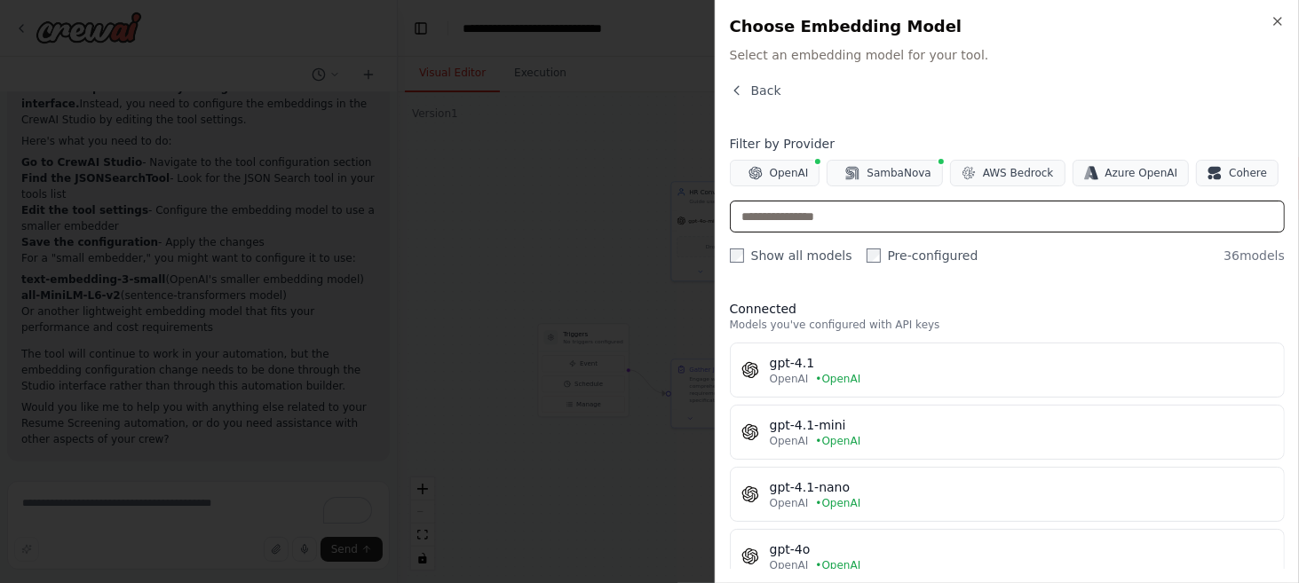
click at [844, 220] on input "text" at bounding box center [1007, 217] width 555 height 32
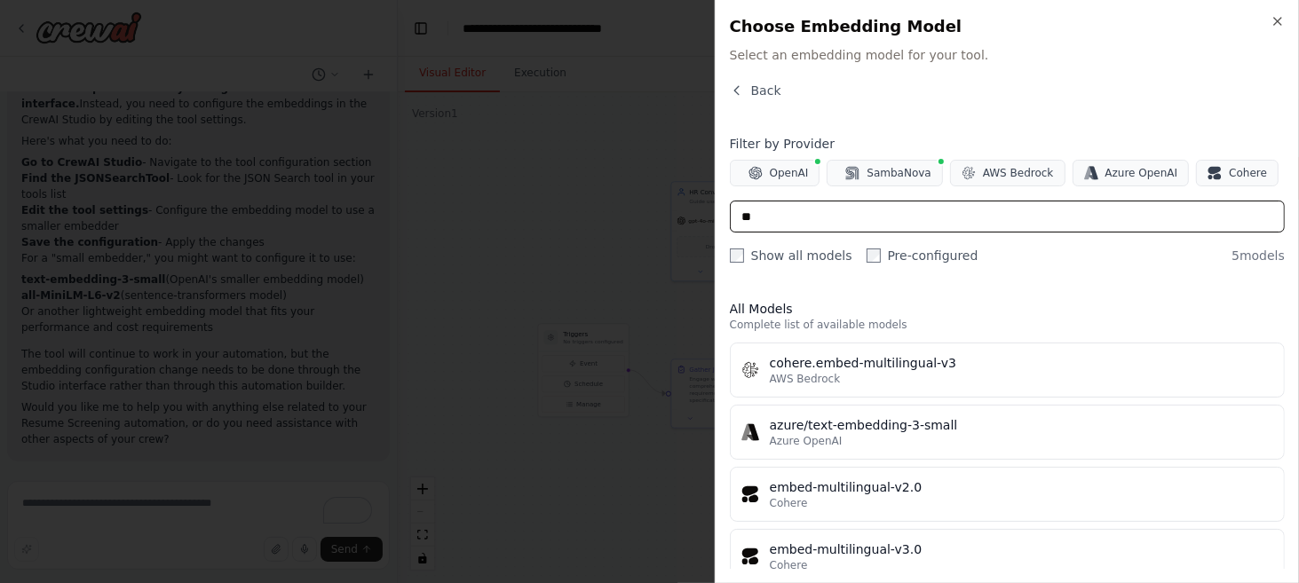
type input "*"
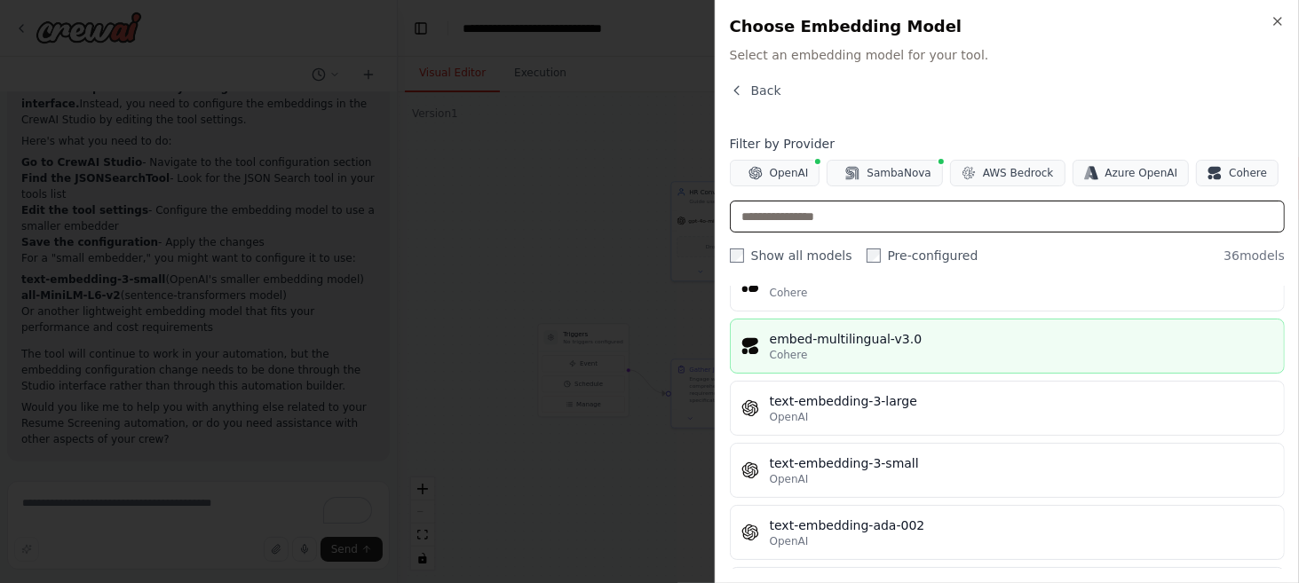
scroll to position [2059, 0]
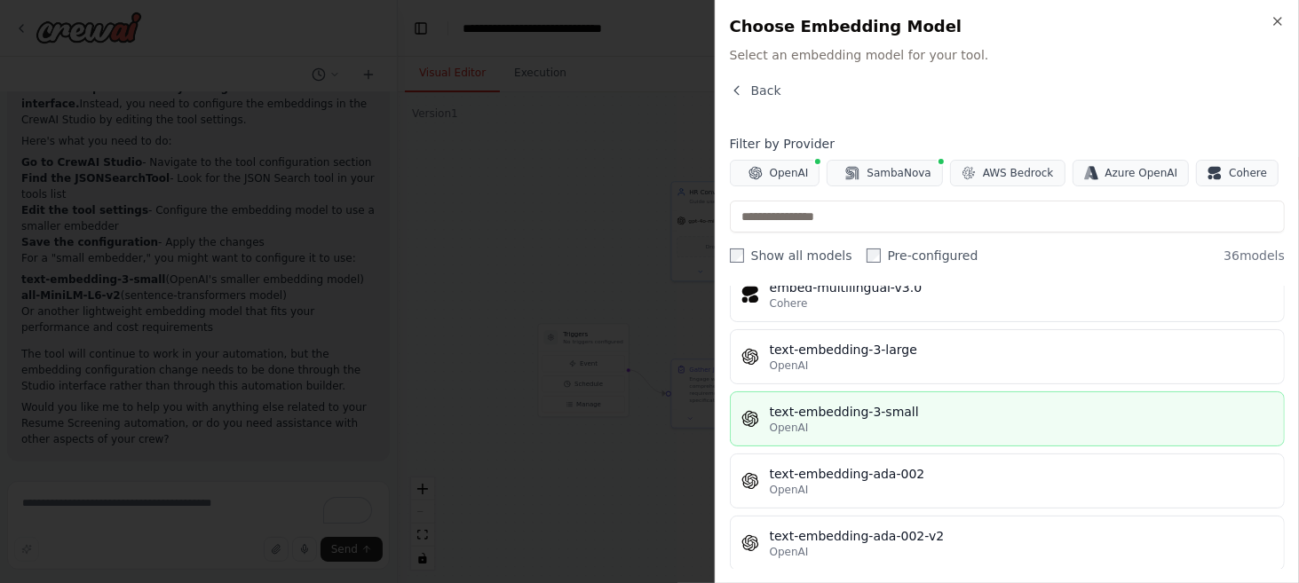
click at [861, 421] on div "OpenAI" at bounding box center [1022, 428] width 504 height 14
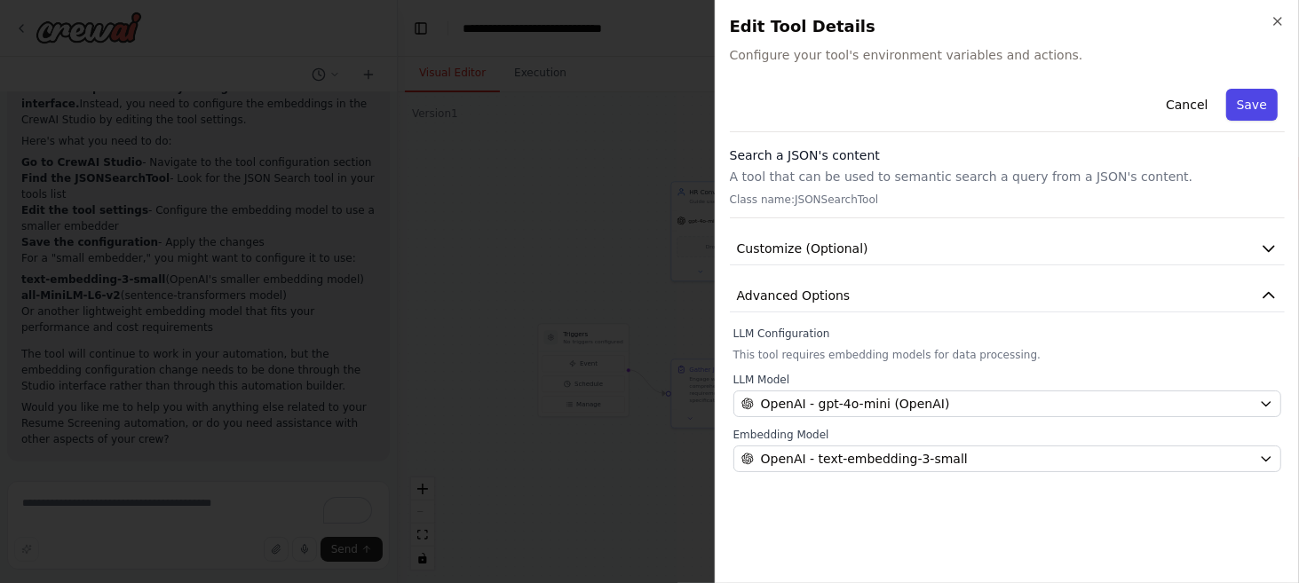
click at [1267, 112] on button "Save" at bounding box center [1252, 105] width 52 height 32
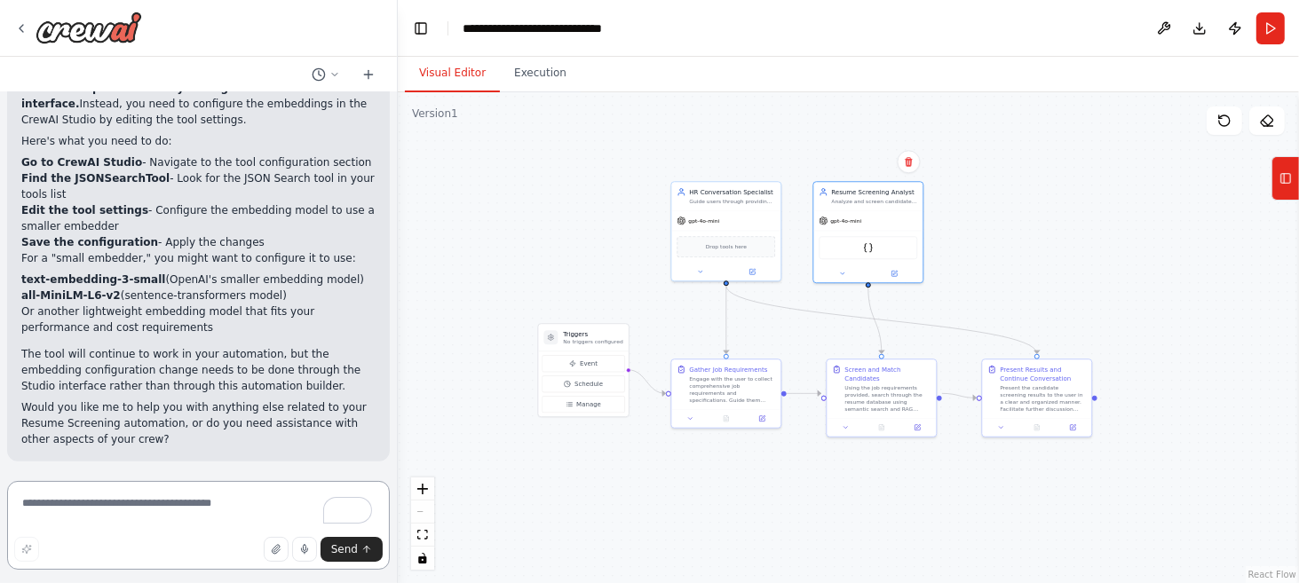
click at [220, 498] on textarea "To enrich screen reader interactions, please activate Accessibility in Grammarl…" at bounding box center [198, 525] width 383 height 89
click at [1202, 29] on button "Download" at bounding box center [1200, 28] width 28 height 32
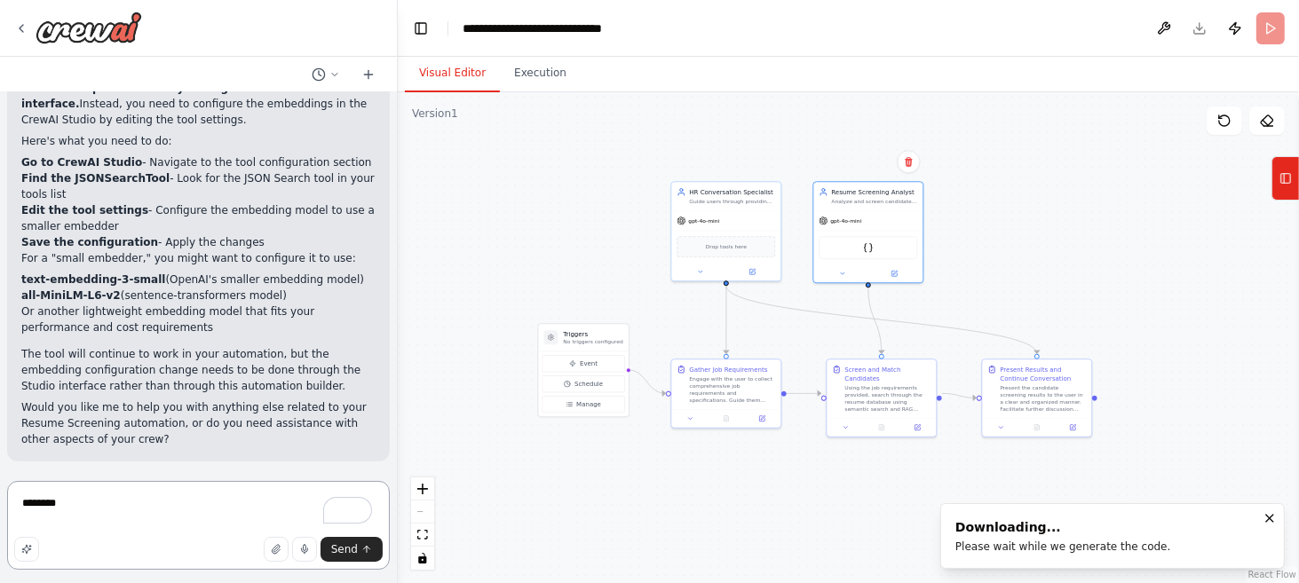
click at [101, 510] on textarea "*******" at bounding box center [198, 525] width 383 height 89
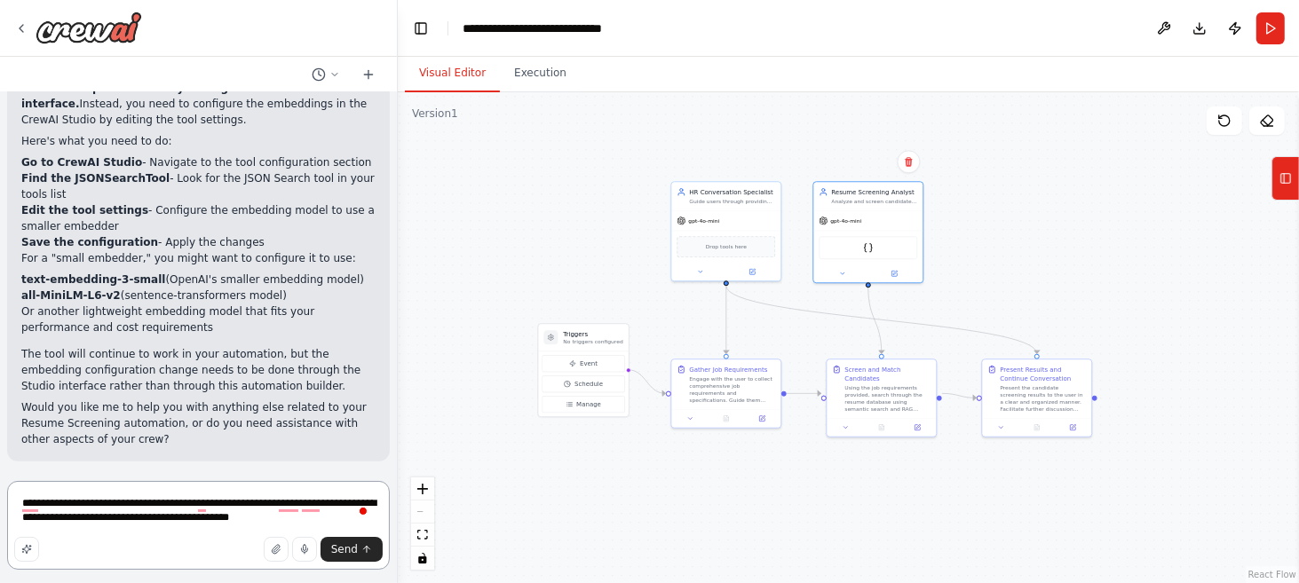
type textarea "**********"
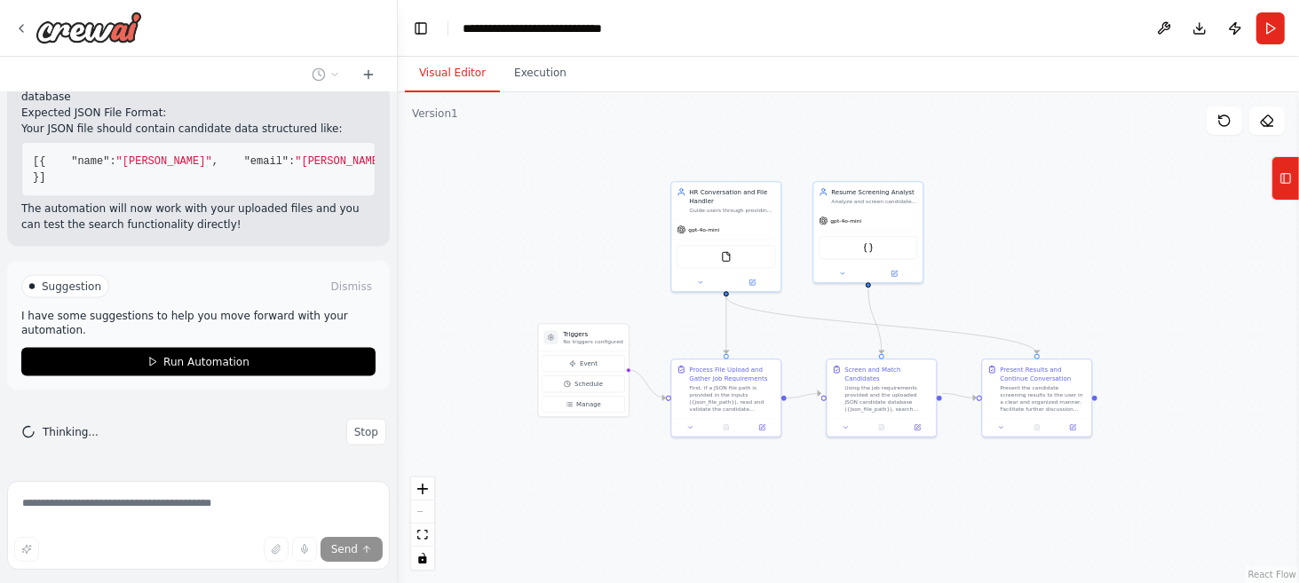
scroll to position [2182, 0]
click at [1236, 127] on button at bounding box center [1225, 121] width 36 height 28
click at [1217, 123] on button at bounding box center [1225, 121] width 36 height 28
click at [1225, 121] on icon at bounding box center [1224, 121] width 14 height 14
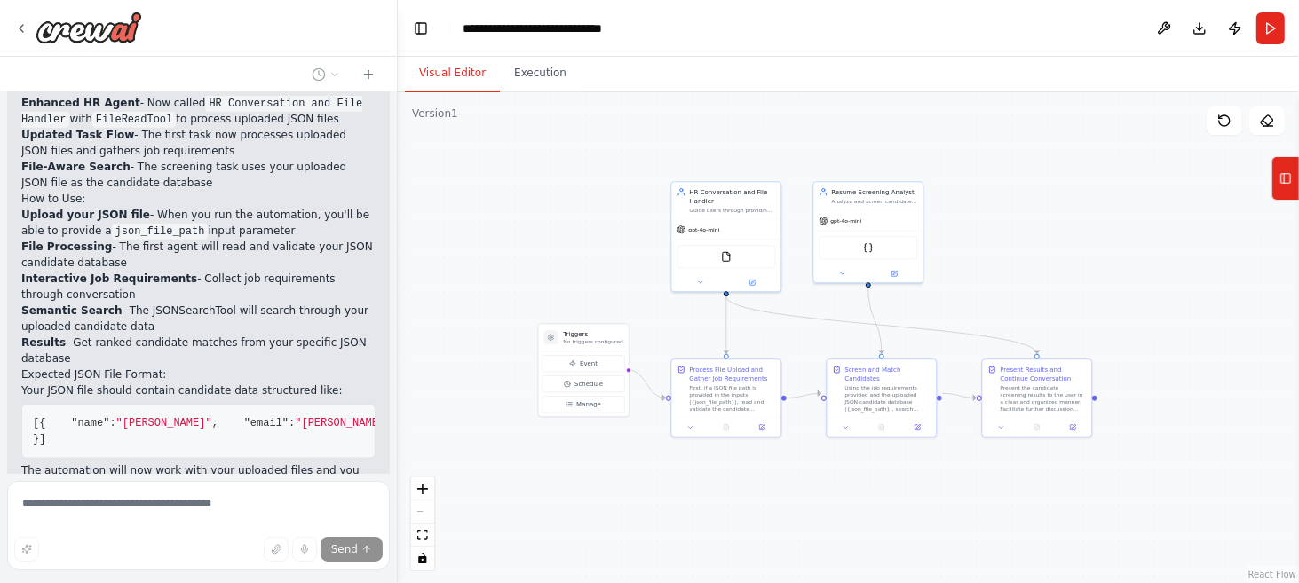
scroll to position [1649, 0]
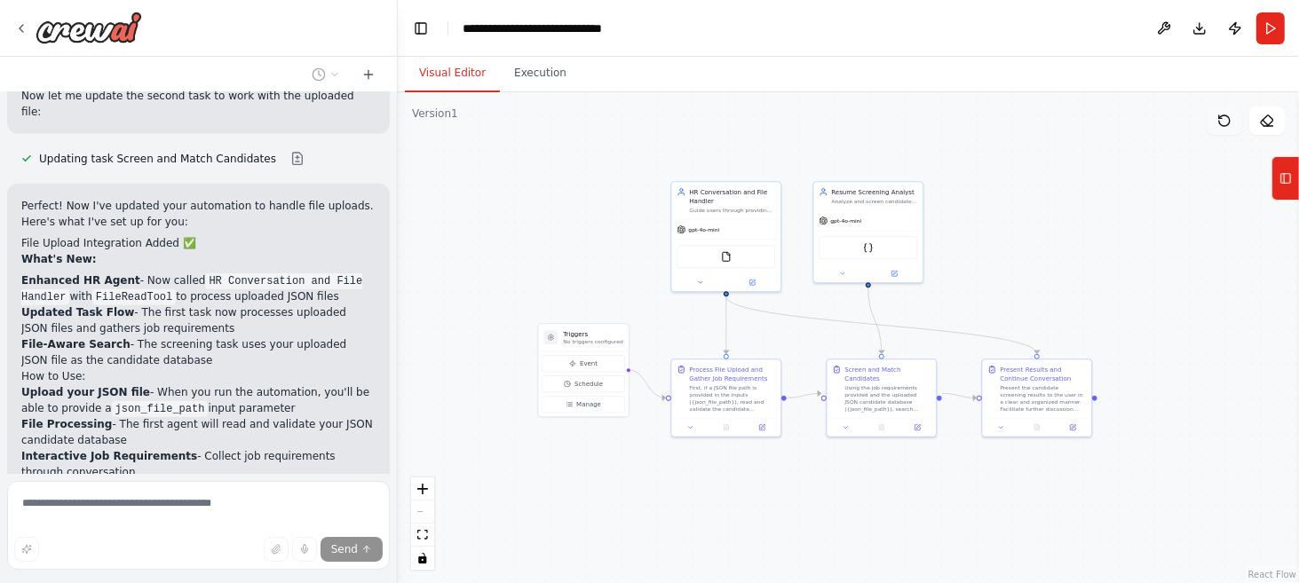
click at [1218, 127] on icon at bounding box center [1224, 121] width 14 height 14
click at [730, 257] on img at bounding box center [726, 255] width 11 height 11
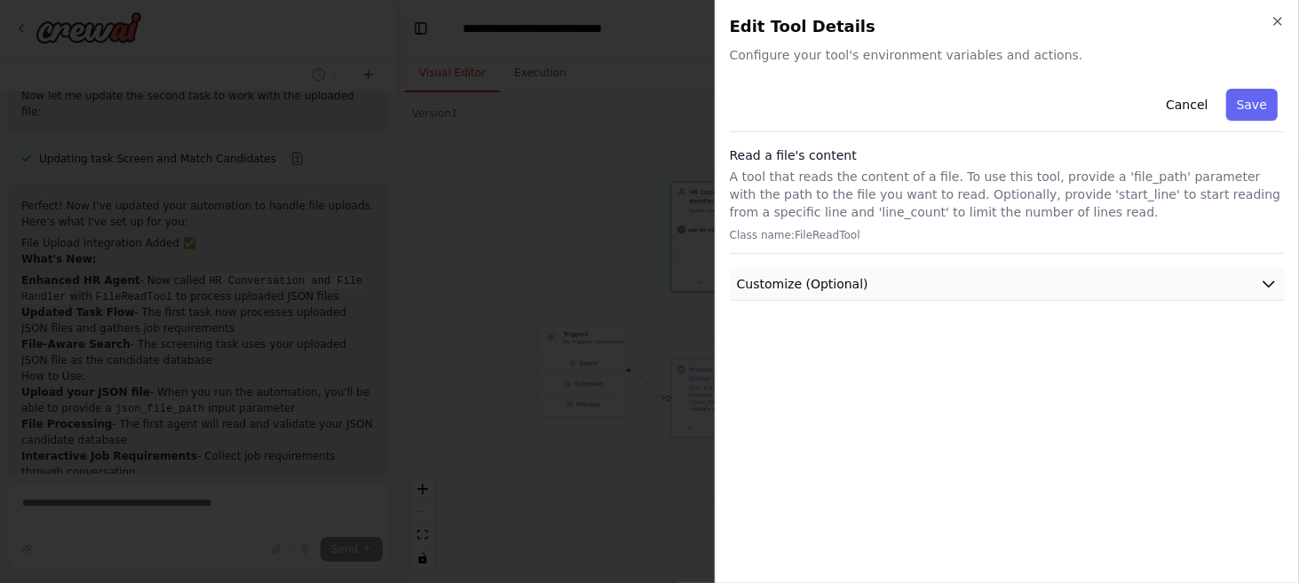
click at [1265, 280] on icon "button" at bounding box center [1269, 284] width 18 height 18
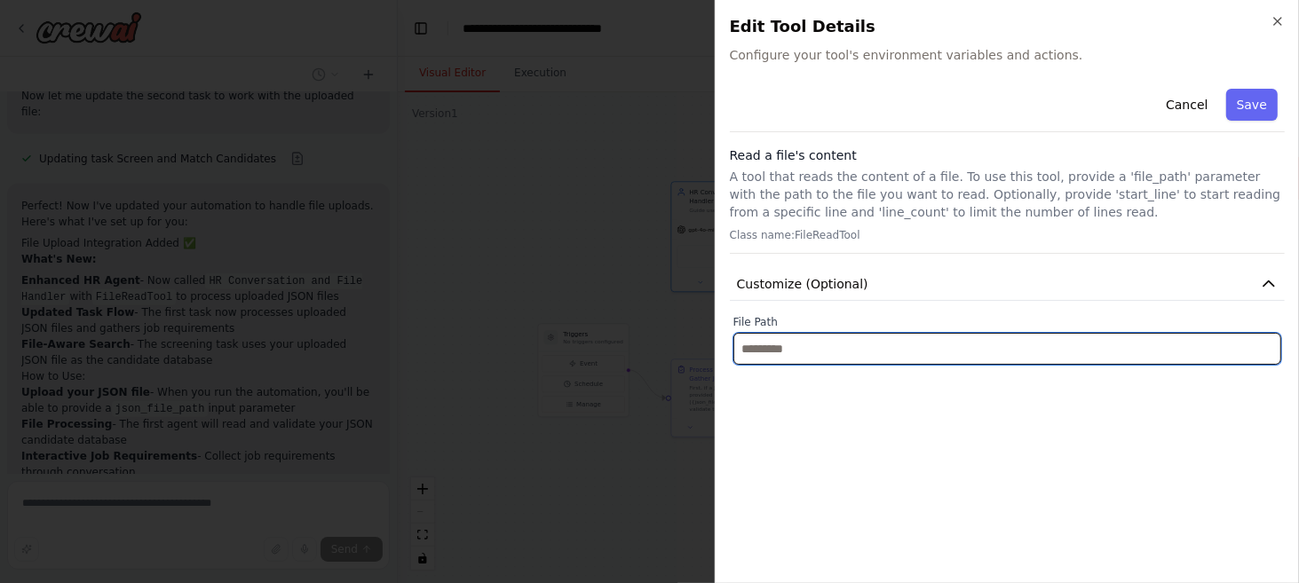
click at [1026, 356] on input "text" at bounding box center [1008, 349] width 548 height 32
click at [1019, 351] on input "text" at bounding box center [1008, 349] width 548 height 32
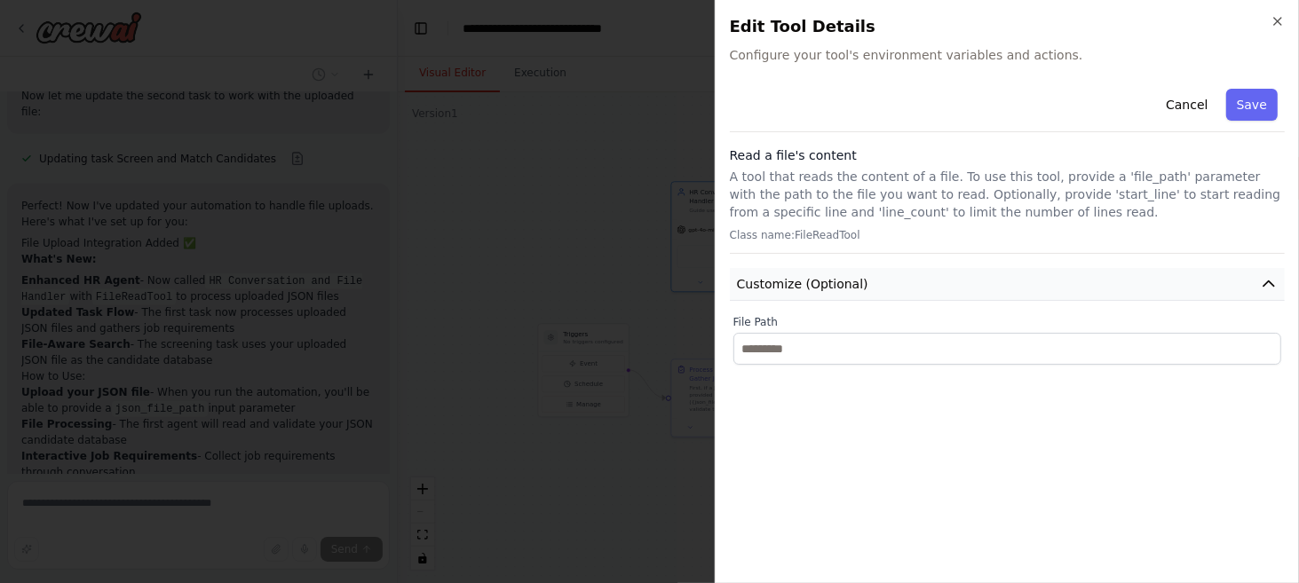
click at [1130, 285] on button "Customize (Optional)" at bounding box center [1007, 284] width 555 height 33
click at [891, 273] on button "Customize (Optional)" at bounding box center [1007, 284] width 555 height 33
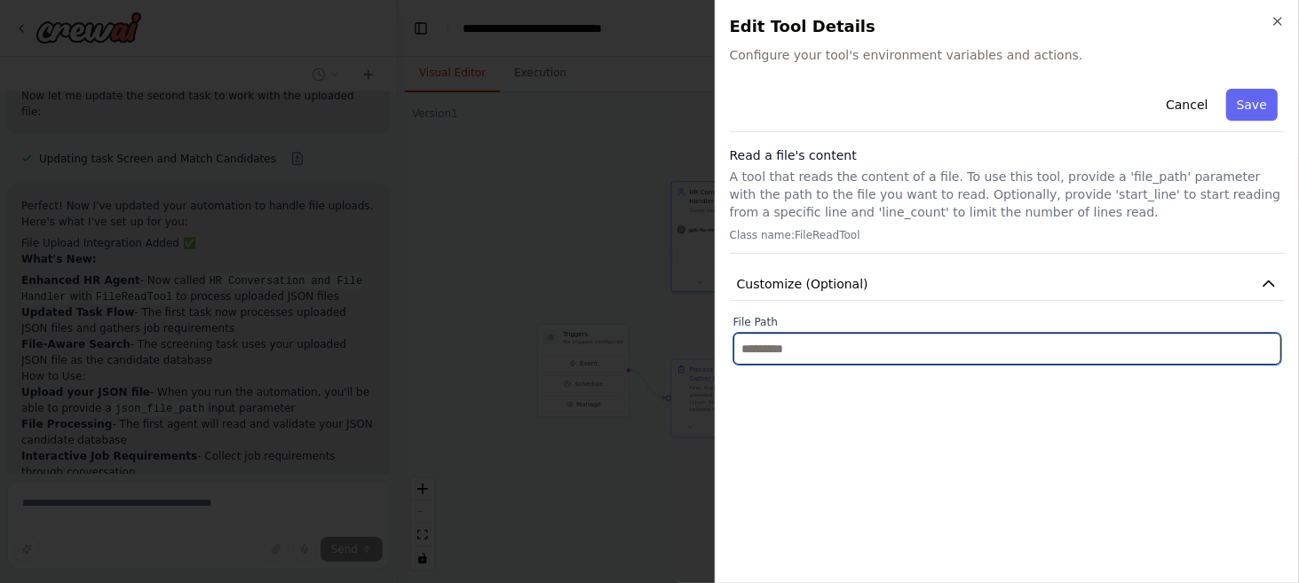
click at [794, 344] on input "text" at bounding box center [1008, 349] width 548 height 32
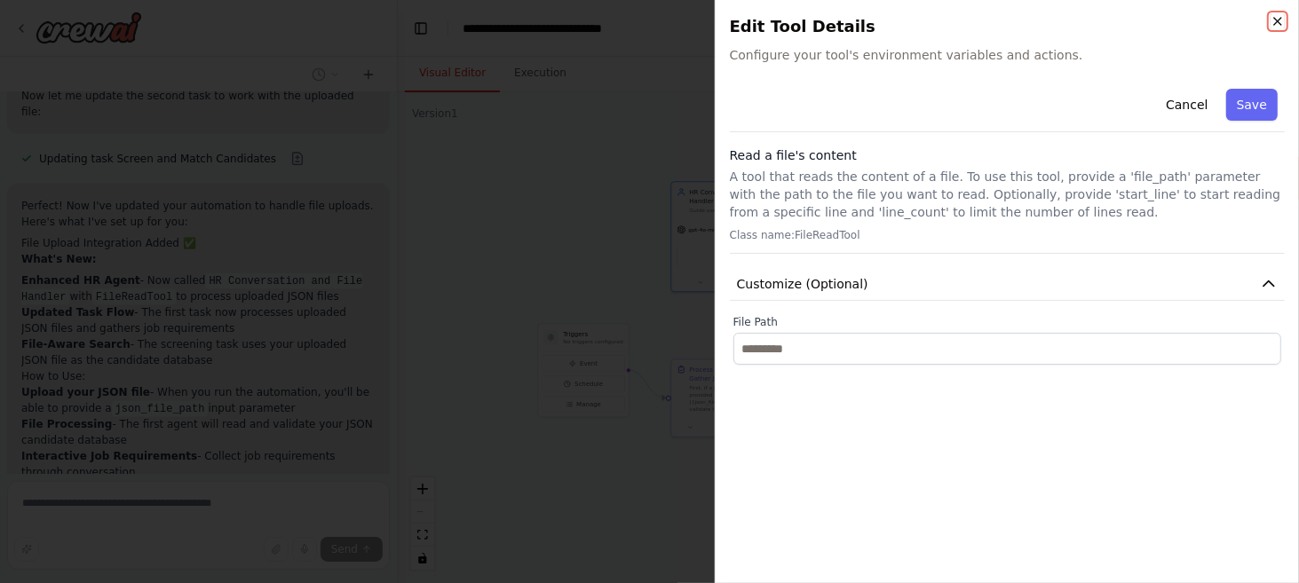
click at [1281, 17] on icon "button" at bounding box center [1278, 21] width 14 height 14
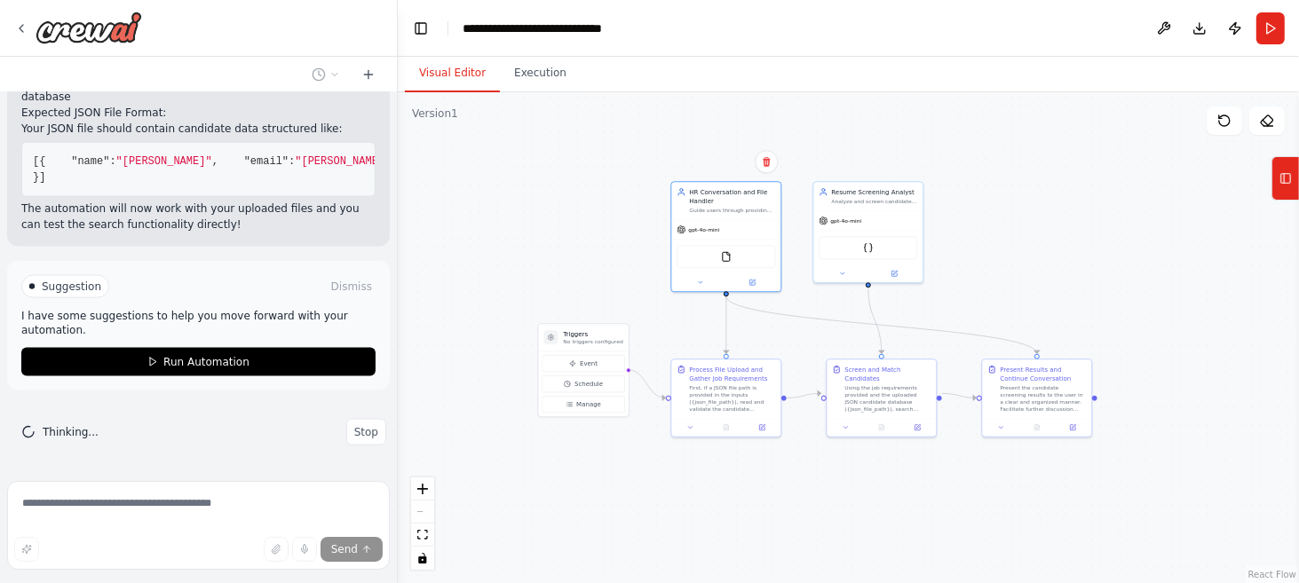
scroll to position [2182, 0]
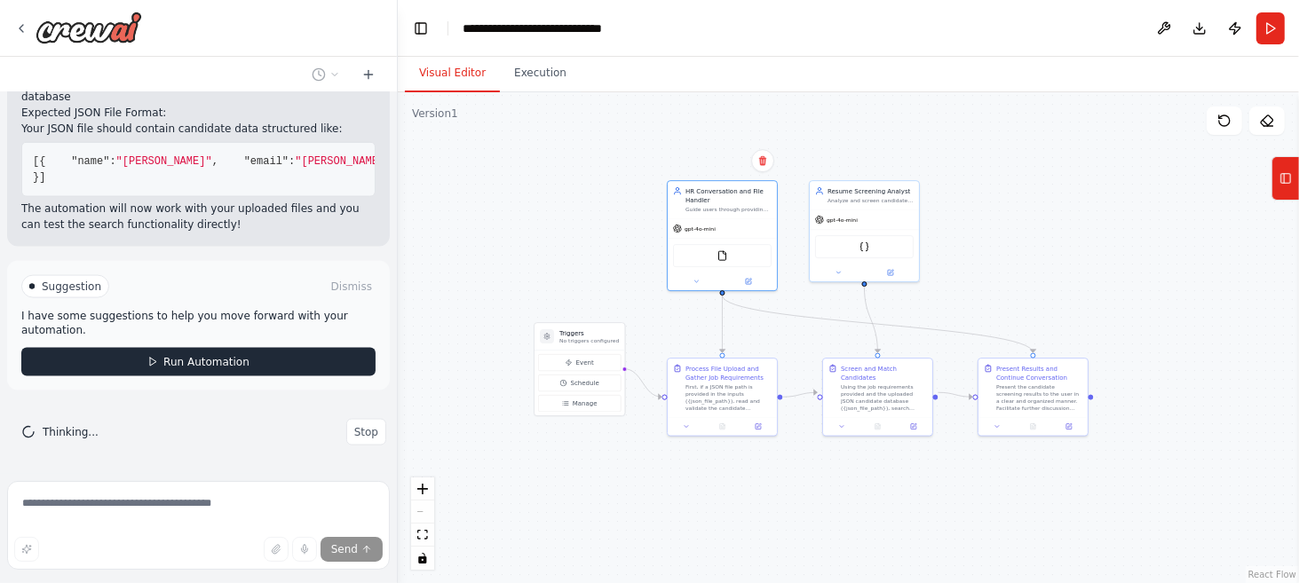
click at [232, 355] on button "Run Automation" at bounding box center [198, 362] width 354 height 28
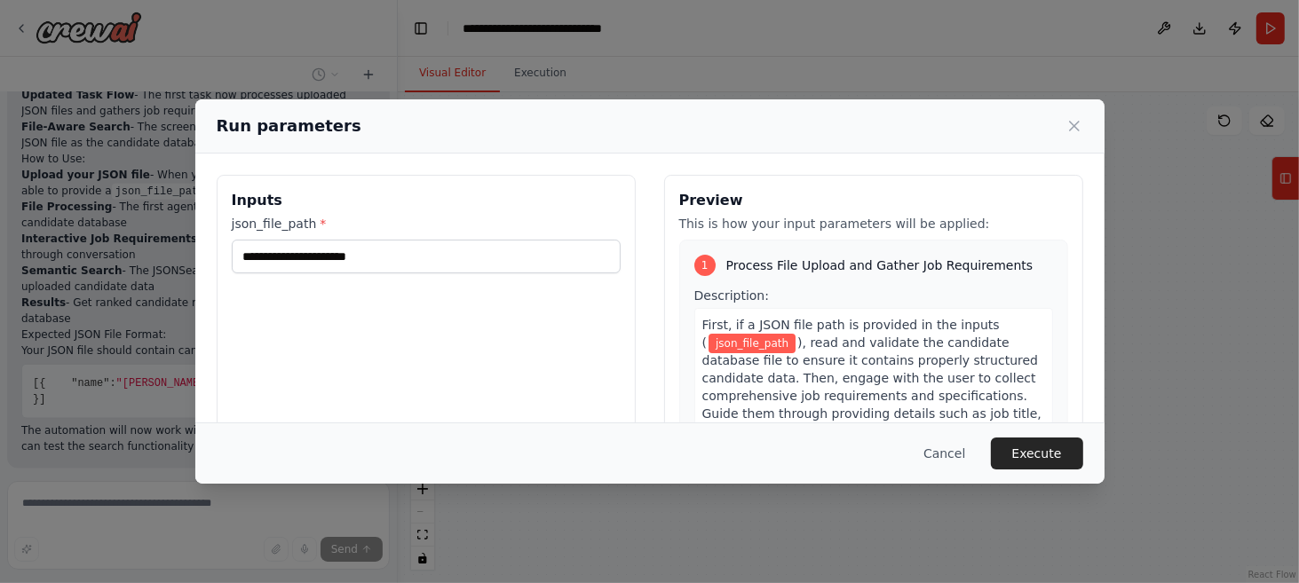
scroll to position [2038, 0]
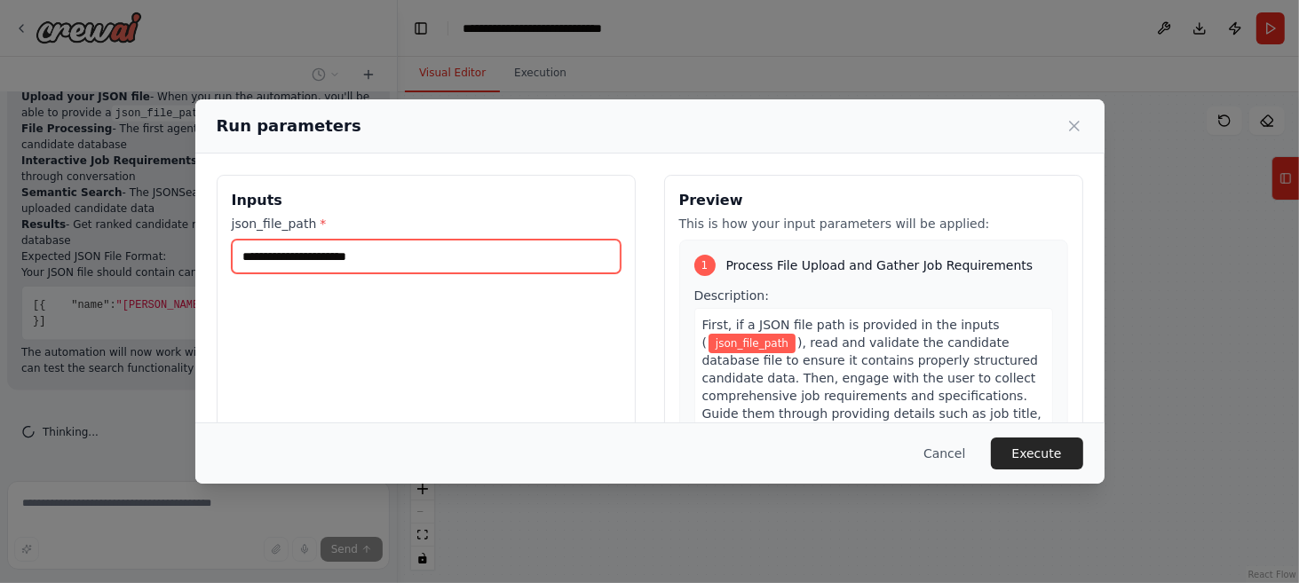
click at [424, 250] on input "json_file_path *" at bounding box center [426, 257] width 389 height 34
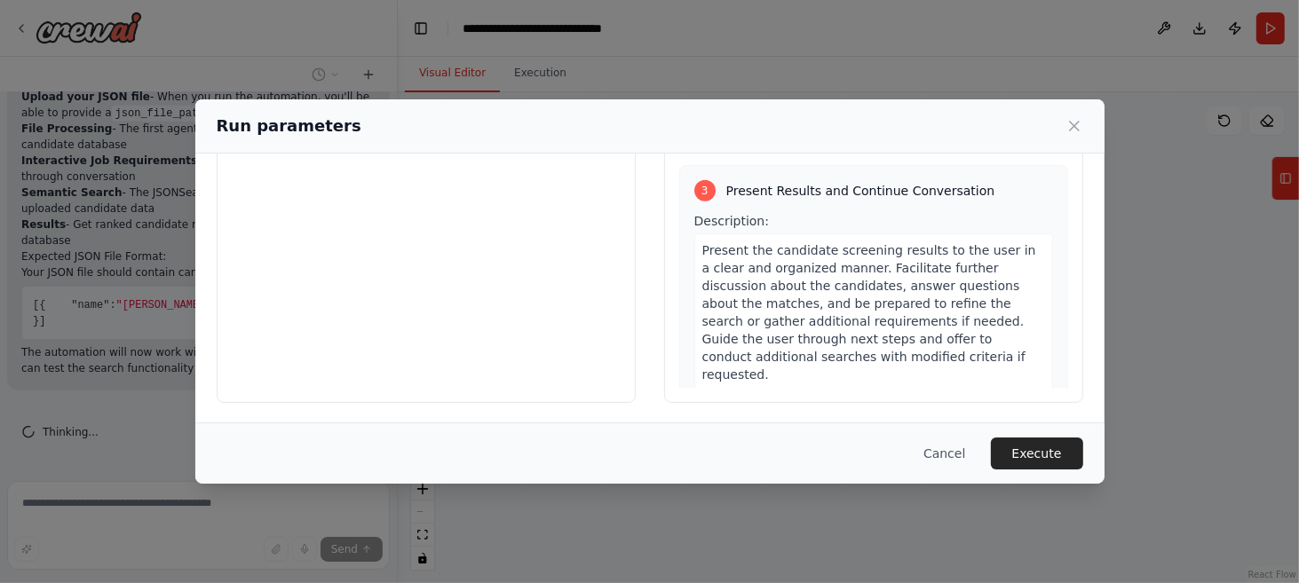
scroll to position [907, 0]
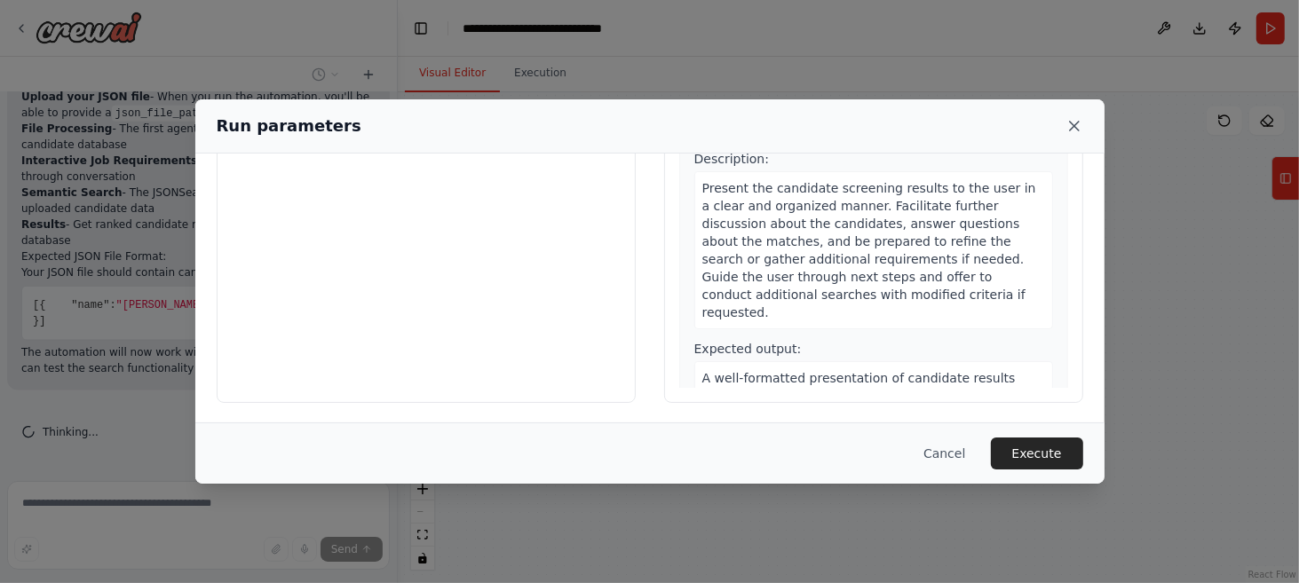
click at [1070, 129] on icon at bounding box center [1074, 126] width 9 height 9
